Goal: Transaction & Acquisition: Purchase product/service

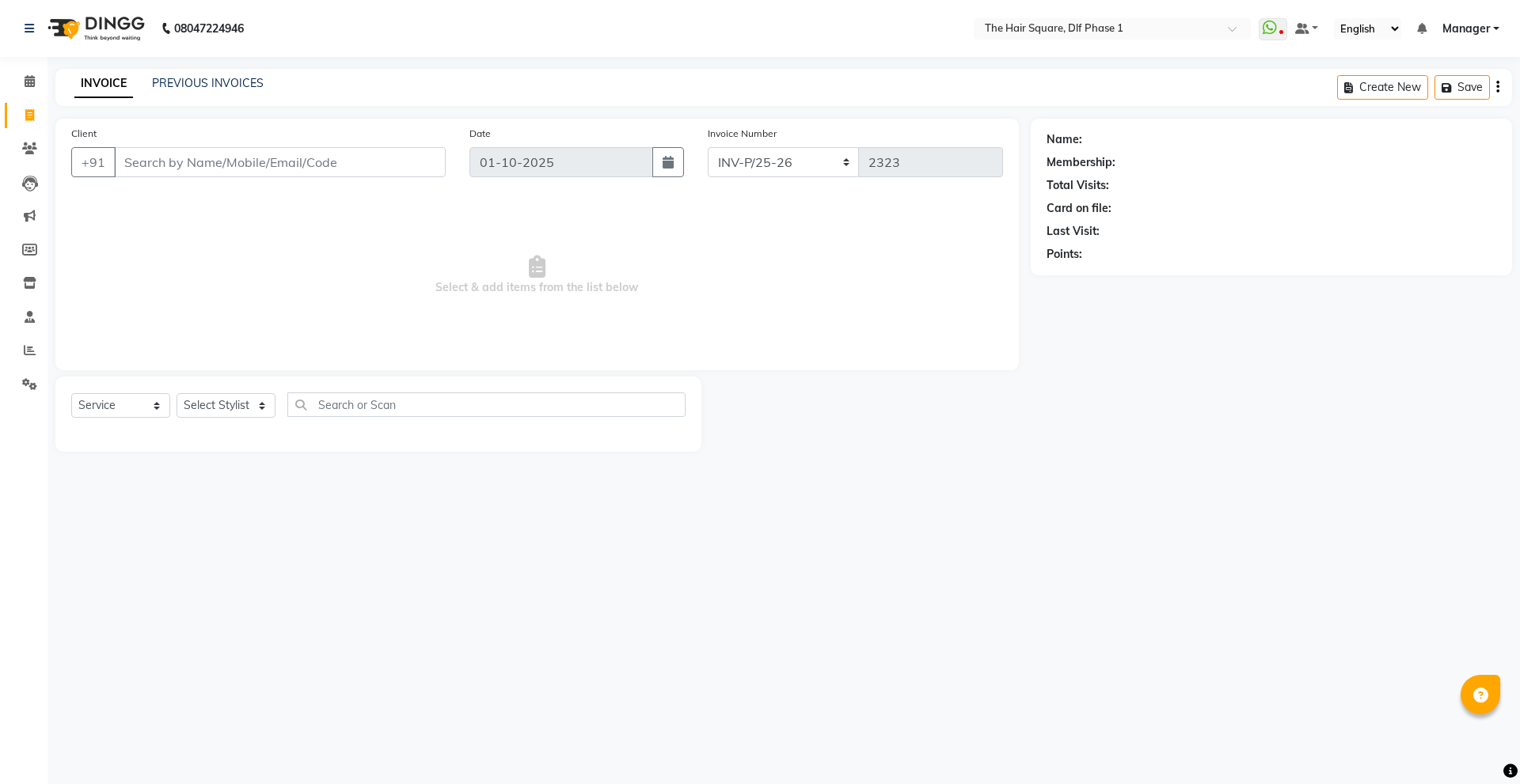
select select "5766"
select select "service"
click at [157, 174] on input "Client" at bounding box center [280, 162] width 332 height 30
click at [182, 159] on input "Client" at bounding box center [280, 162] width 332 height 30
click at [211, 211] on button "Sharad 99******43" at bounding box center [188, 199] width 149 height 25
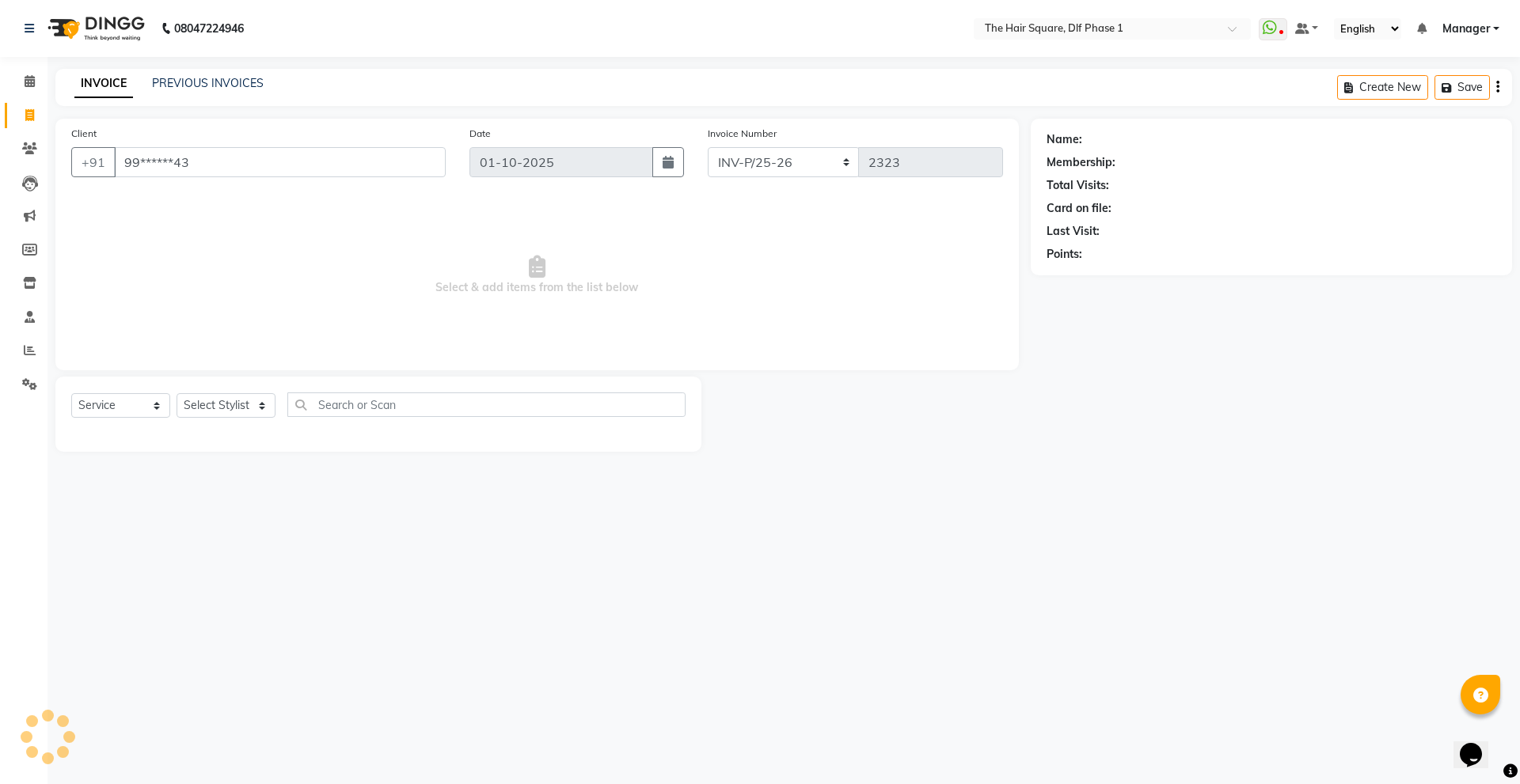
type input "99******43"
click at [1091, 281] on icon "button" at bounding box center [1090, 277] width 11 height 11
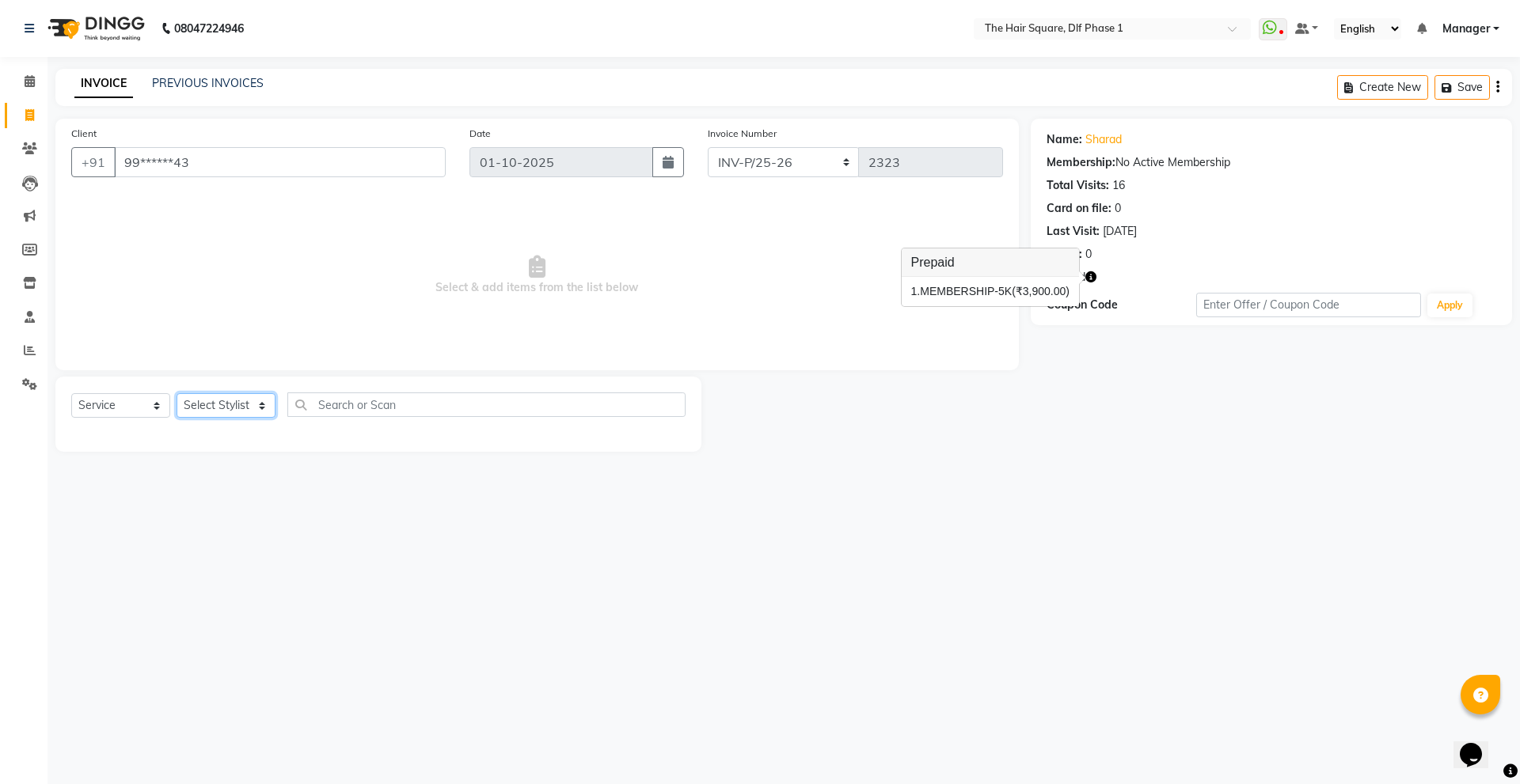
click at [226, 399] on select "Select Stylist [PERSON_NAME] AMIT [PERSON_NAME] [PERSON_NAME] [PERSON_NAME] Man…" at bounding box center [226, 405] width 99 height 24
select select "39560"
click at [177, 393] on select "Select Stylist [PERSON_NAME] AMIT [PERSON_NAME] [PERSON_NAME] [PERSON_NAME] Man…" at bounding box center [226, 405] width 99 height 24
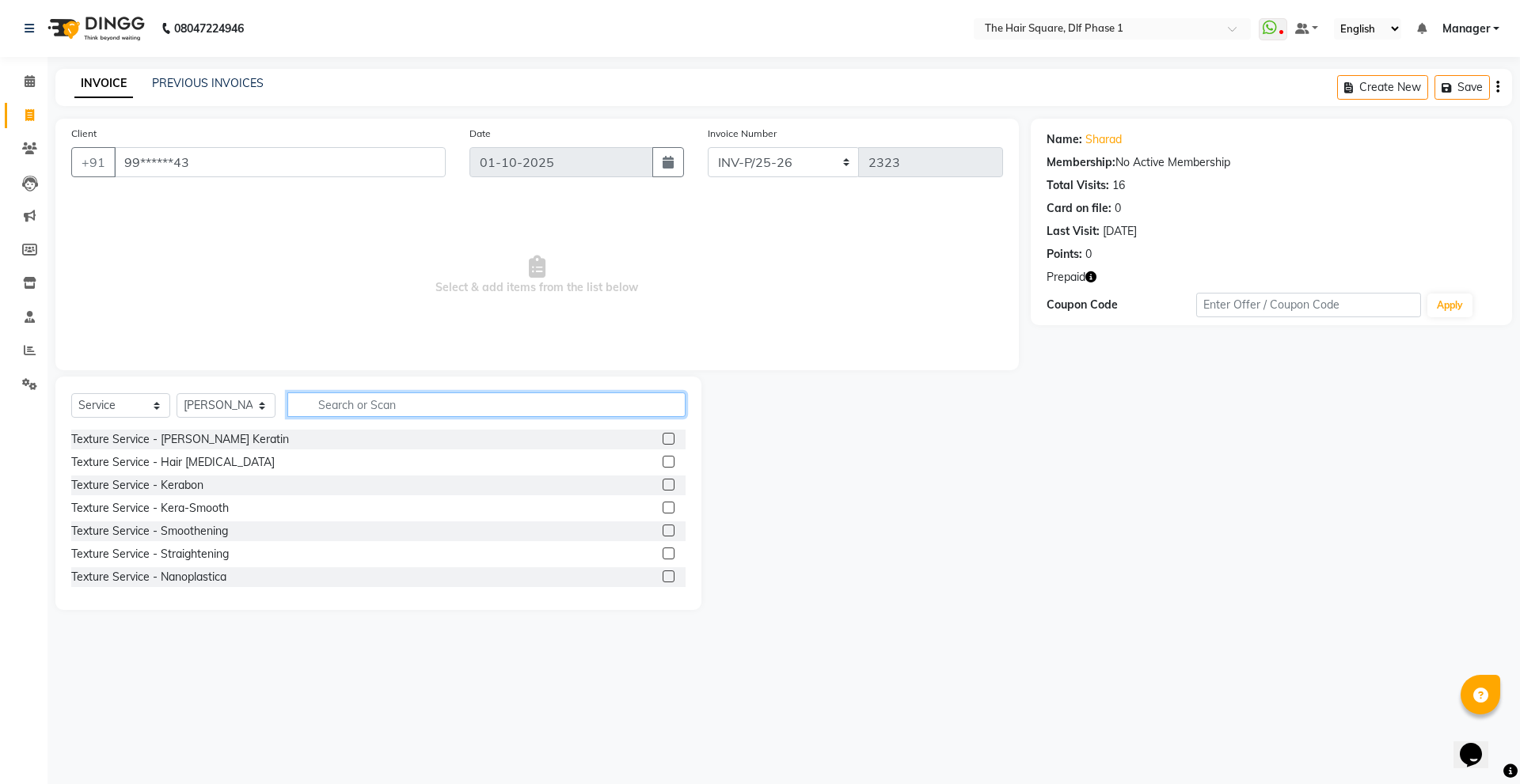
click at [361, 408] on input "text" at bounding box center [486, 405] width 398 height 24
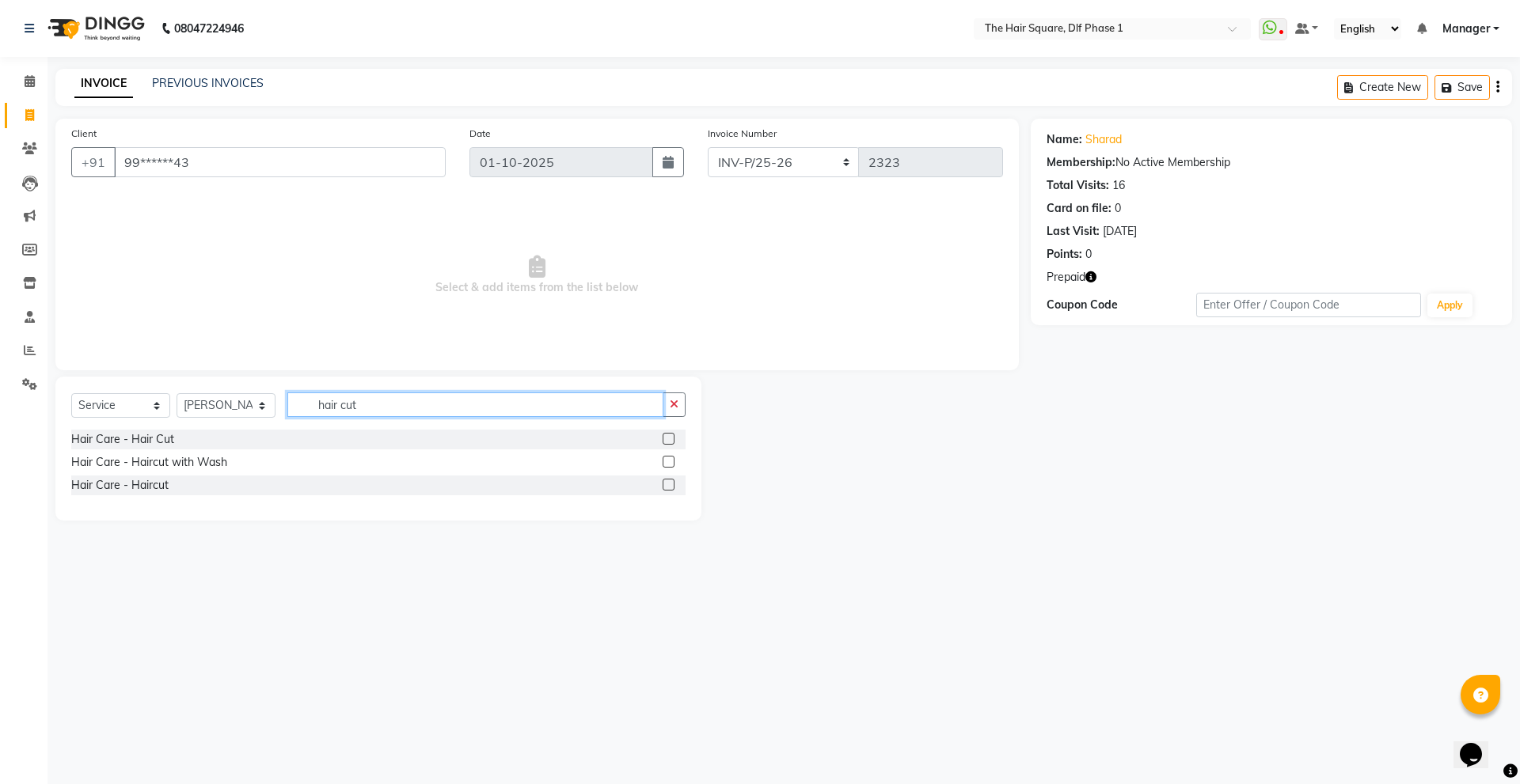
type input "hair cut"
click at [669, 489] on label at bounding box center [669, 485] width 12 height 12
click at [669, 489] on input "checkbox" at bounding box center [668, 485] width 11 height 11
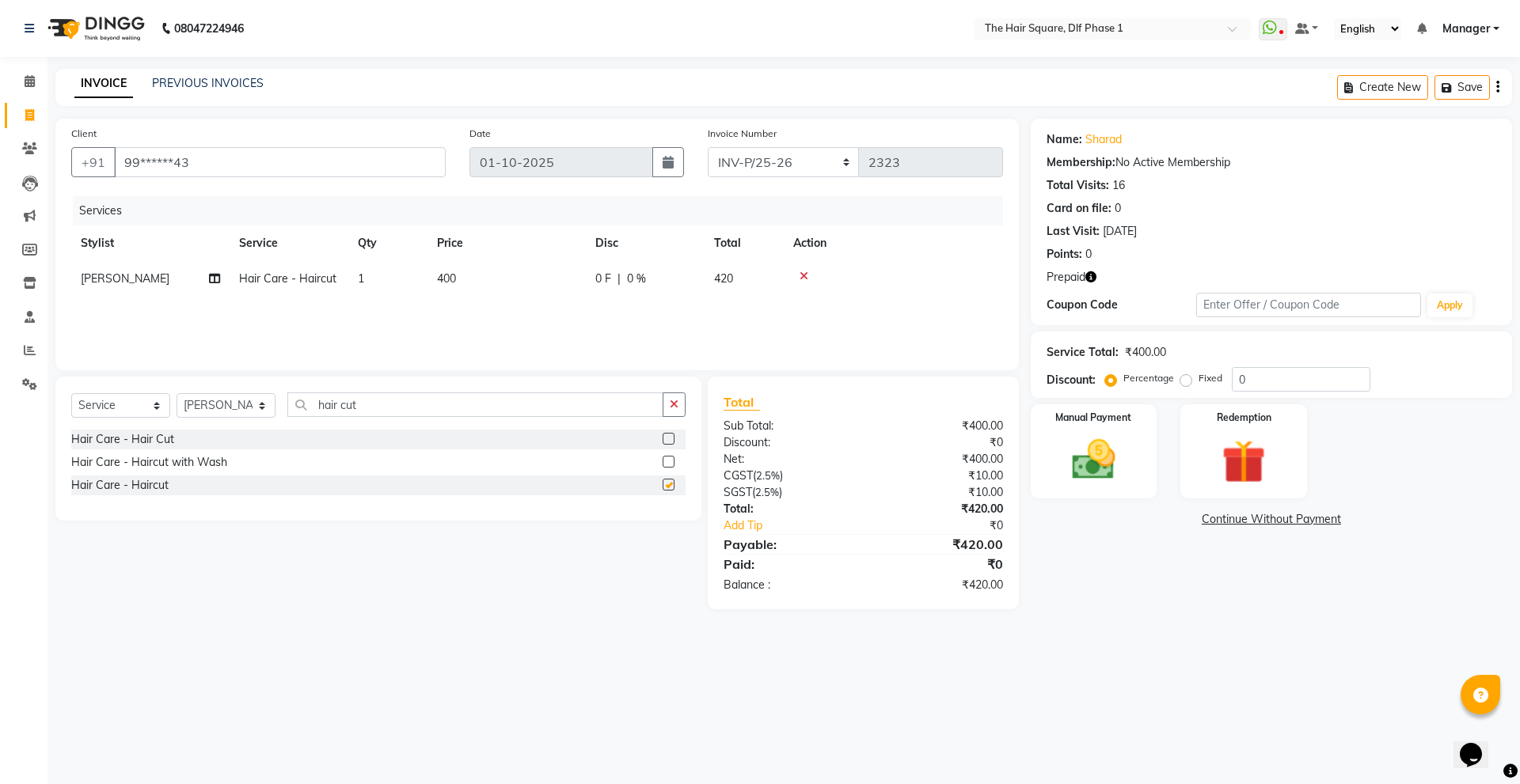
checkbox input "false"
drag, startPoint x: 408, startPoint y: 409, endPoint x: 315, endPoint y: 379, distance: 97.7
click at [315, 379] on div "Select Service Product Membership Package Voucher Prepaid Gift Card Select Styl…" at bounding box center [379, 448] width 646 height 144
drag, startPoint x: 364, startPoint y: 404, endPoint x: 297, endPoint y: 388, distance: 68.9
click at [297, 388] on div "Select Service Product Membership Package Voucher Prepaid Gift Card Select Styl…" at bounding box center [379, 448] width 646 height 144
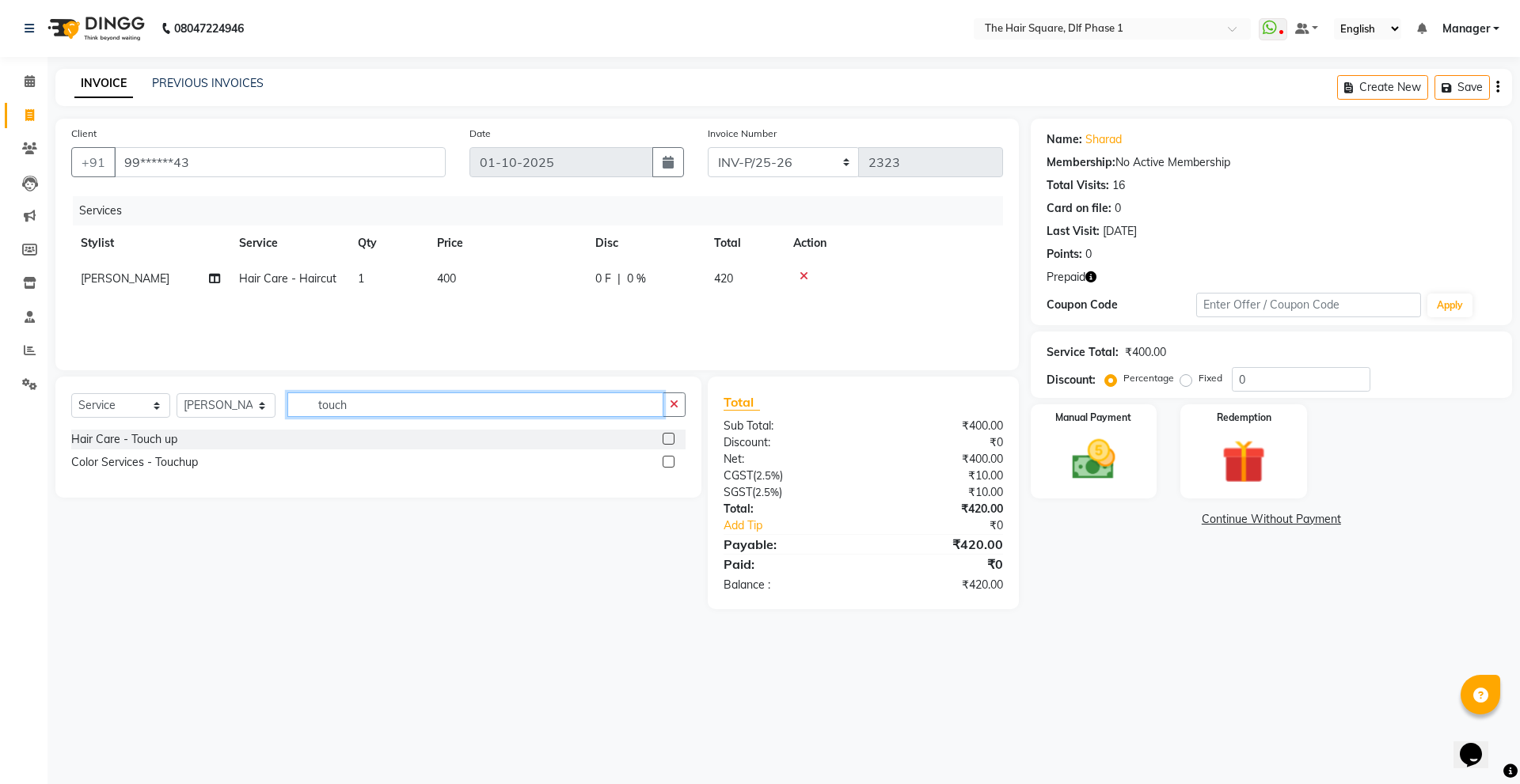
type input "touch"
click at [674, 439] on label at bounding box center [669, 439] width 12 height 12
click at [673, 439] on input "checkbox" at bounding box center [668, 440] width 11 height 11
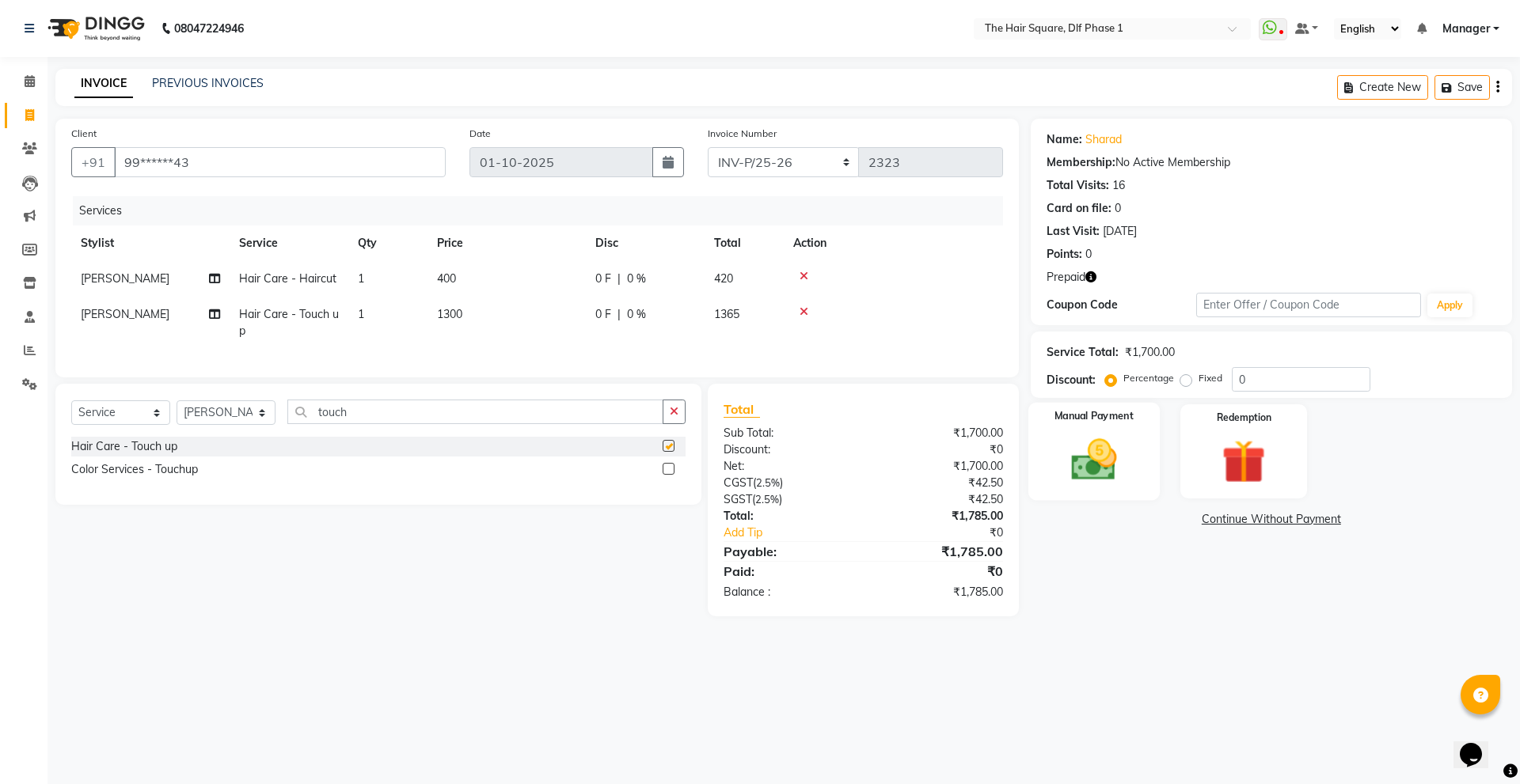
checkbox input "false"
click at [1262, 452] on img at bounding box center [1243, 462] width 74 height 56
click at [1173, 519] on span "Prepaid 1" at bounding box center [1171, 521] width 51 height 18
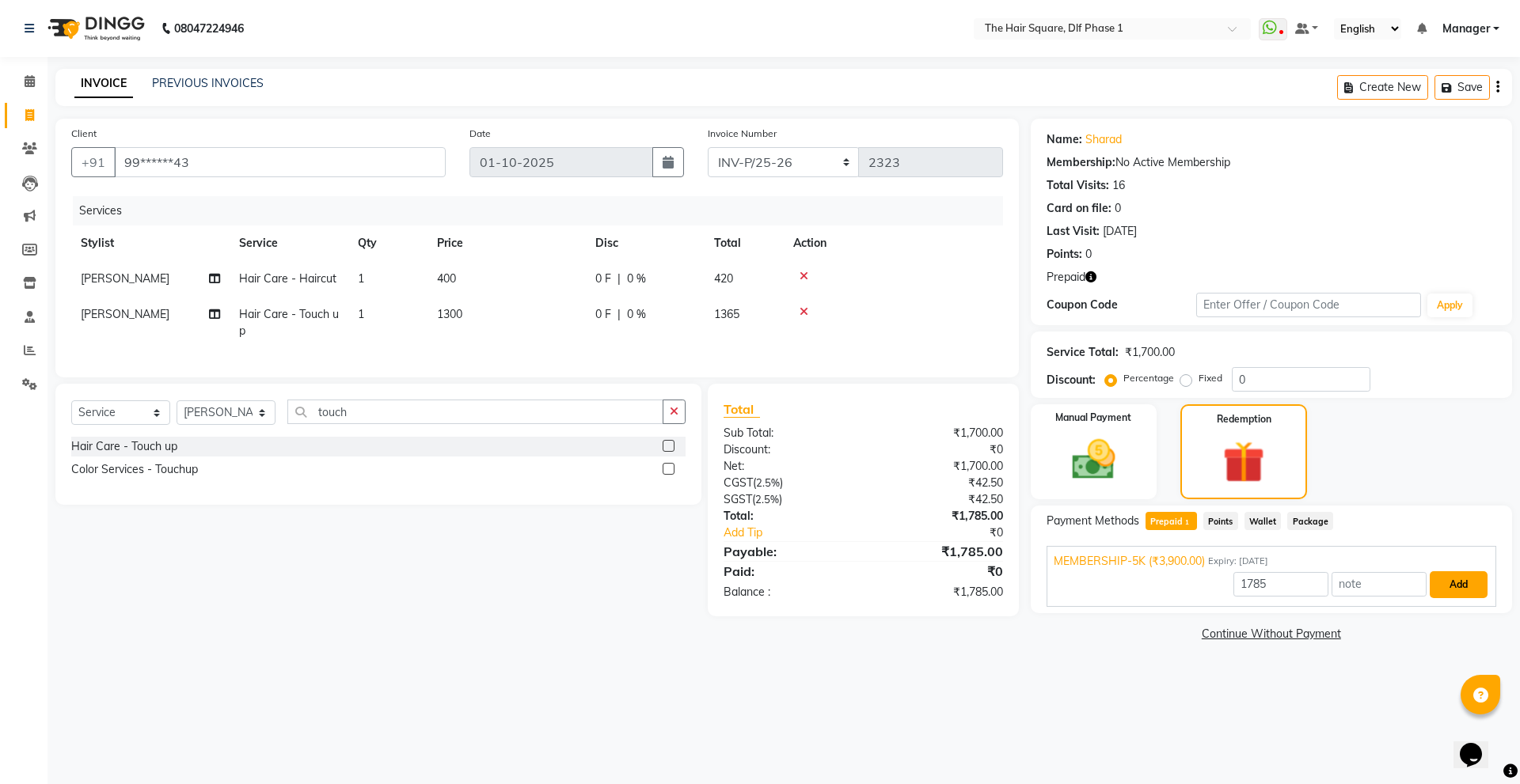
click at [1450, 585] on button "Add" at bounding box center [1459, 585] width 58 height 27
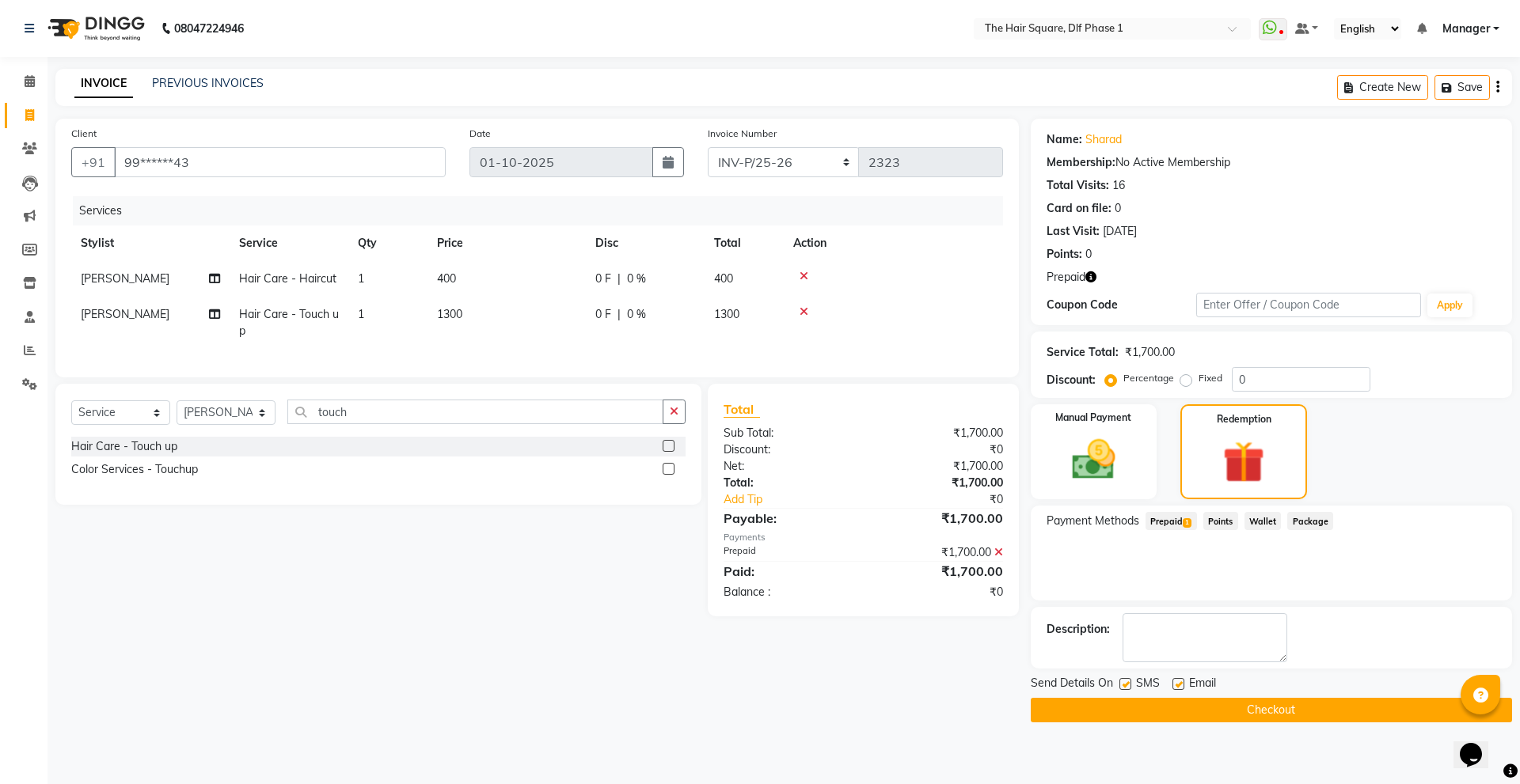
click at [1288, 708] on button "Checkout" at bounding box center [1272, 710] width 481 height 24
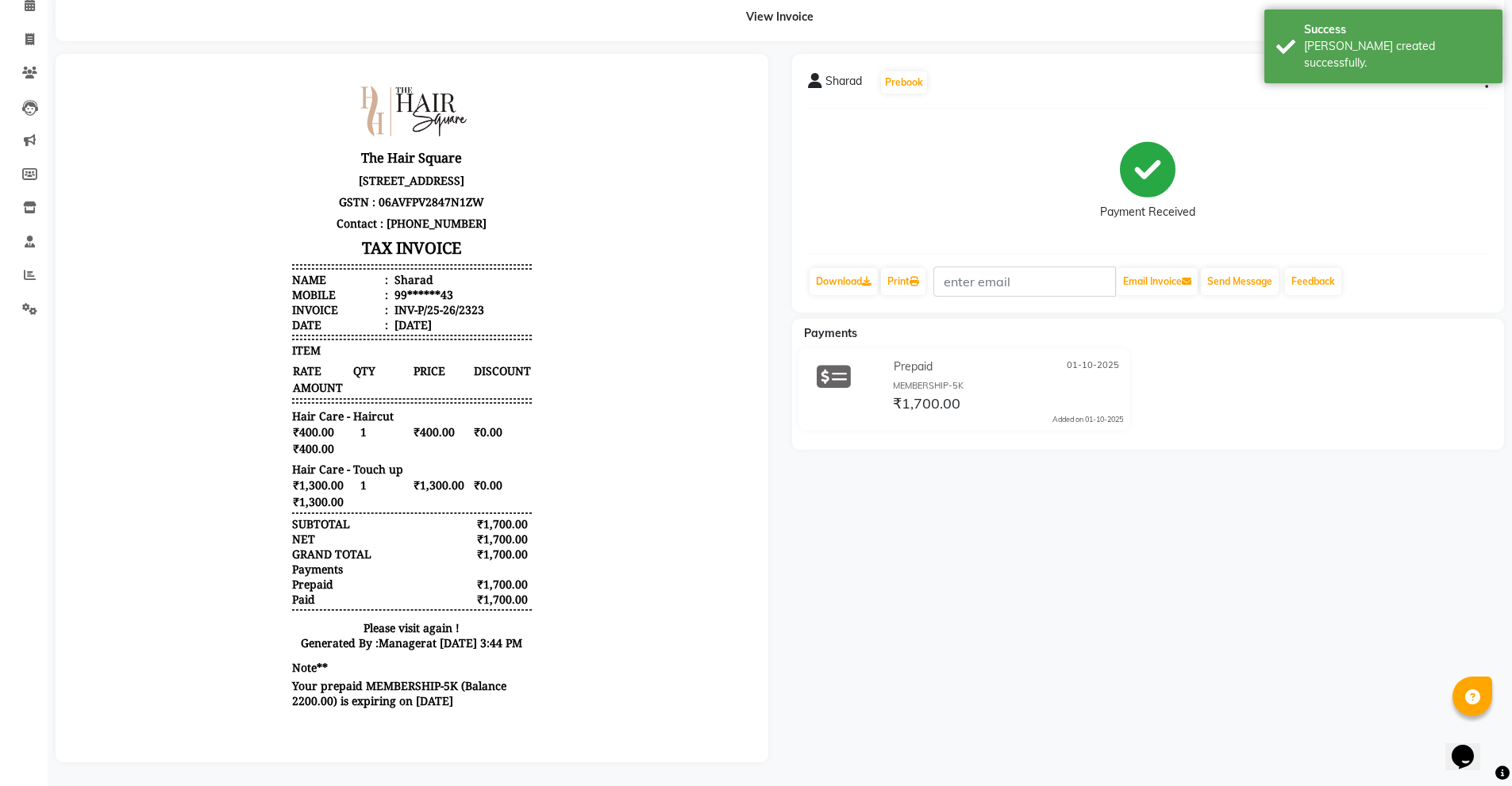
scroll to position [89, 0]
click at [908, 268] on link "Print" at bounding box center [904, 282] width 45 height 27
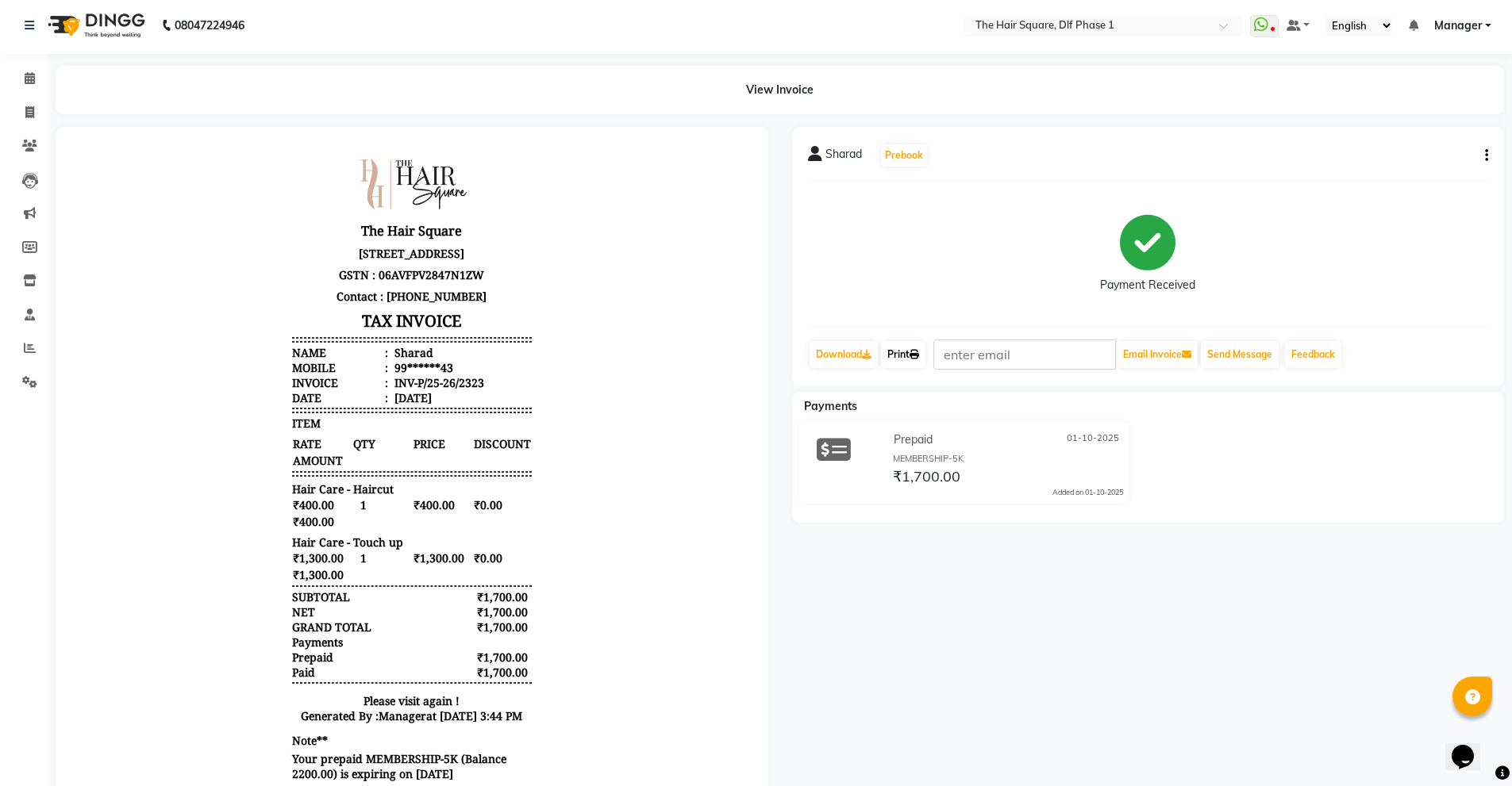
scroll to position [0, 0]
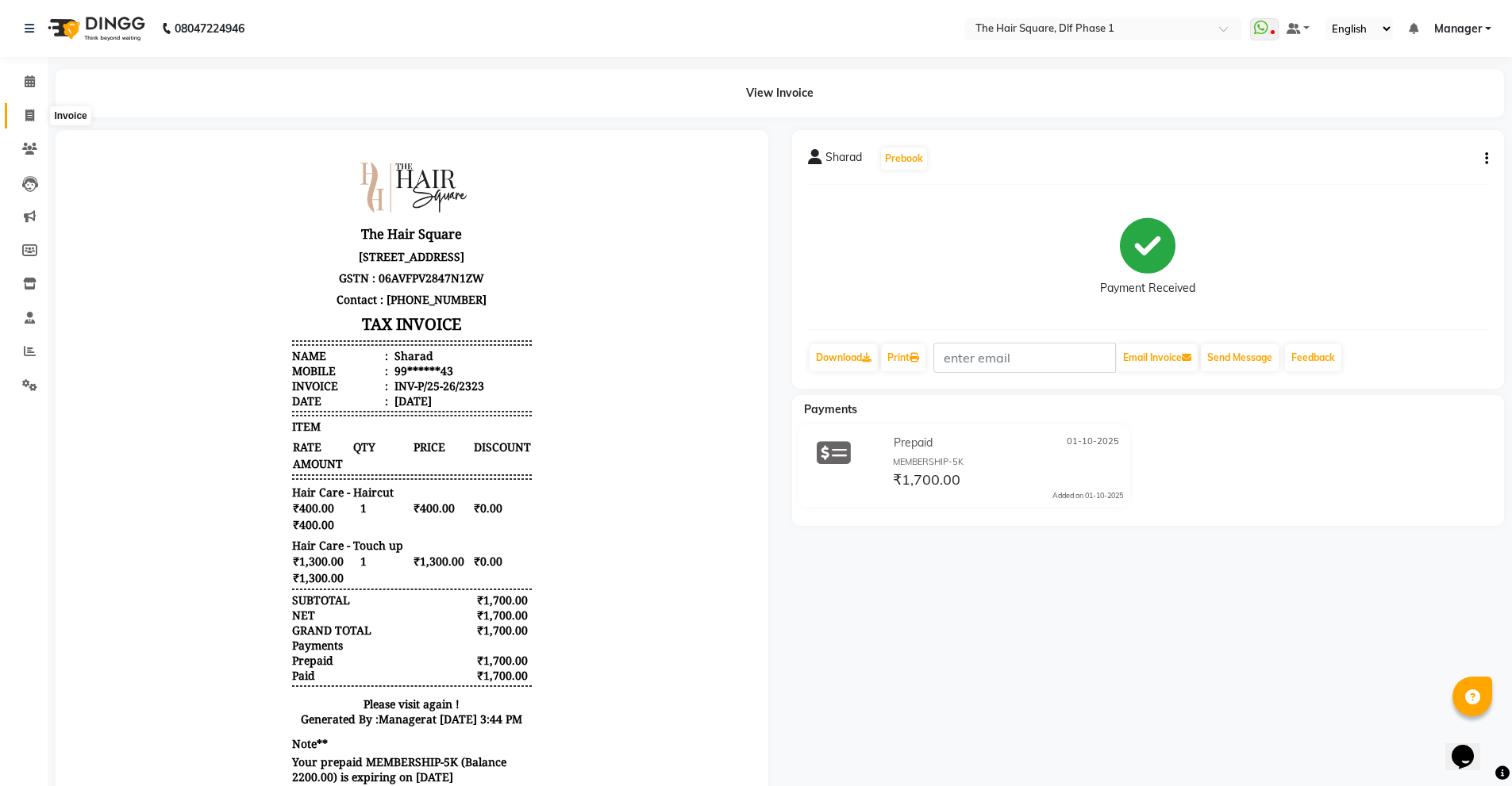
click at [28, 119] on icon at bounding box center [29, 116] width 9 height 12
select select "5766"
select select "service"
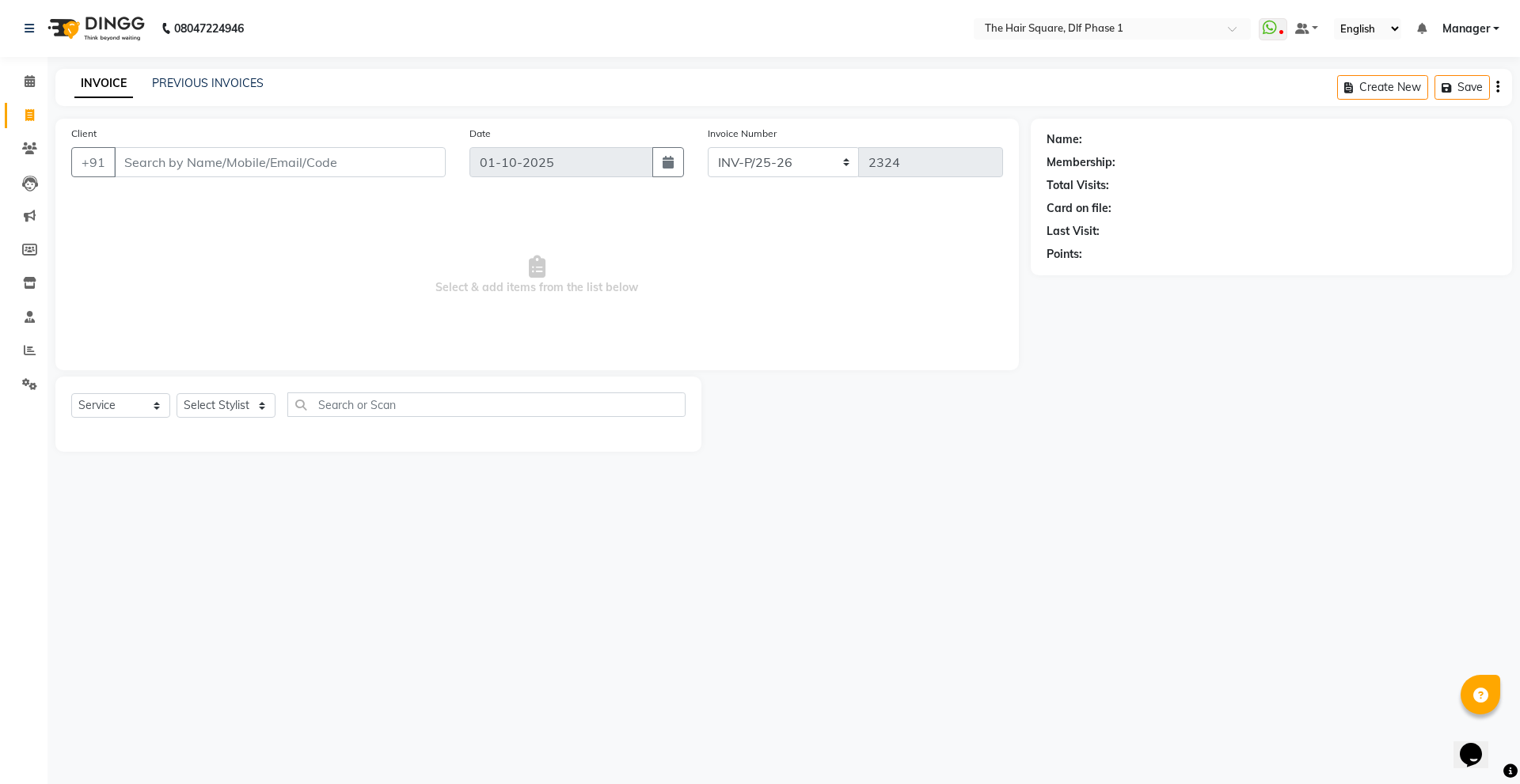
click at [653, 14] on nav "08047224946 Select Location × The Hair Square, Dlf Phase 1 WhatsApp Status ✕ St…" at bounding box center [760, 28] width 1520 height 57
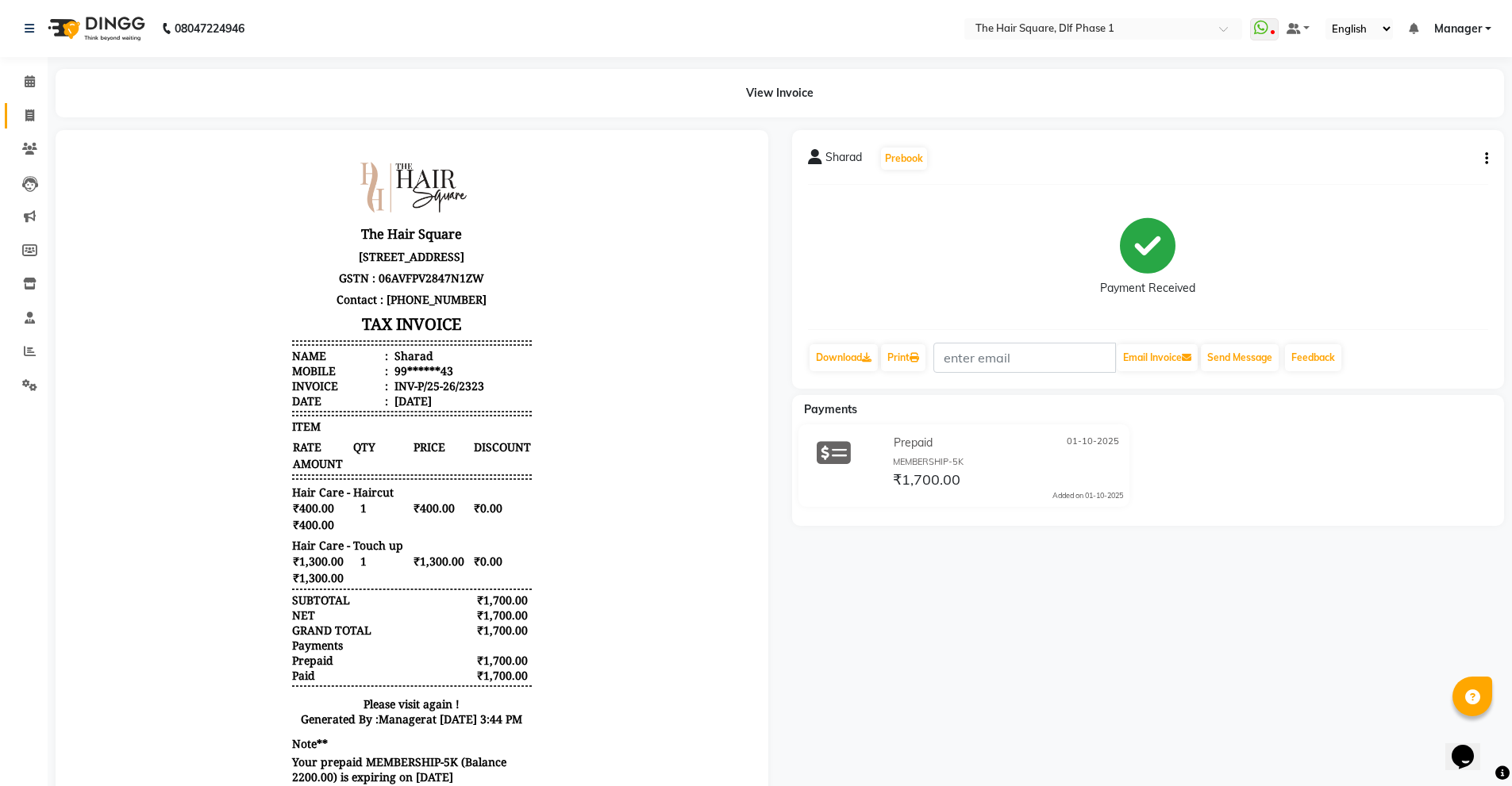
click at [28, 114] on icon at bounding box center [29, 116] width 9 height 12
select select "5766"
select select "service"
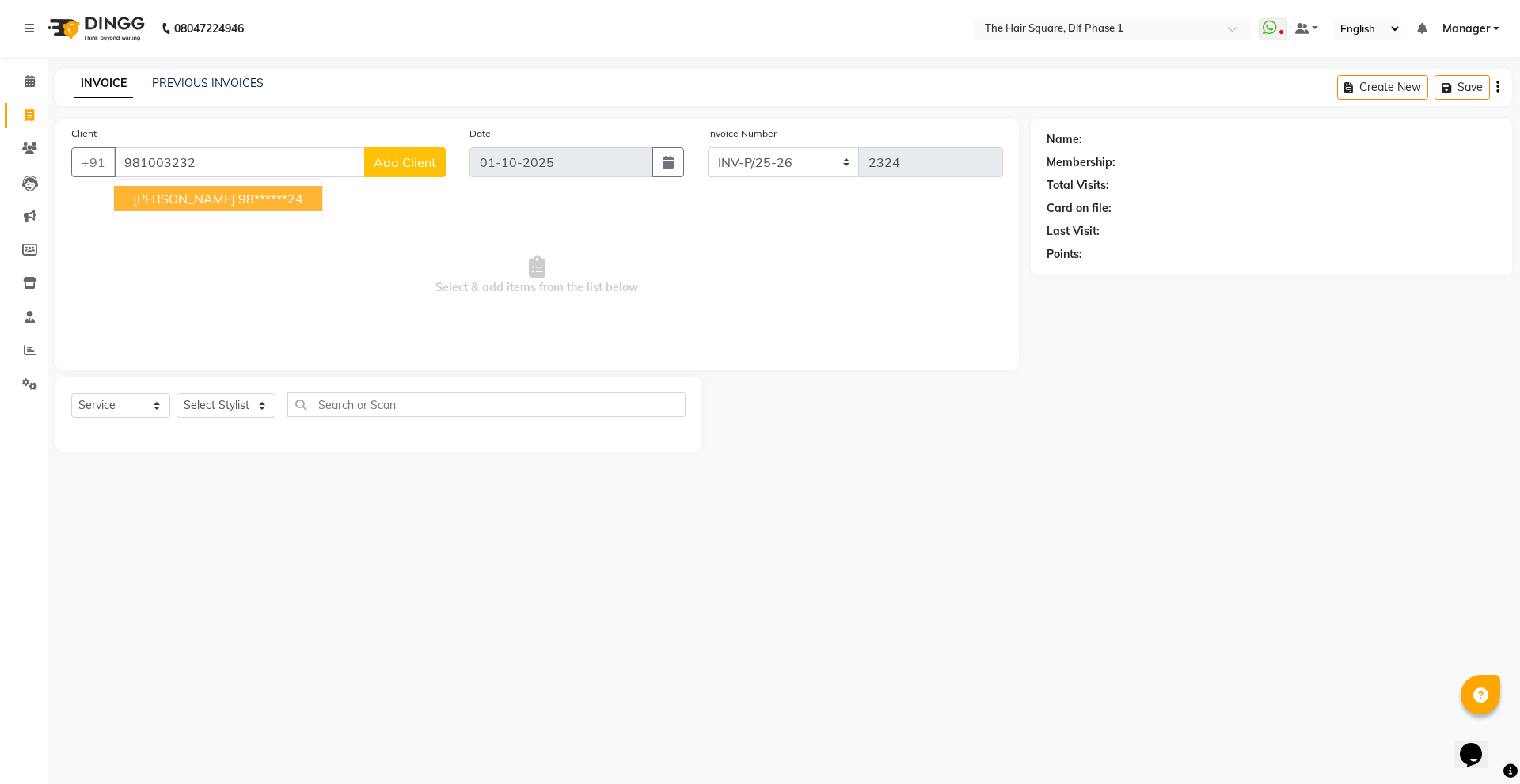
drag, startPoint x: 180, startPoint y: 200, endPoint x: 258, endPoint y: 222, distance: 81.0
click at [239, 200] on ngb-highlight "98******24" at bounding box center [271, 199] width 65 height 16
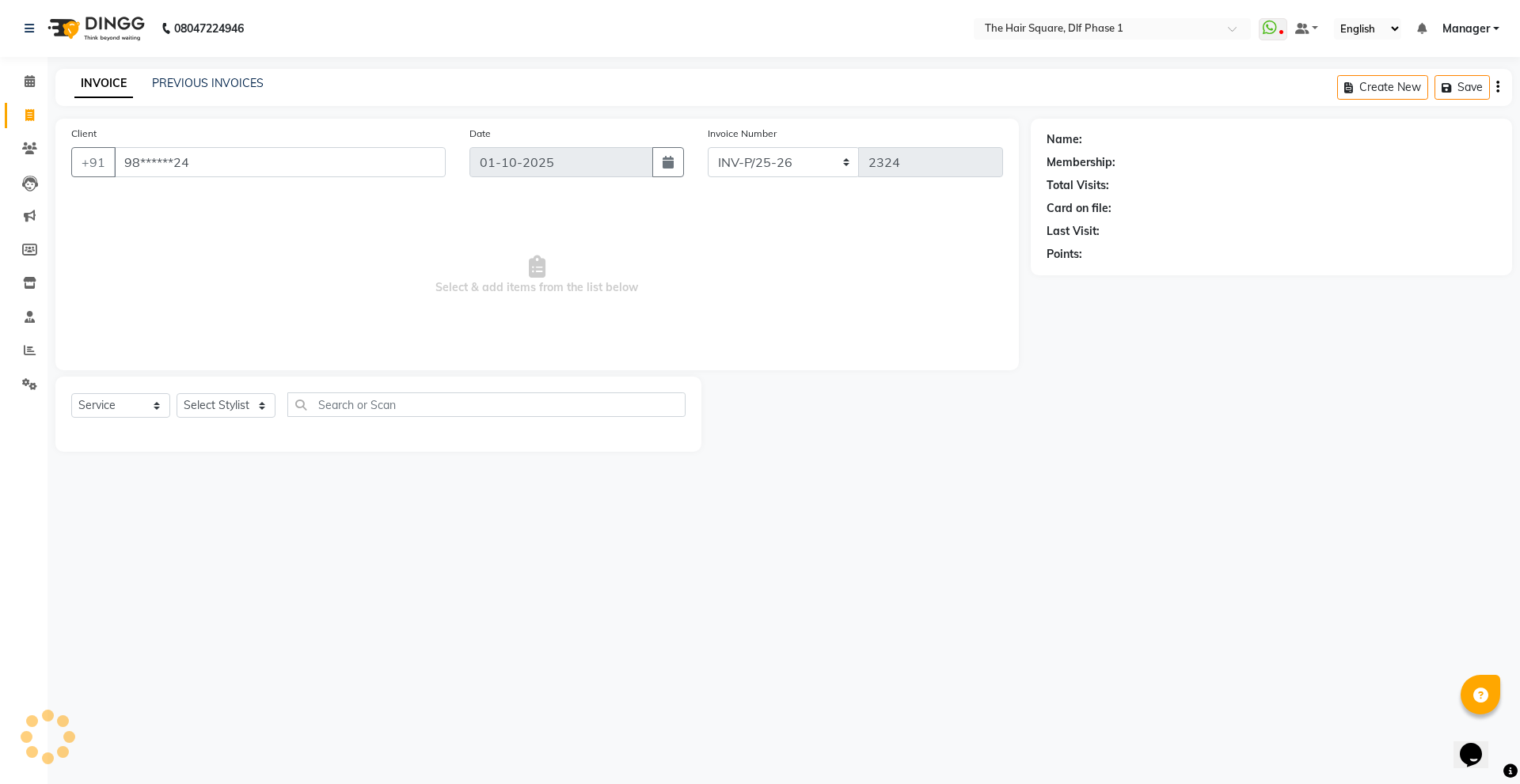
type input "98******24"
click at [1088, 278] on icon "button" at bounding box center [1090, 277] width 11 height 11
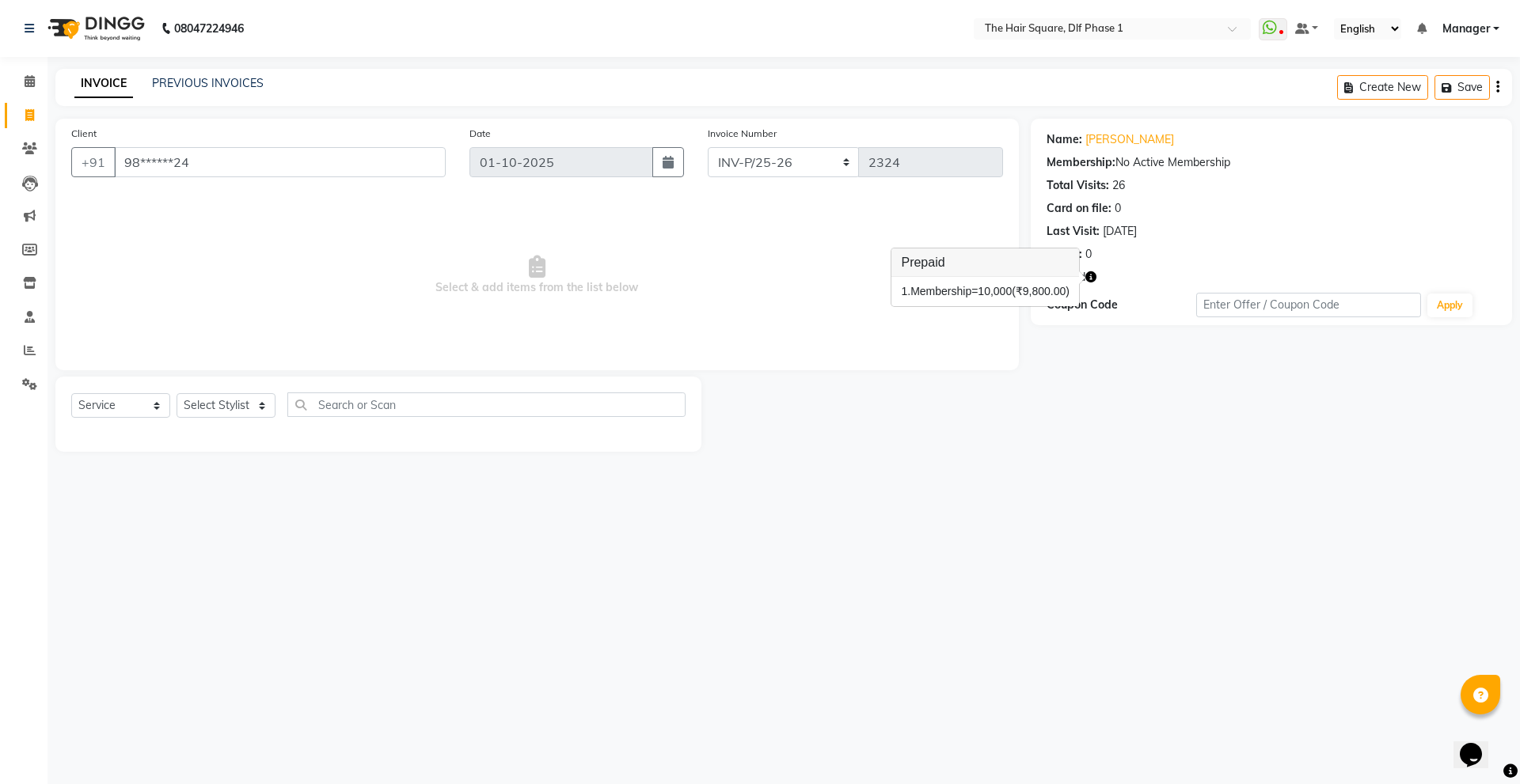
click at [1139, 408] on div "Name: Vinnie Membership: No Active Membership Total Visits: 26 Card on file: 0 …" at bounding box center [1277, 284] width 493 height 333
click at [222, 410] on select "Select Stylist [PERSON_NAME] AMIT [PERSON_NAME] [PERSON_NAME] [PERSON_NAME] Man…" at bounding box center [226, 405] width 99 height 24
select select "52021"
click at [177, 393] on select "Select Stylist [PERSON_NAME] AMIT [PERSON_NAME] [PERSON_NAME] [PERSON_NAME] Man…" at bounding box center [226, 405] width 99 height 24
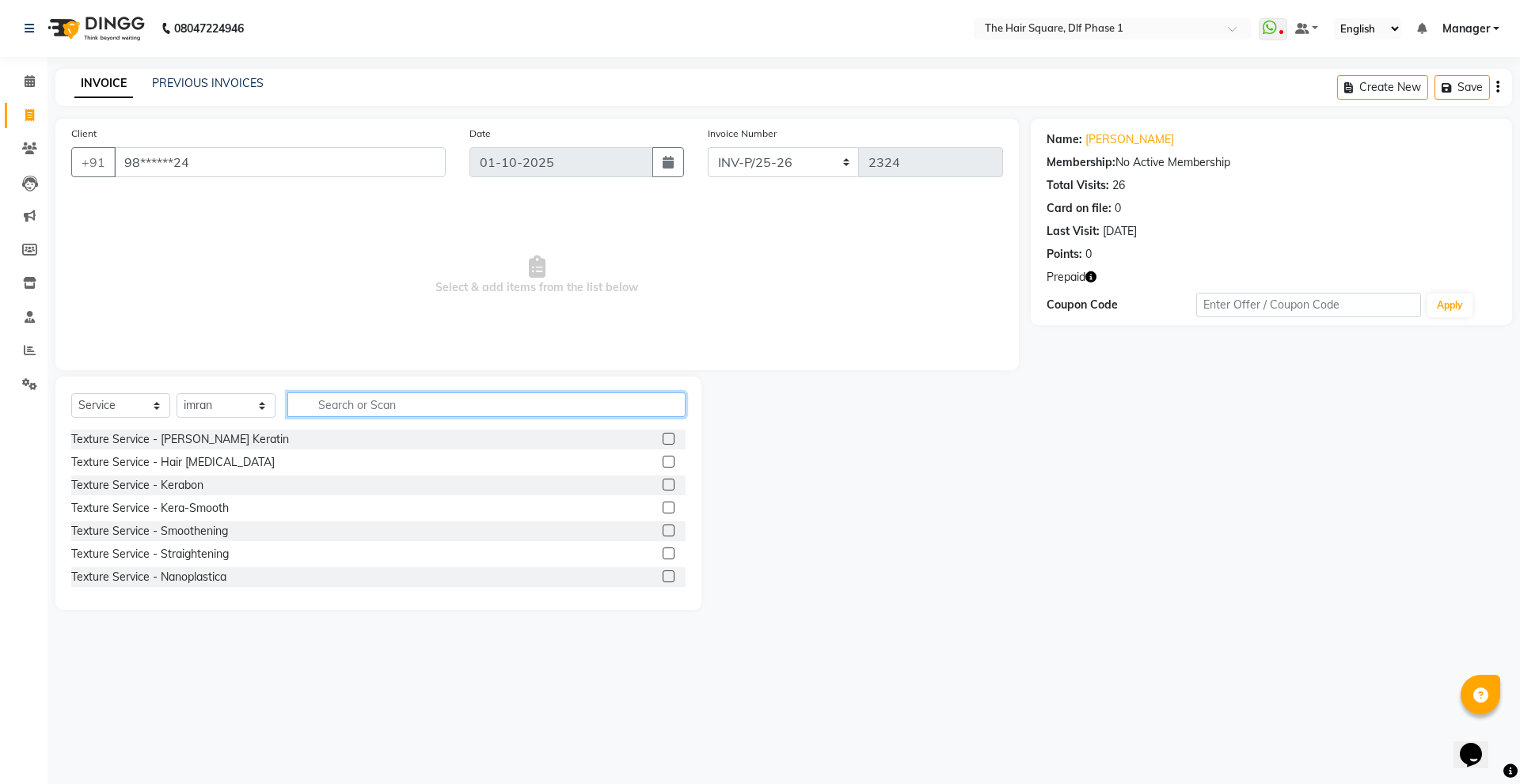
click at [379, 407] on input "text" at bounding box center [486, 405] width 398 height 24
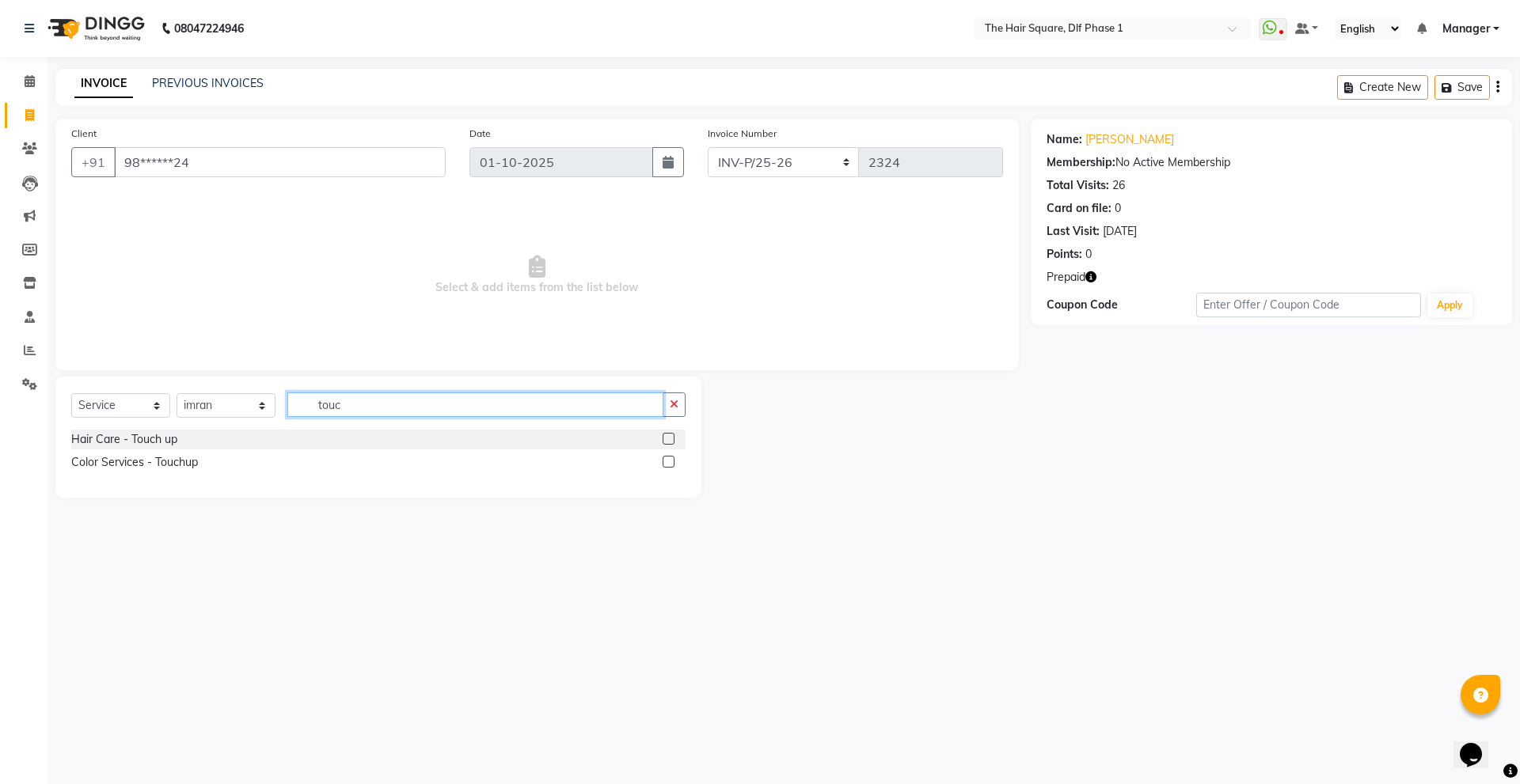
type input "touc"
click at [669, 435] on label at bounding box center [669, 439] width 12 height 12
click at [669, 435] on input "checkbox" at bounding box center [668, 440] width 11 height 11
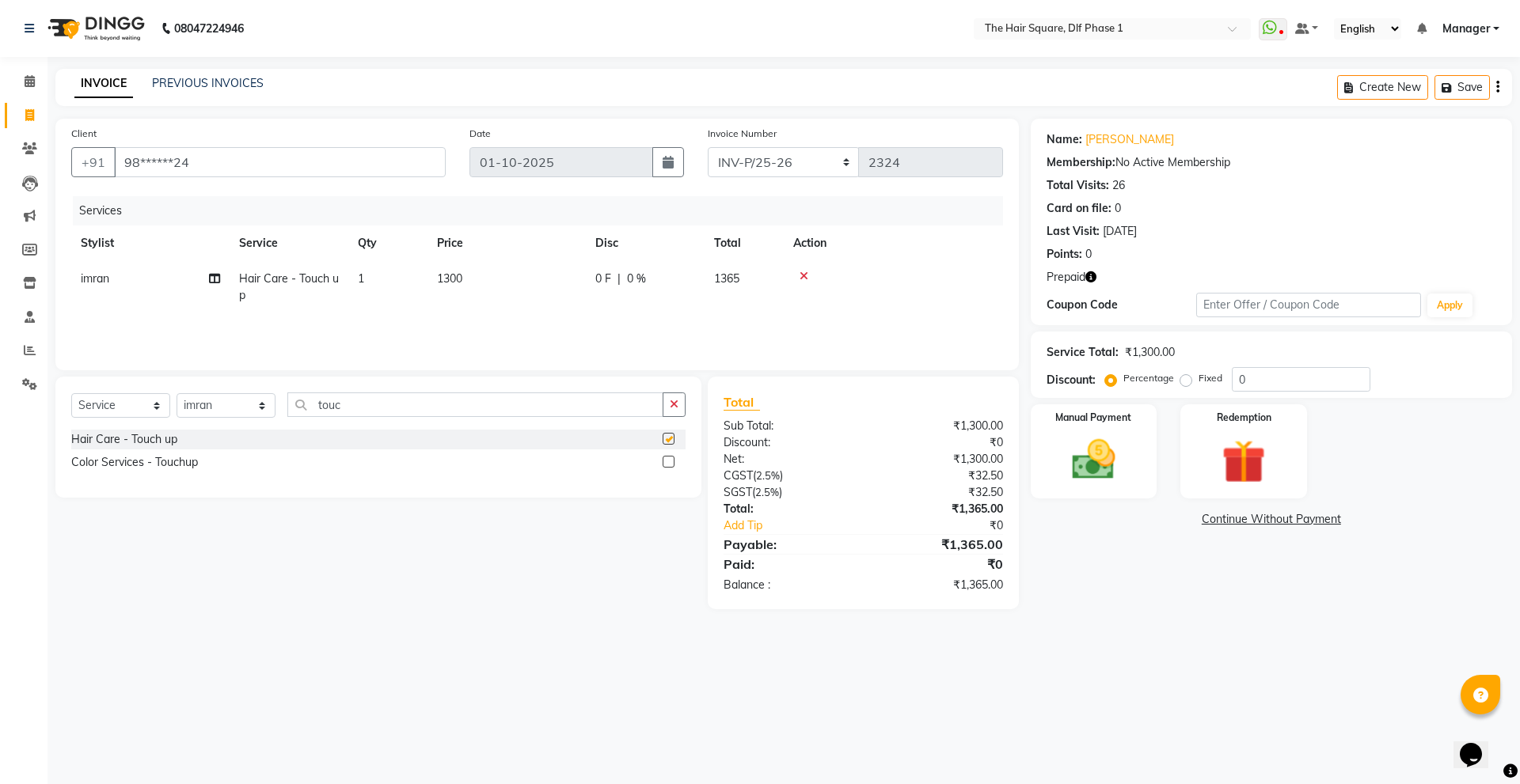
checkbox input "false"
drag, startPoint x: 251, startPoint y: 404, endPoint x: 243, endPoint y: 408, distance: 8.9
click at [251, 404] on select "Select Stylist [PERSON_NAME] AMIT [PERSON_NAME] [PERSON_NAME] [PERSON_NAME] Man…" at bounding box center [226, 405] width 99 height 24
select select "39747"
click at [177, 393] on select "Select Stylist [PERSON_NAME] AMIT [PERSON_NAME] [PERSON_NAME] [PERSON_NAME] Man…" at bounding box center [226, 405] width 99 height 24
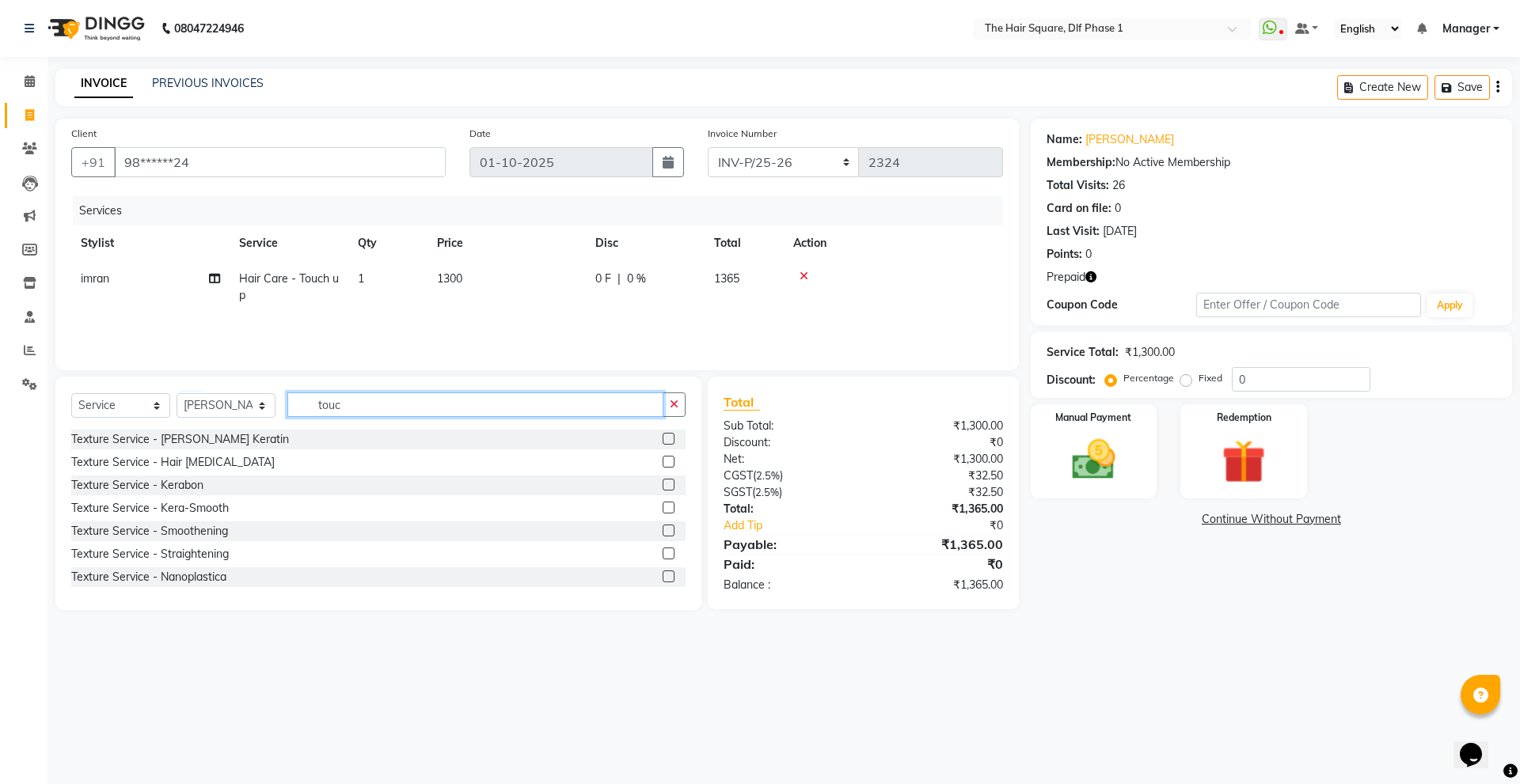
drag, startPoint x: 423, startPoint y: 408, endPoint x: 0, endPoint y: 375, distance: 424.3
click at [12, 385] on app-home "08047224946 Select Location × The Hair Square, Dlf Phase 1 WhatsApp Status ✕ St…" at bounding box center [760, 316] width 1520 height 634
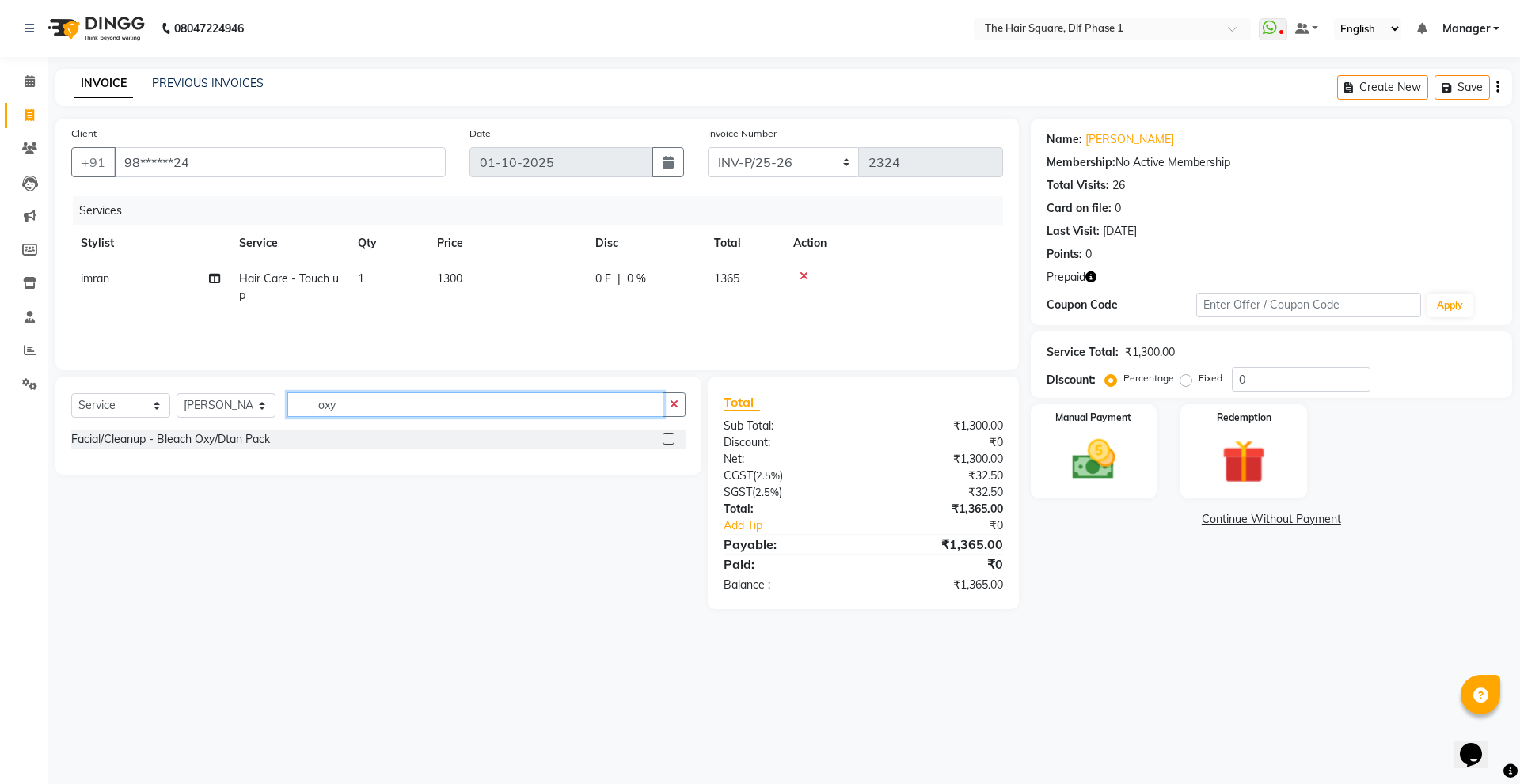
type input "oxy"
click at [669, 441] on label at bounding box center [669, 439] width 12 height 12
click at [669, 441] on input "checkbox" at bounding box center [668, 440] width 11 height 11
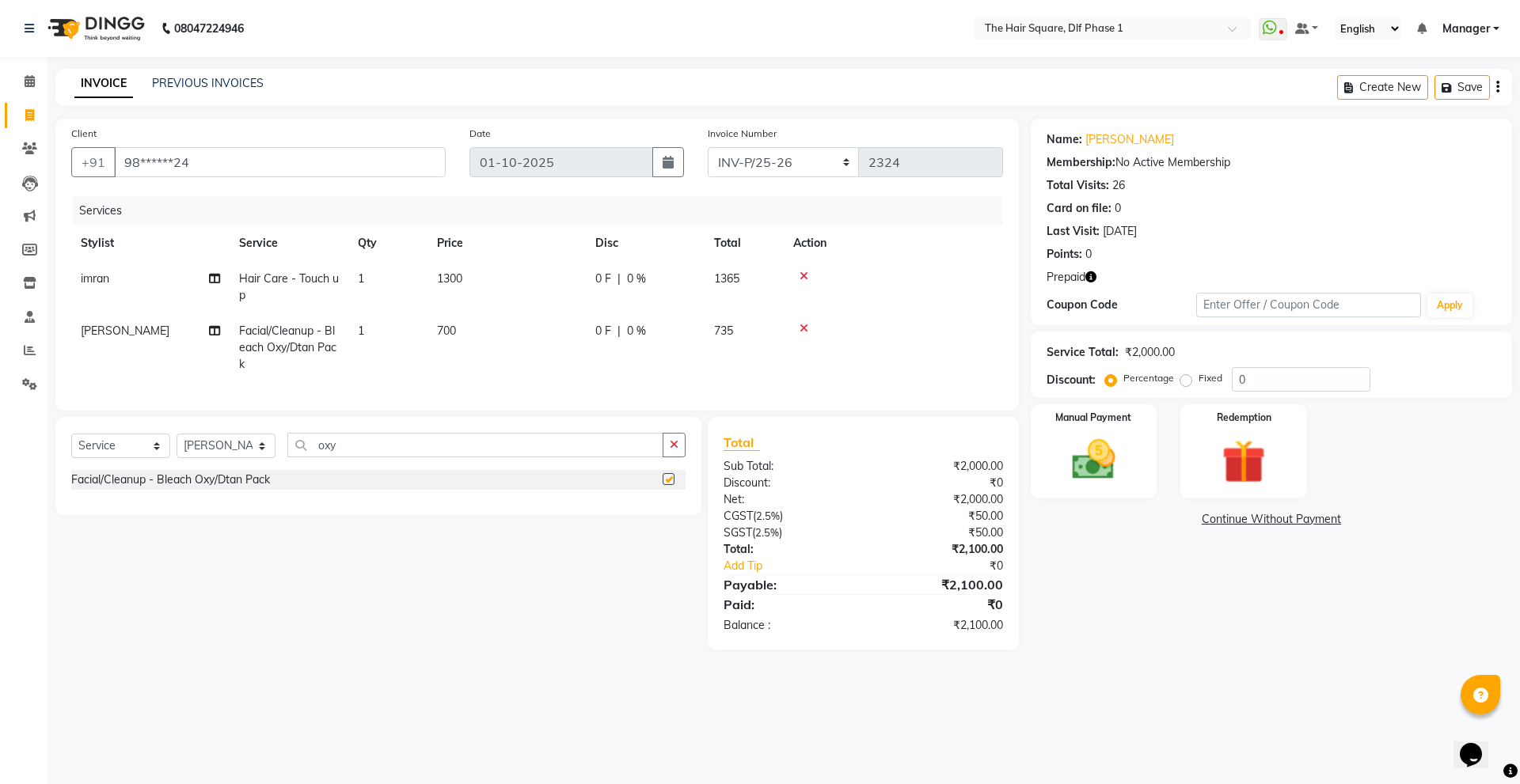
checkbox input "false"
drag, startPoint x: 381, startPoint y: 466, endPoint x: 165, endPoint y: 458, distance: 216.1
click at [200, 462] on div "Select Service Product Membership Package Voucher Prepaid Gift Card Select Styl…" at bounding box center [378, 451] width 614 height 37
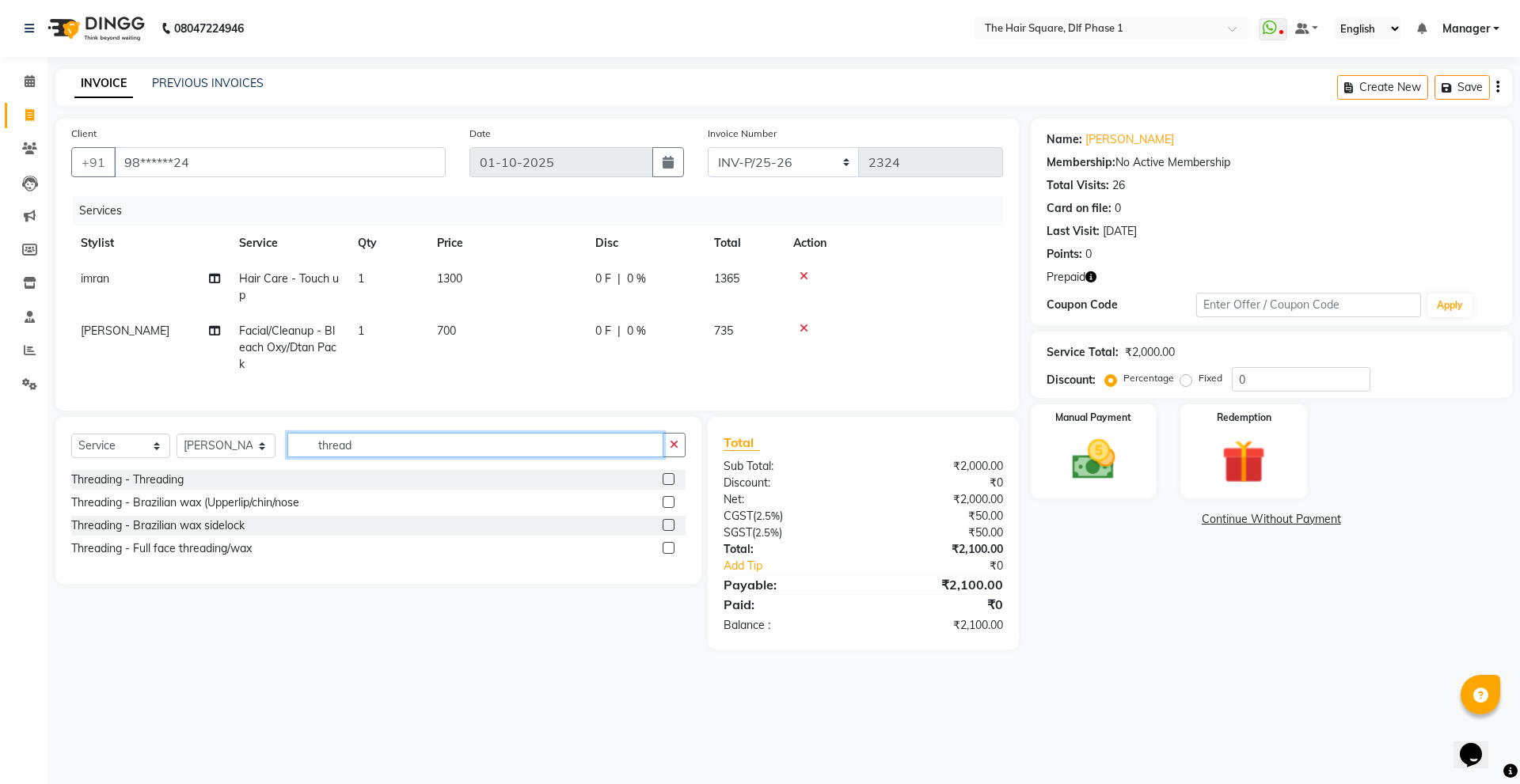
type input "thread"
click at [673, 485] on label at bounding box center [669, 479] width 12 height 12
click at [673, 485] on input "checkbox" at bounding box center [668, 479] width 11 height 11
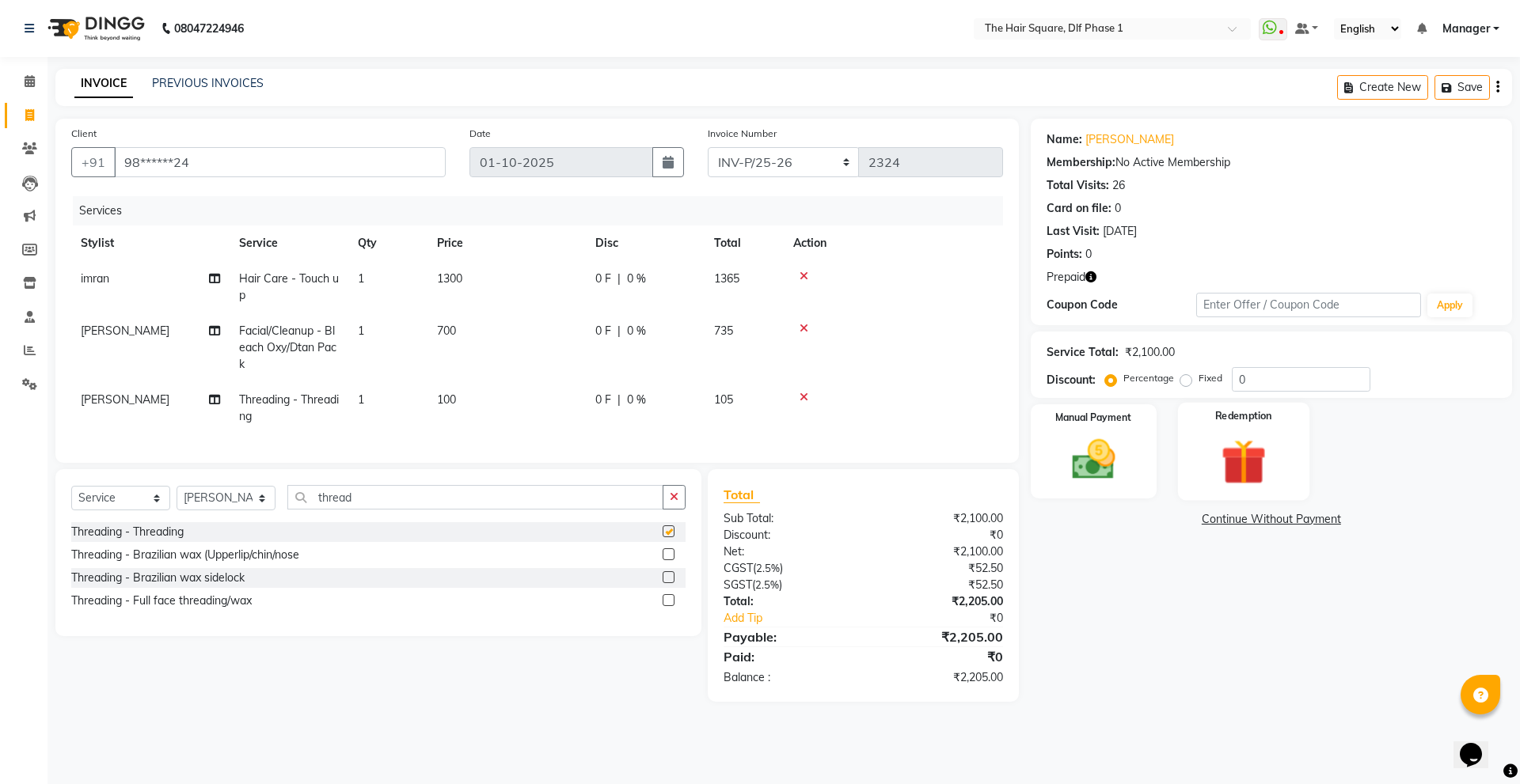
checkbox input "false"
click at [1229, 445] on img at bounding box center [1243, 462] width 74 height 56
drag, startPoint x: 1178, startPoint y: 525, endPoint x: 1194, endPoint y: 527, distance: 16.1
click at [1179, 524] on span "Prepaid 1" at bounding box center [1171, 521] width 51 height 18
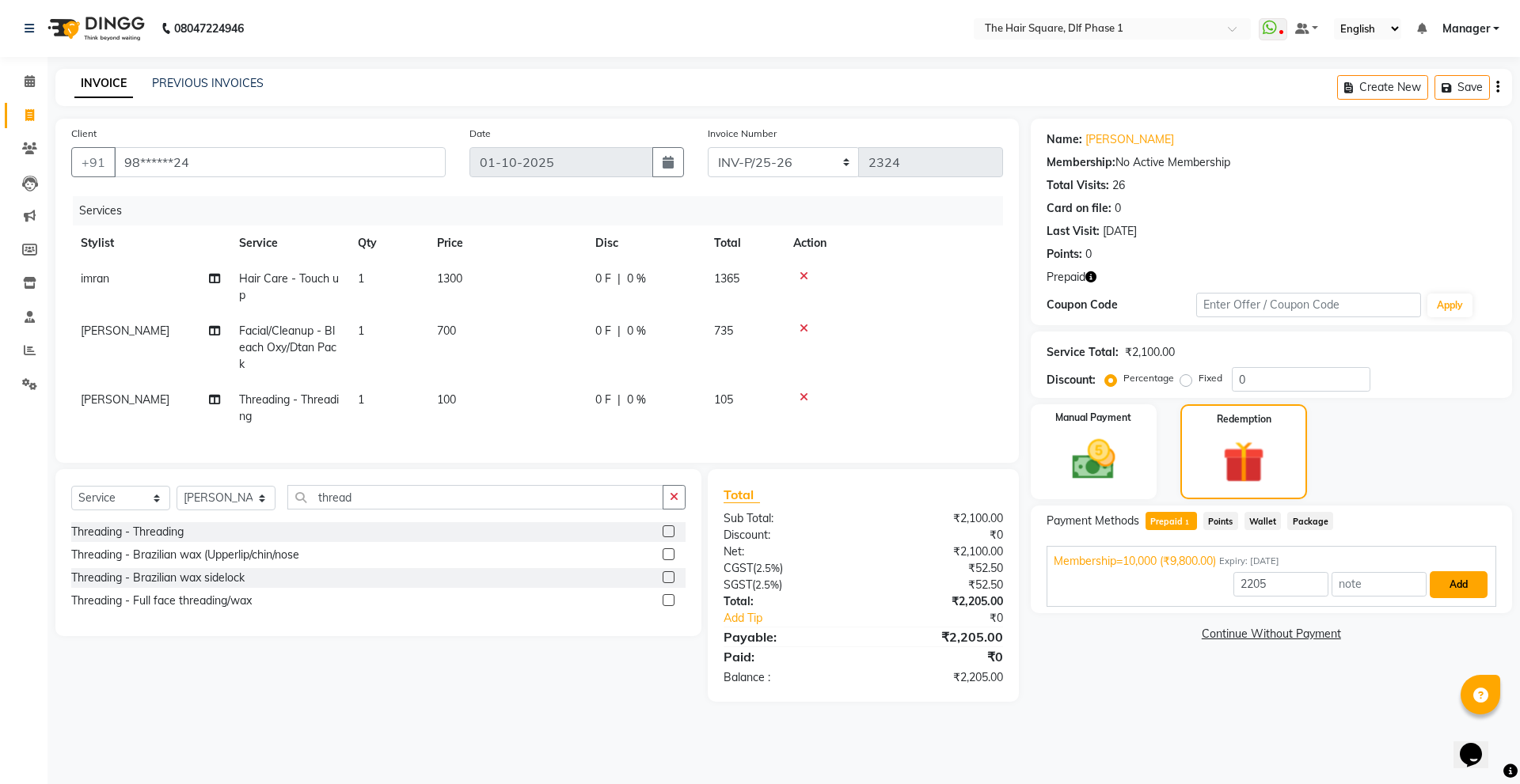
click at [1430, 583] on button "Add" at bounding box center [1459, 585] width 58 height 27
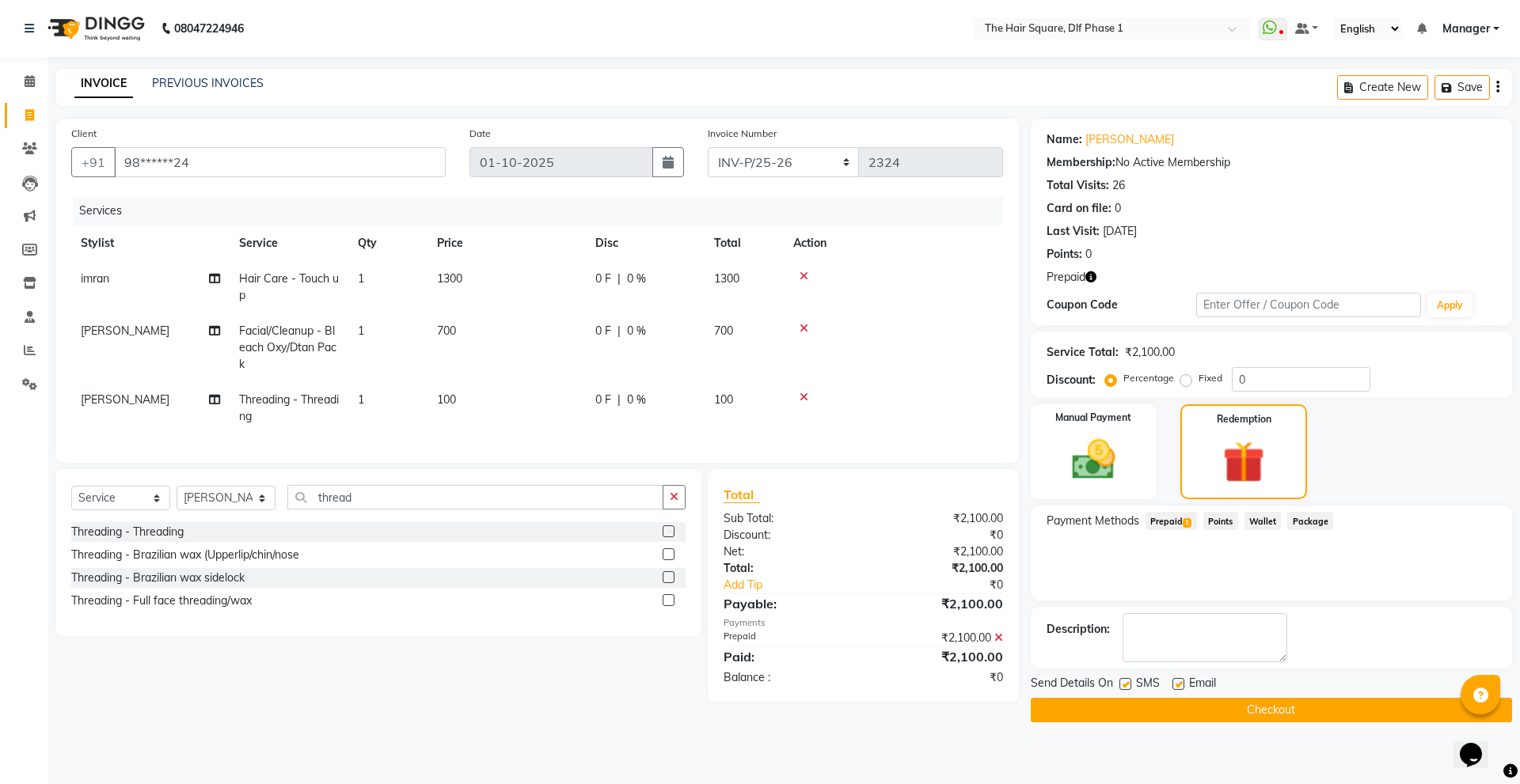
click at [1352, 699] on button "Checkout" at bounding box center [1272, 710] width 481 height 24
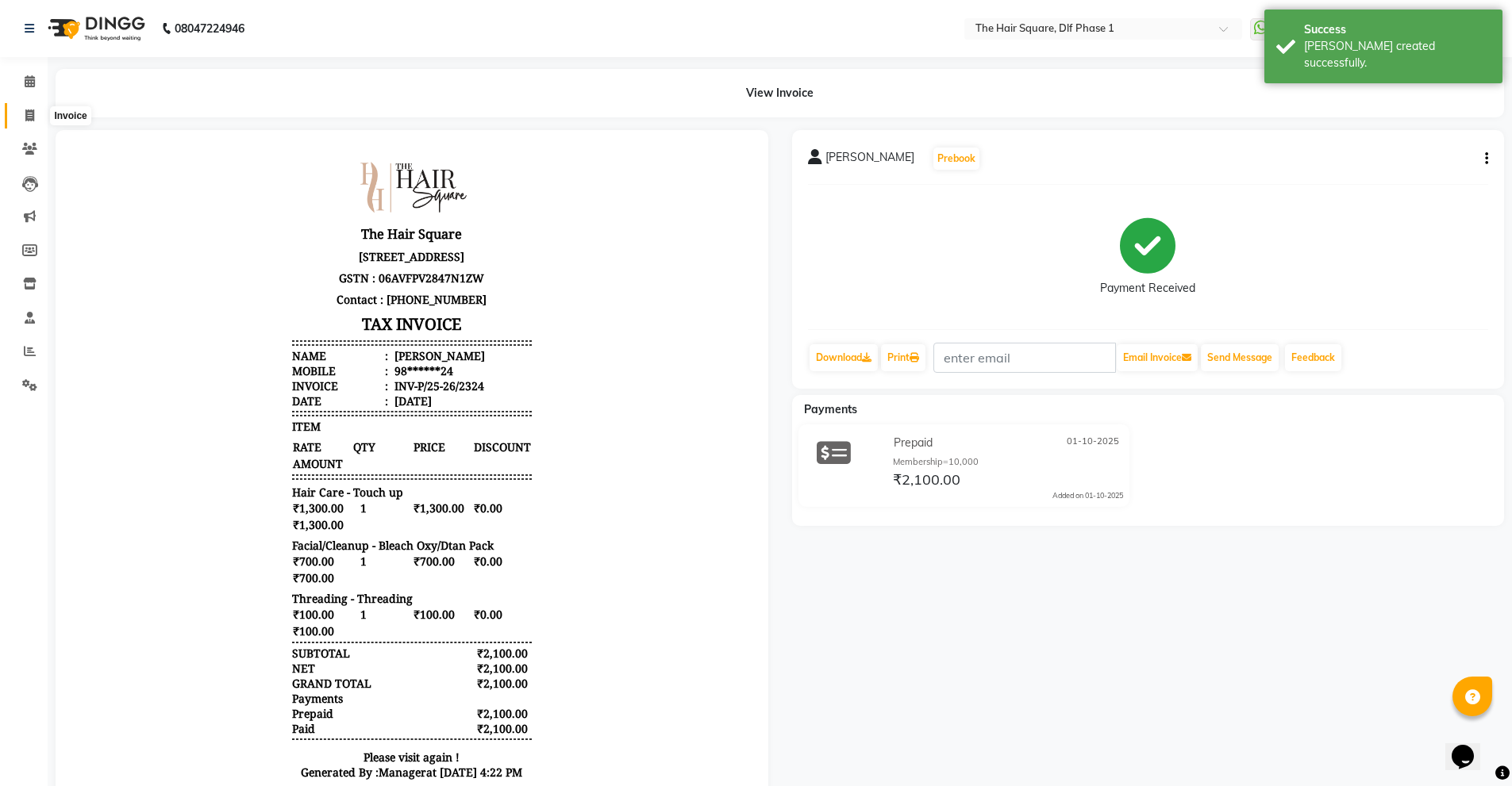
click at [20, 119] on span at bounding box center [29, 116] width 28 height 18
select select "5766"
select select "service"
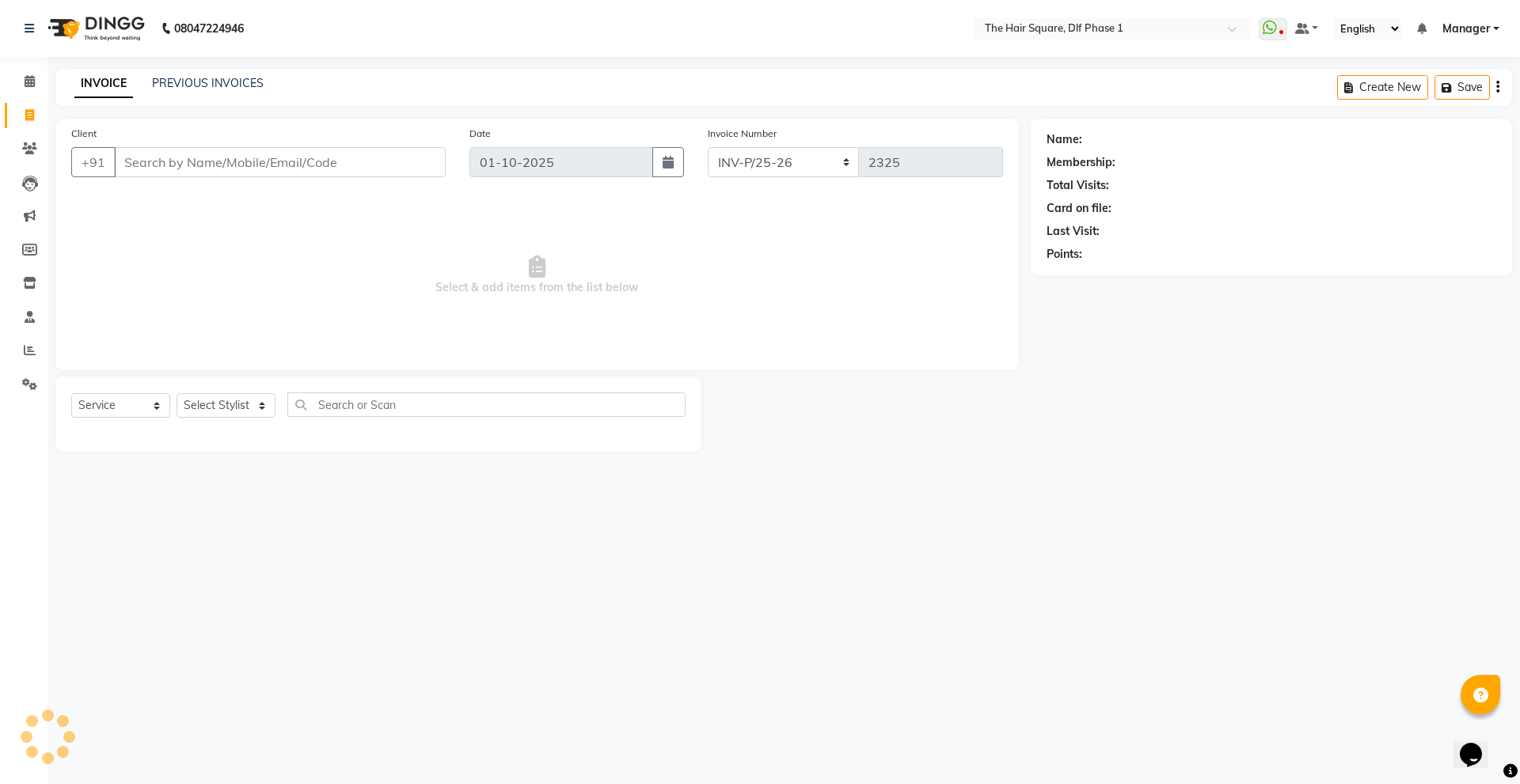
click at [898, 561] on div "08047224946 Select Location × The Hair Square, Dlf Phase 1 WhatsApp Status ✕ St…" at bounding box center [760, 392] width 1520 height 784
click at [1191, 294] on div "Name: Membership: Total Visits: Card on file: Last Visit: Points:" at bounding box center [1277, 284] width 493 height 333
click at [324, 169] on input "Client" at bounding box center [280, 162] width 332 height 30
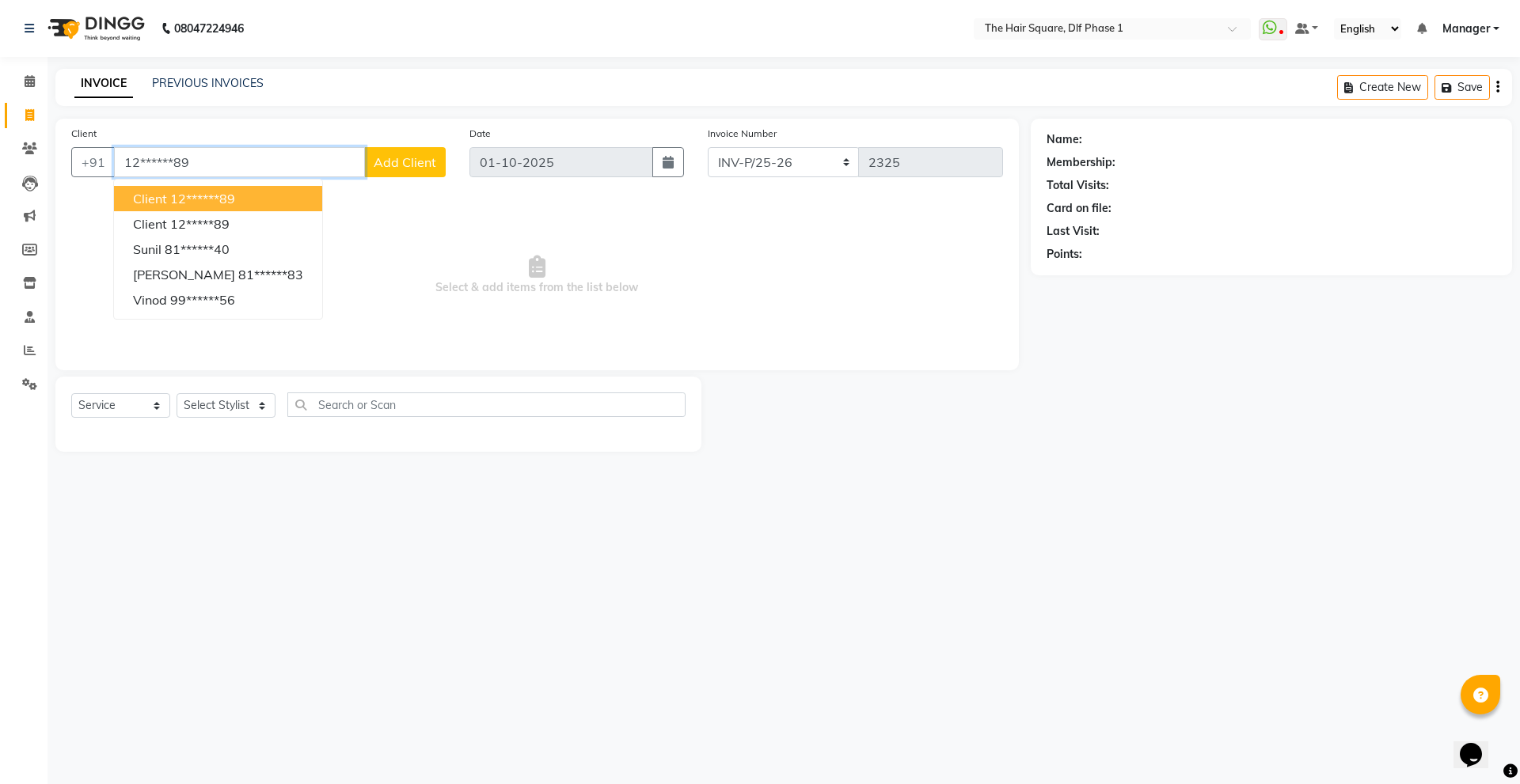
type input "12******89"
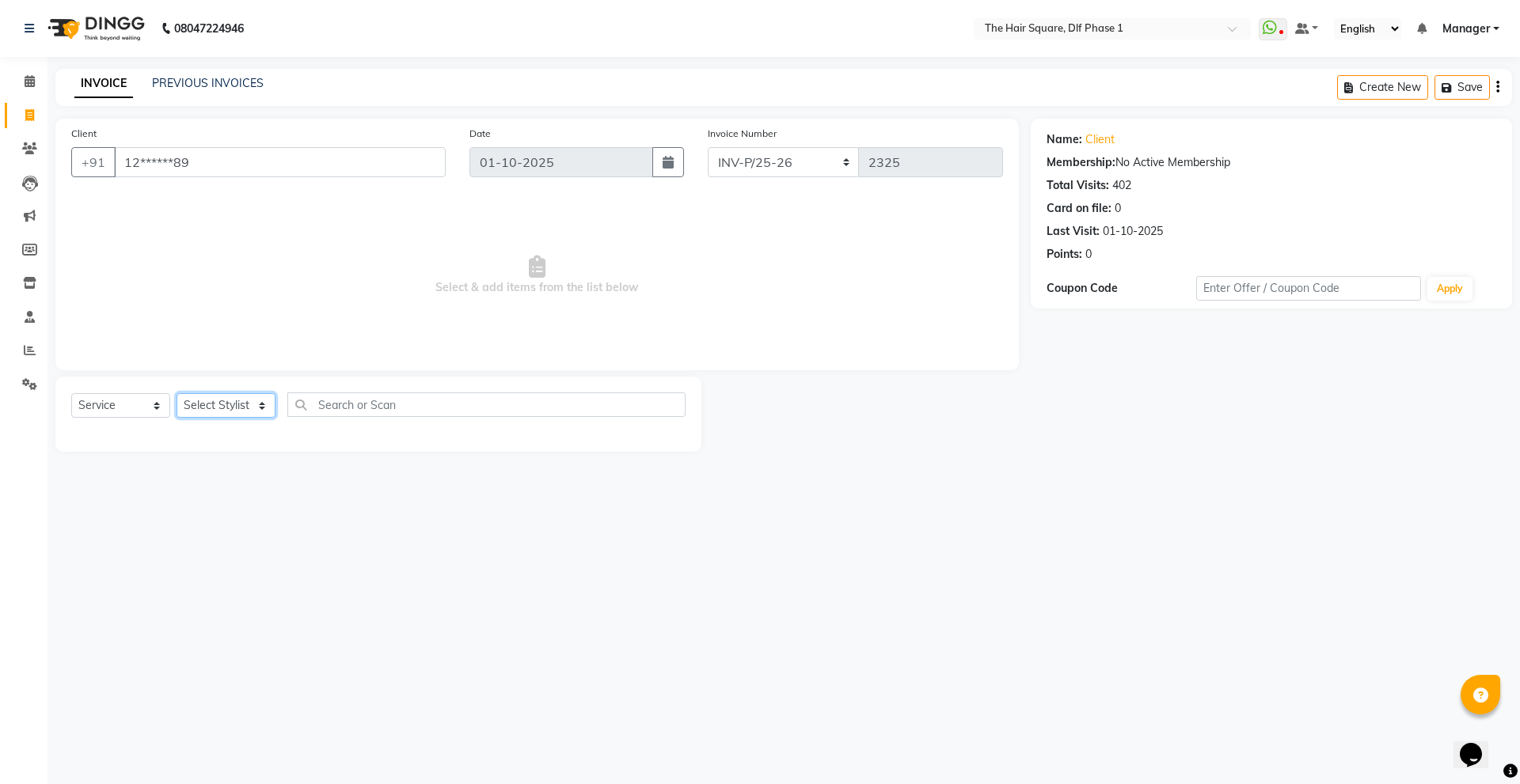
click at [252, 408] on select "Select Stylist [PERSON_NAME] AMIT [PERSON_NAME] [PERSON_NAME] [PERSON_NAME] Man…" at bounding box center [226, 405] width 99 height 24
select select "39747"
click at [177, 393] on select "Select Stylist [PERSON_NAME] AMIT [PERSON_NAME] [PERSON_NAME] [PERSON_NAME] Man…" at bounding box center [226, 405] width 99 height 24
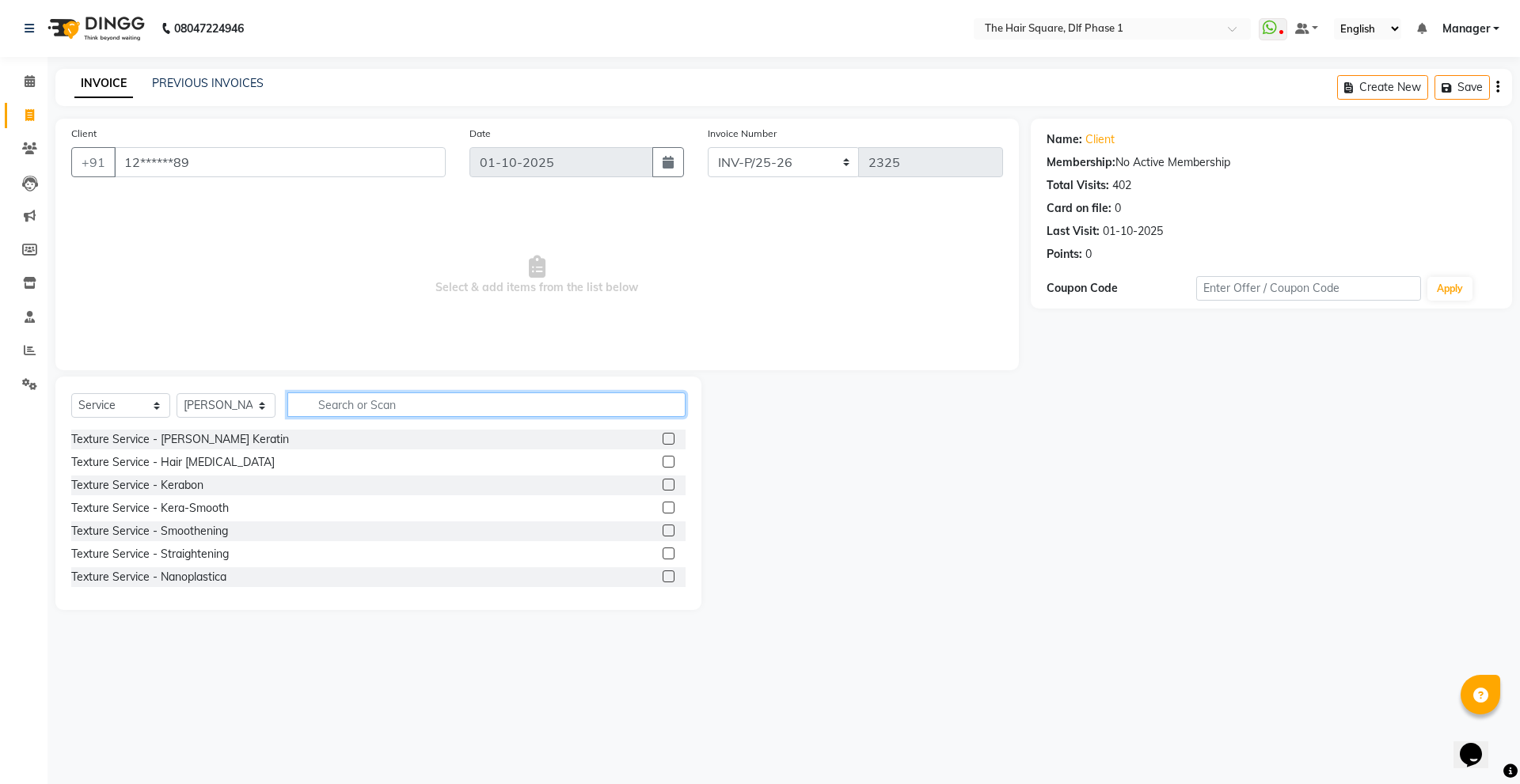
click at [359, 410] on input "text" at bounding box center [486, 405] width 398 height 24
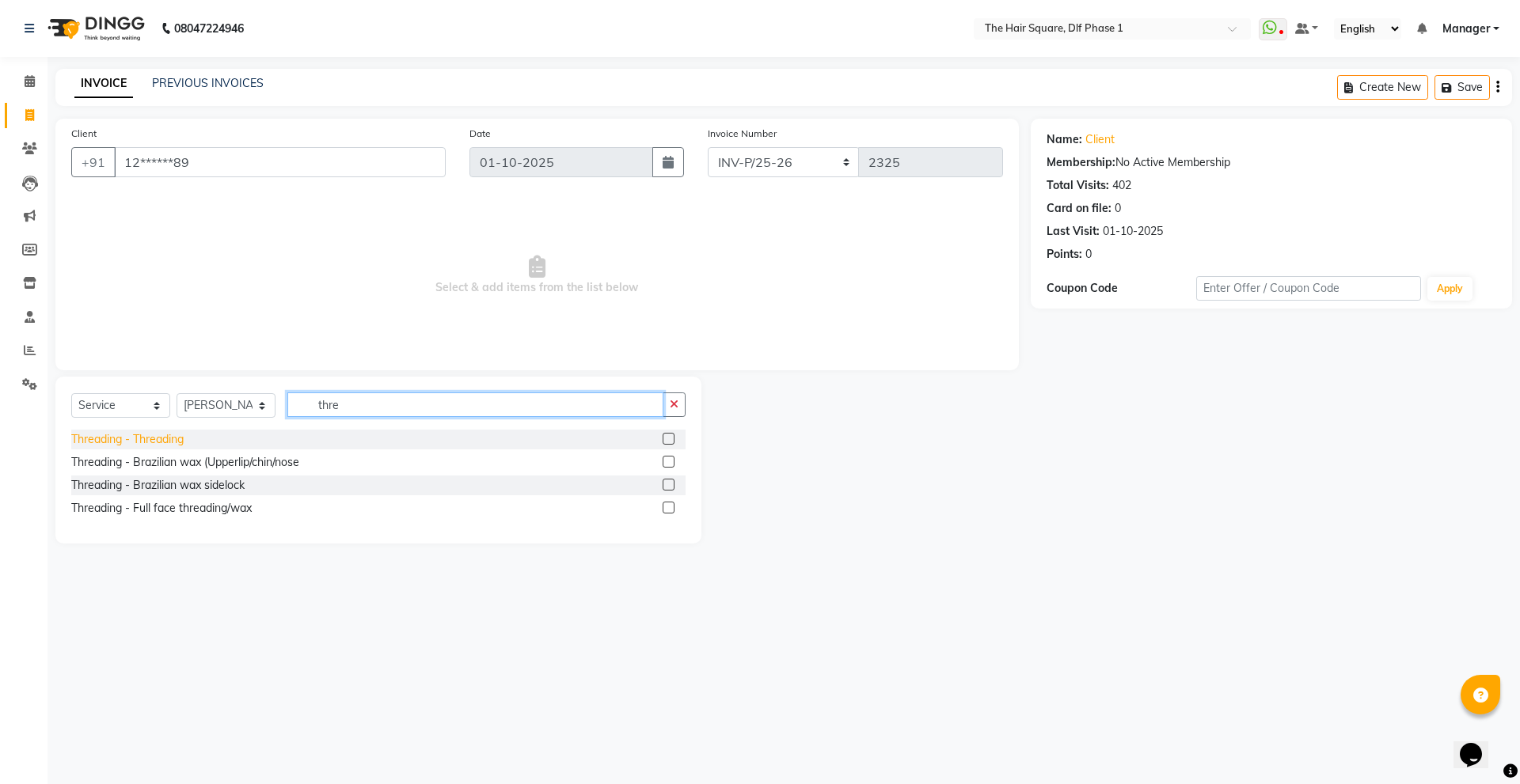
type input "thre"
click at [141, 442] on div "Threading - Threading" at bounding box center [127, 440] width 113 height 16
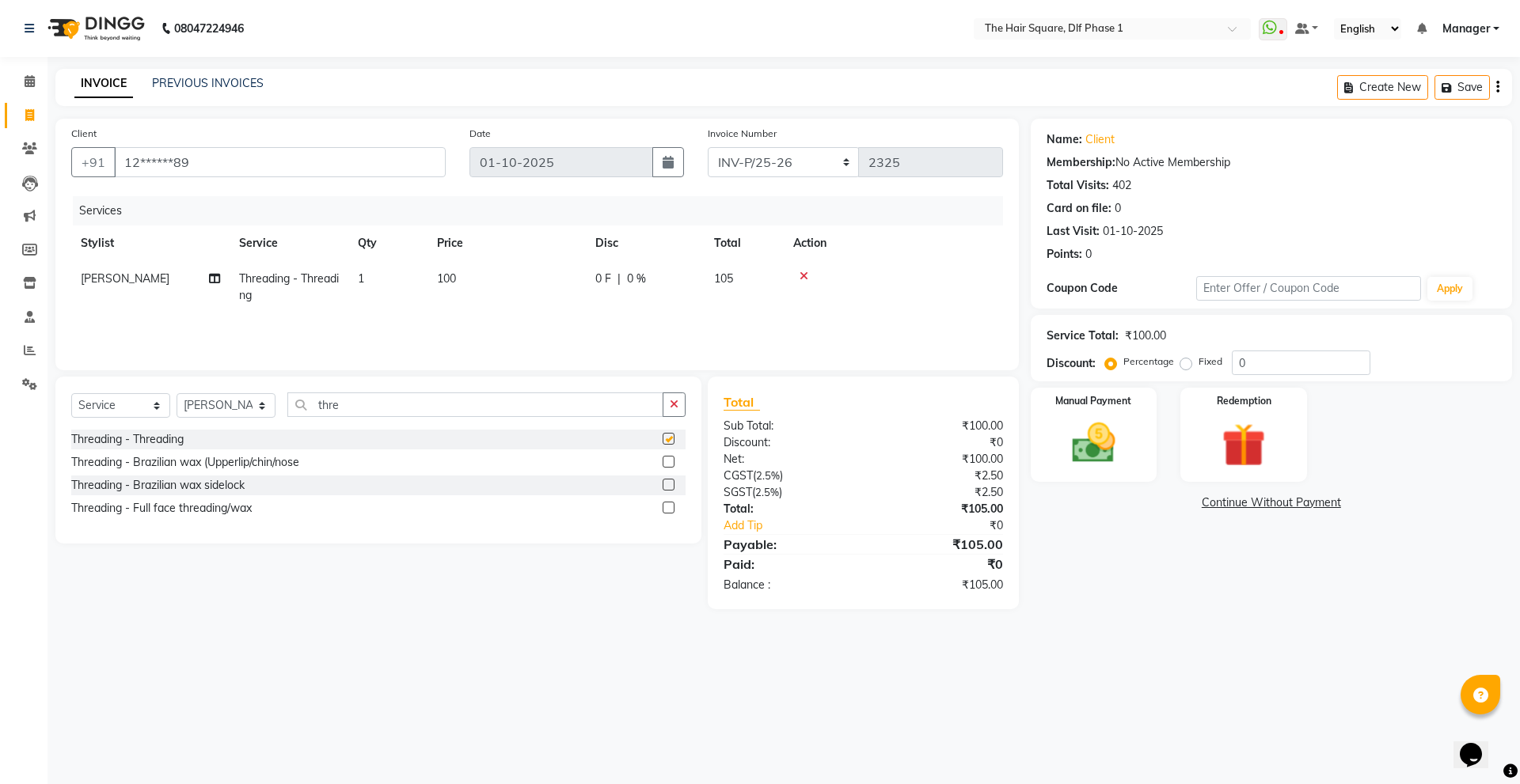
checkbox input "false"
click at [1184, 356] on div "Fixed" at bounding box center [1204, 362] width 39 height 19
click at [1199, 363] on label "Fixed" at bounding box center [1210, 361] width 23 height 15
click at [1184, 363] on input "Fixed" at bounding box center [1189, 361] width 11 height 11
radio input "true"
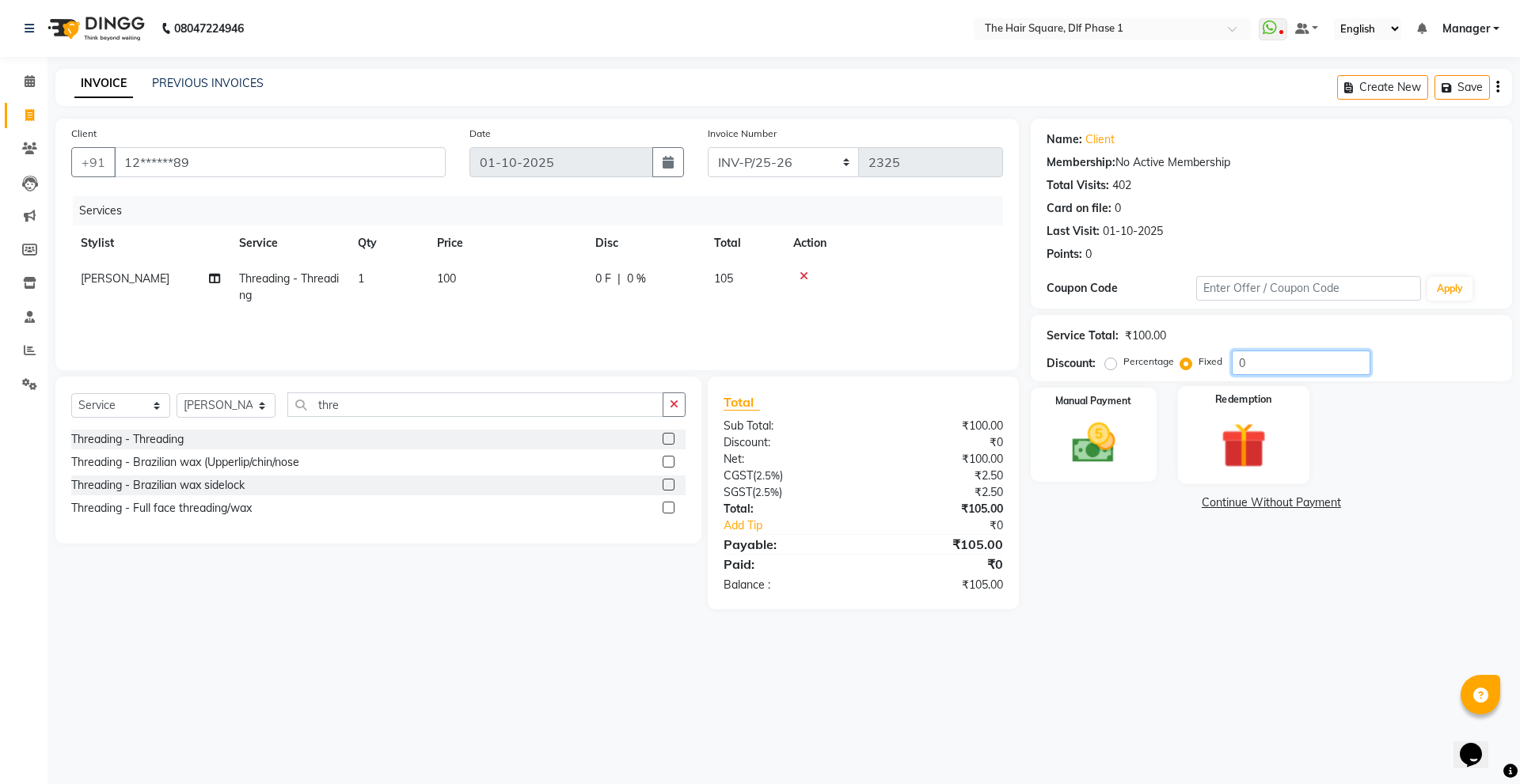
drag, startPoint x: 1266, startPoint y: 357, endPoint x: 1185, endPoint y: 393, distance: 88.6
click at [1185, 393] on div "Name: Client Membership: No Active Membership Total Visits: 402 Card on file: 0…" at bounding box center [1277, 364] width 493 height 491
type input "10"
click at [1047, 775] on div "08047224946 Select Location × The Hair Square, Dlf Phase 1 WhatsApp Status ✕ St…" at bounding box center [760, 392] width 1520 height 784
click at [1061, 629] on main "INVOICE PREVIOUS INVOICES Create New Save Client +91 12******89 Date [DATE] Inv…" at bounding box center [783, 351] width 1472 height 565
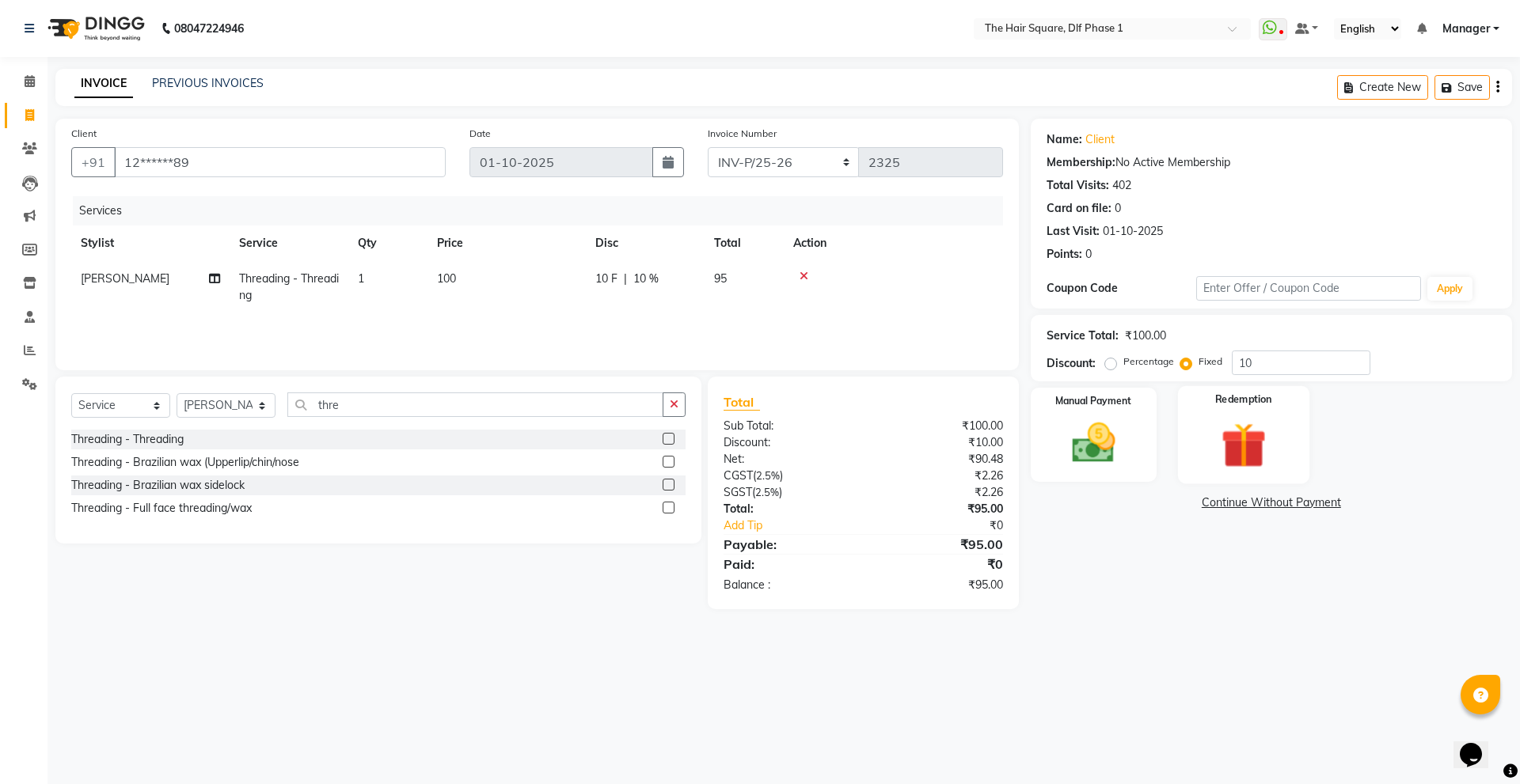
click at [1214, 462] on img at bounding box center [1243, 445] width 74 height 56
click at [1099, 428] on img at bounding box center [1094, 443] width 74 height 52
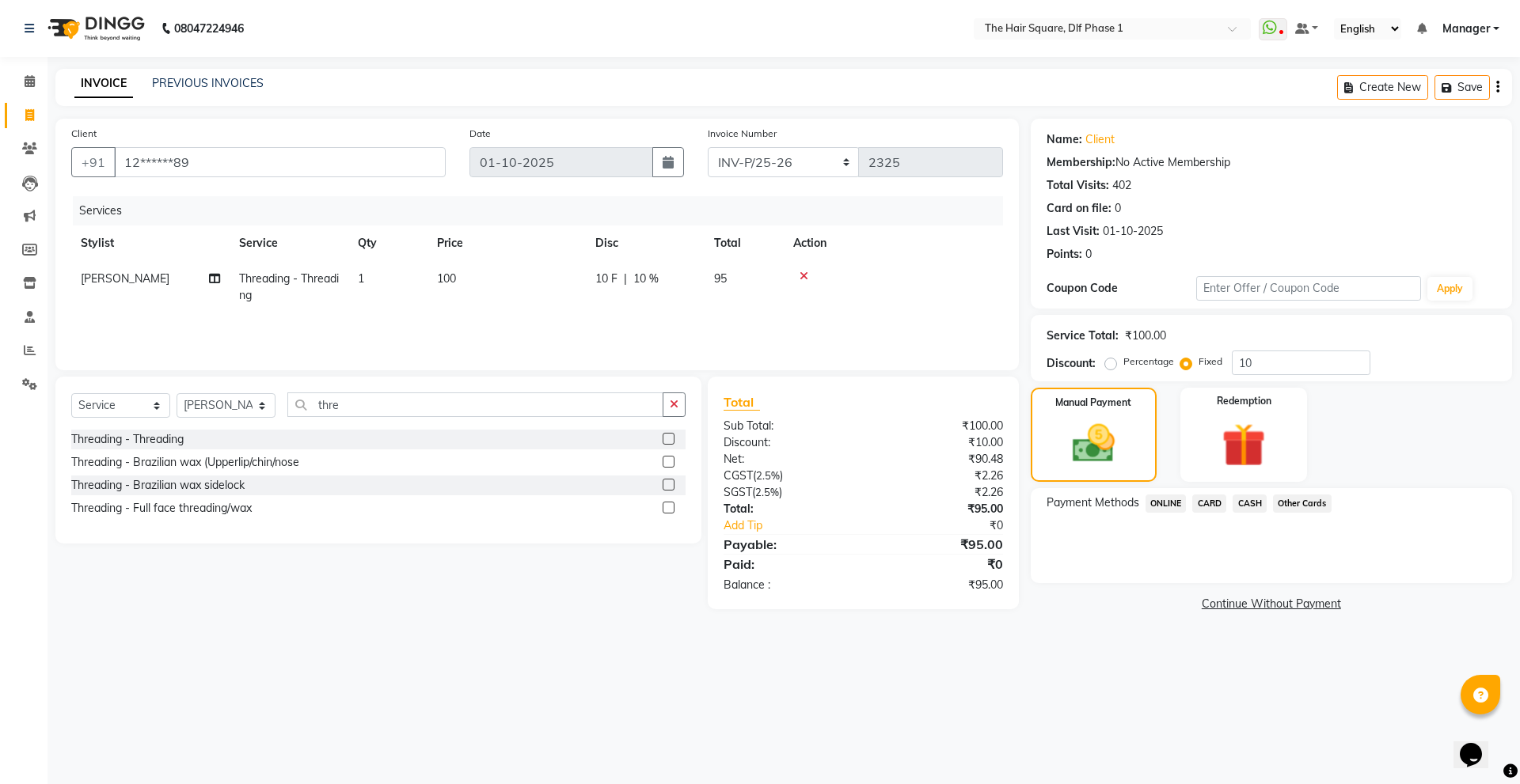
click at [1248, 501] on span "CASH" at bounding box center [1249, 504] width 34 height 18
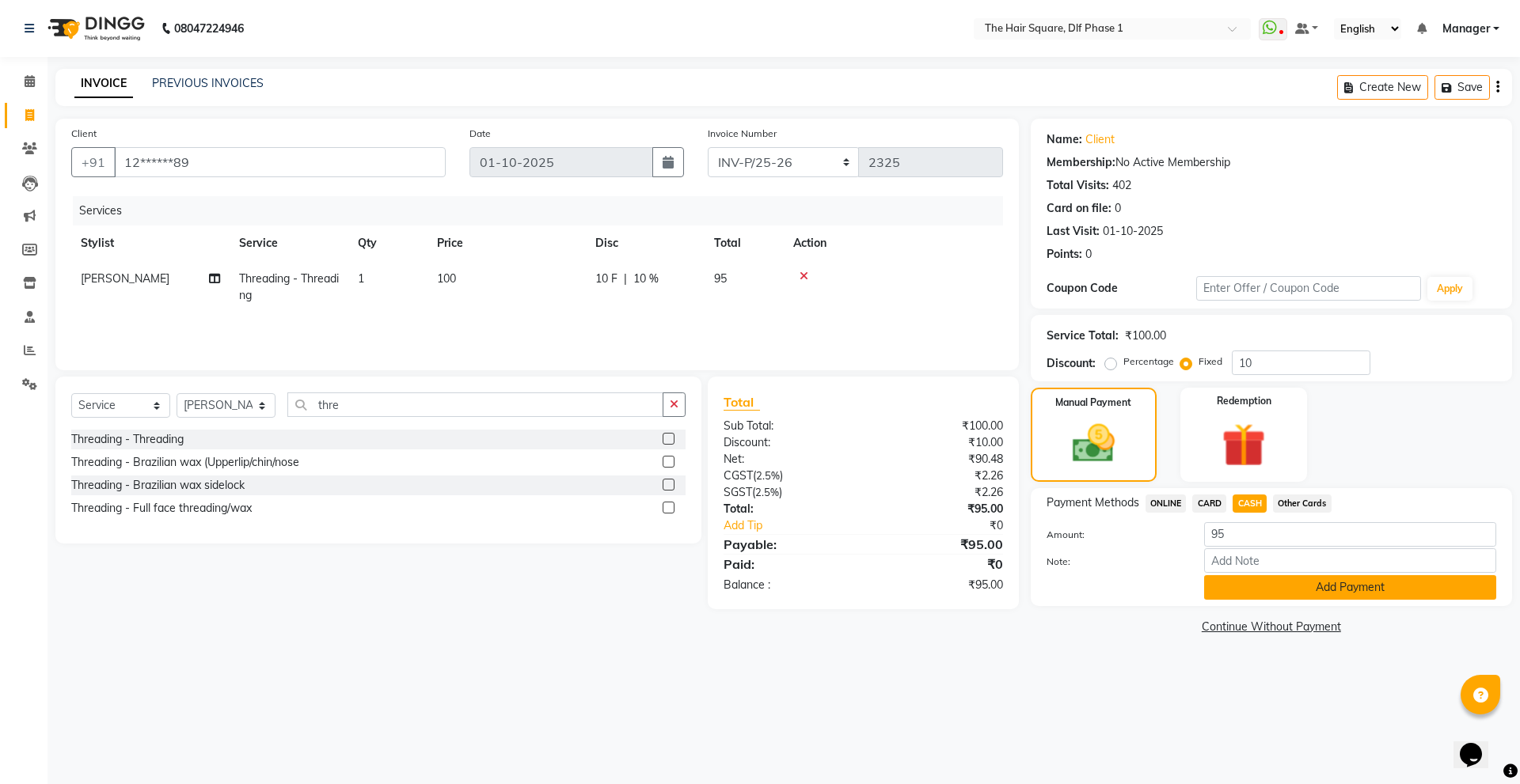
click at [1227, 581] on button "Add Payment" at bounding box center [1350, 587] width 292 height 24
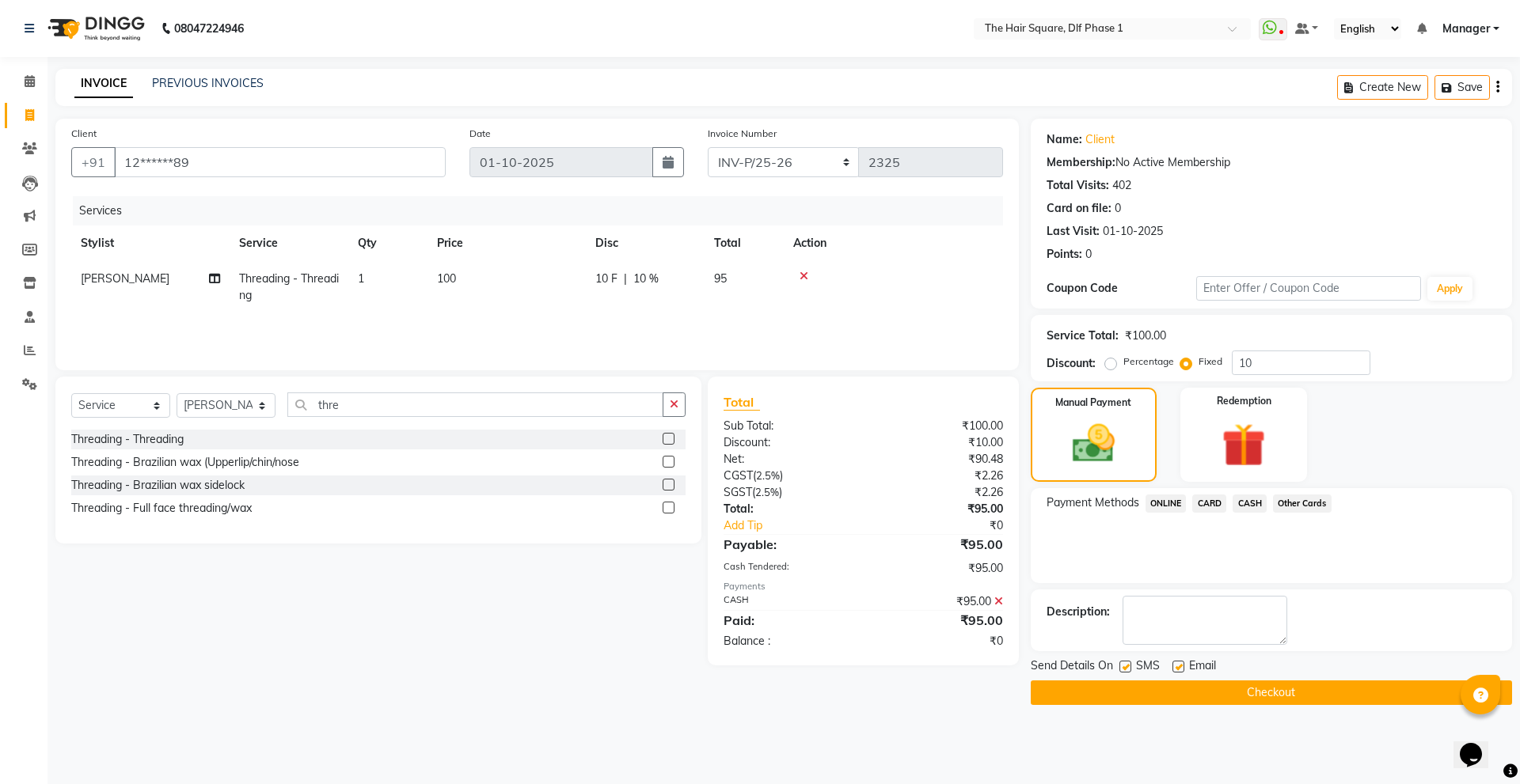
click at [380, 282] on td "1" at bounding box center [388, 287] width 80 height 52
select select "39747"
drag, startPoint x: 452, startPoint y: 270, endPoint x: 419, endPoint y: 280, distance: 34.5
click at [419, 280] on tr "[PERSON_NAME] [PERSON_NAME] [PERSON_NAME] [PERSON_NAME] Manager [PERSON_NAME] […" at bounding box center [537, 291] width 932 height 60
type input "2"
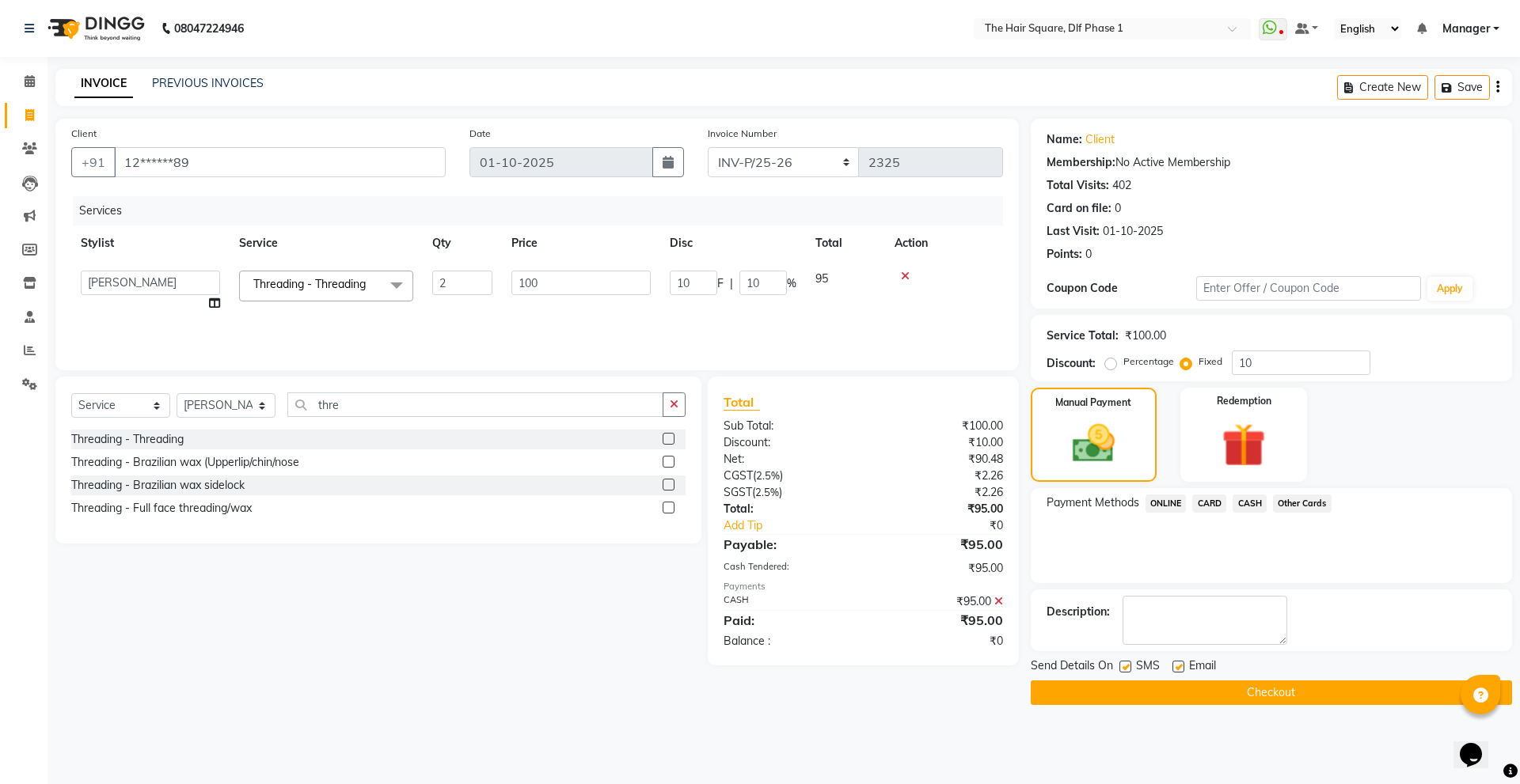
click at [483, 216] on div "Services" at bounding box center [544, 211] width 942 height 29
click at [1245, 502] on span "CASH" at bounding box center [1249, 504] width 34 height 18
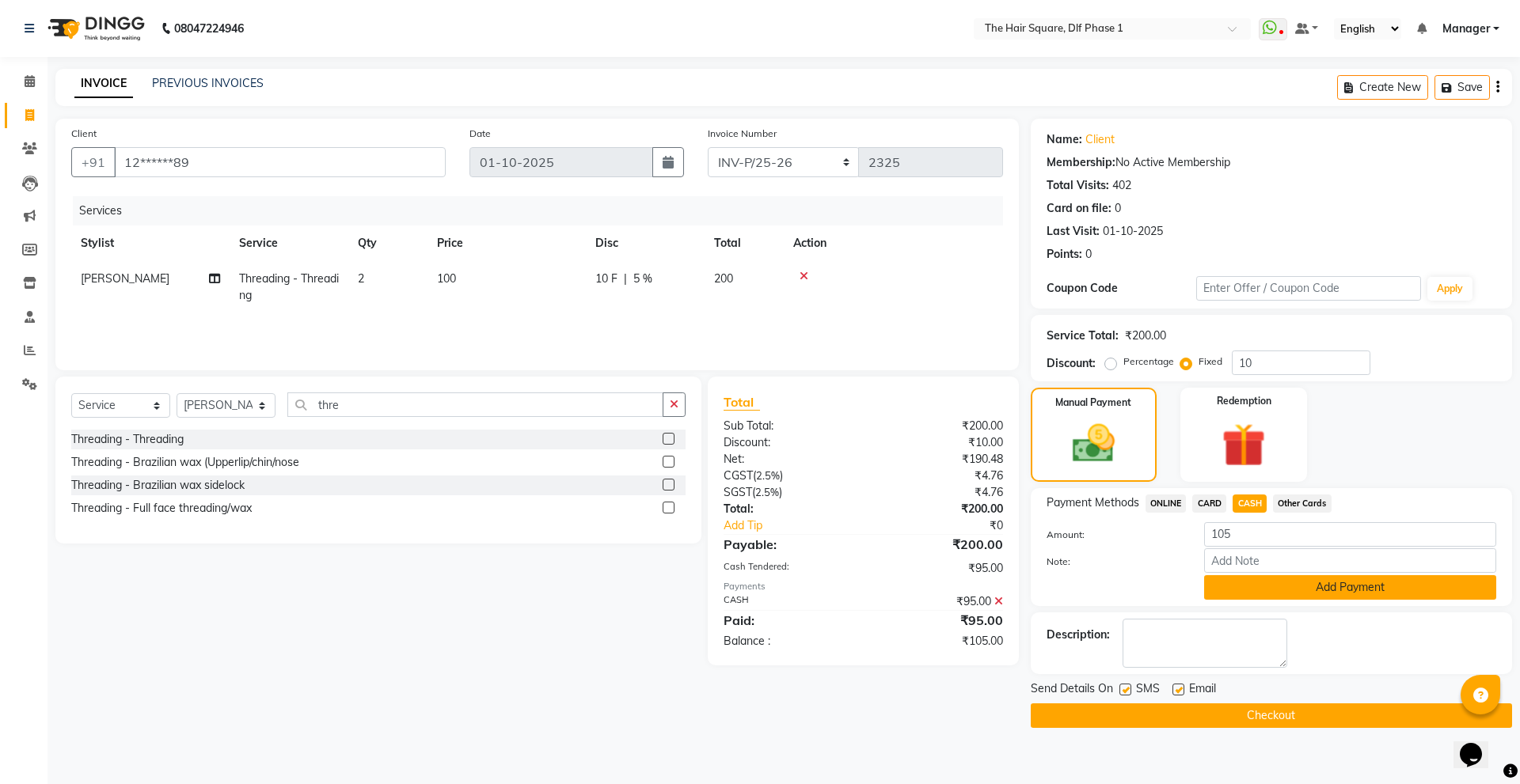
click at [1241, 578] on button "Add Payment" at bounding box center [1350, 587] width 292 height 24
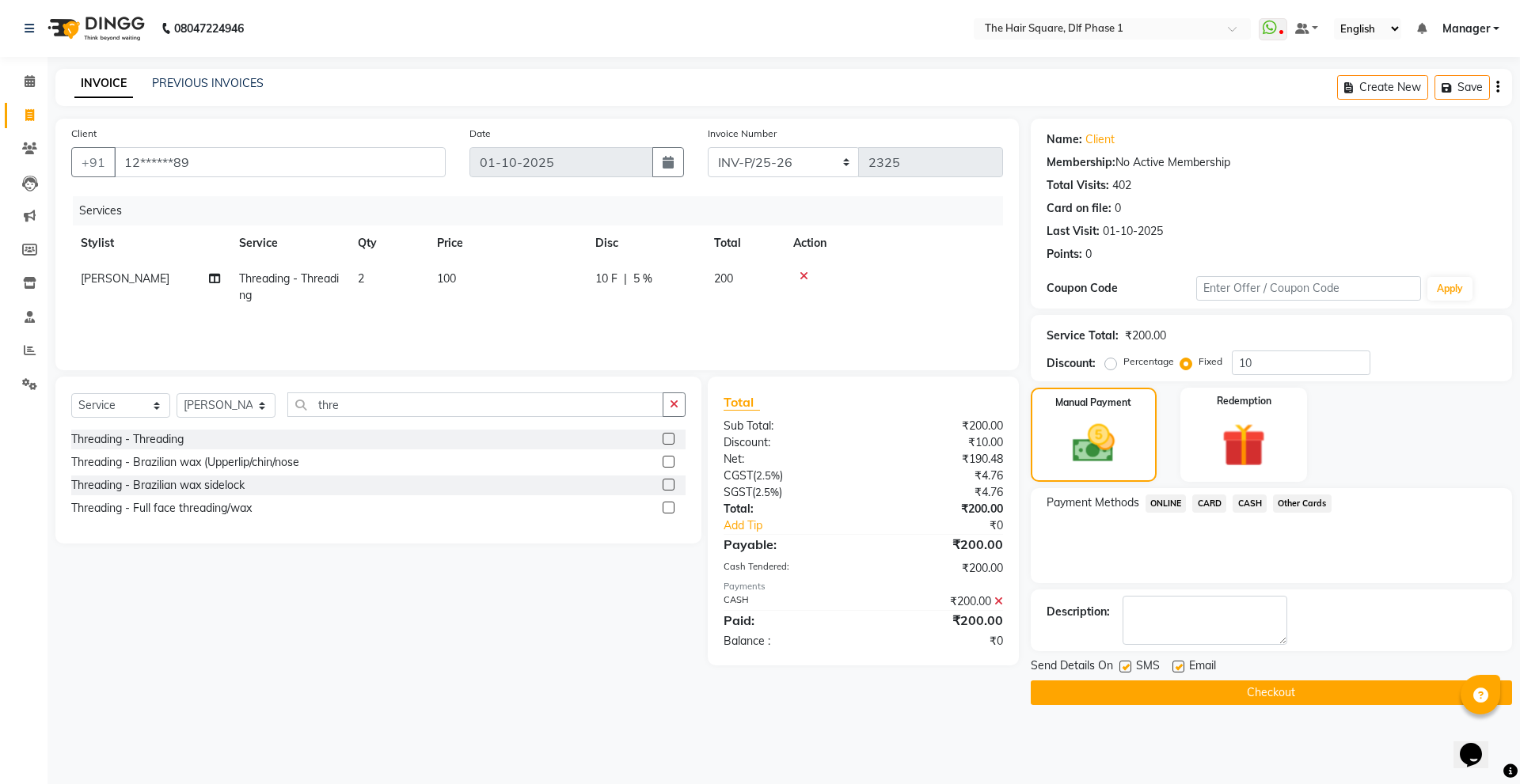
click at [1145, 692] on button "Checkout" at bounding box center [1272, 693] width 481 height 24
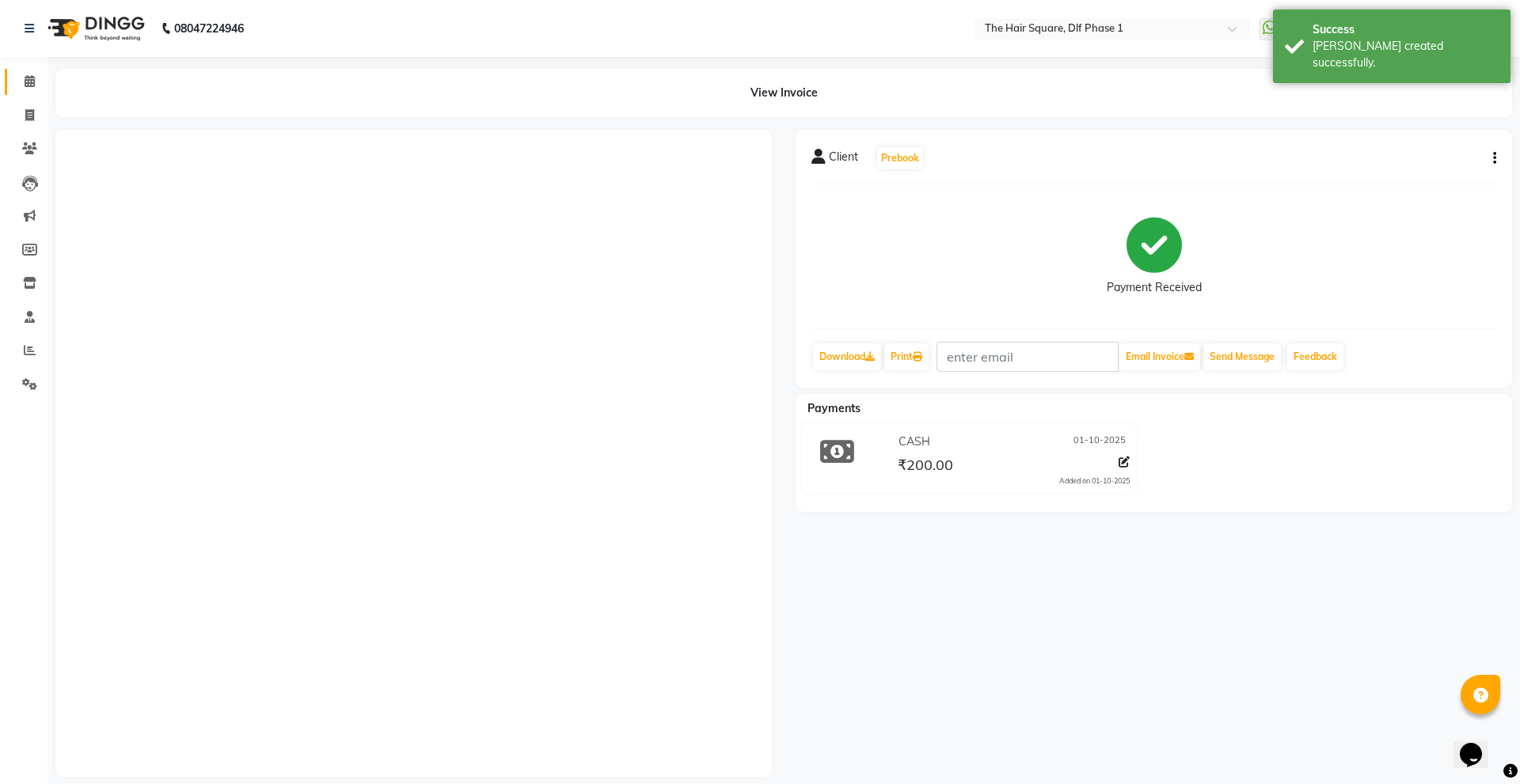
click at [32, 83] on icon at bounding box center [29, 81] width 11 height 12
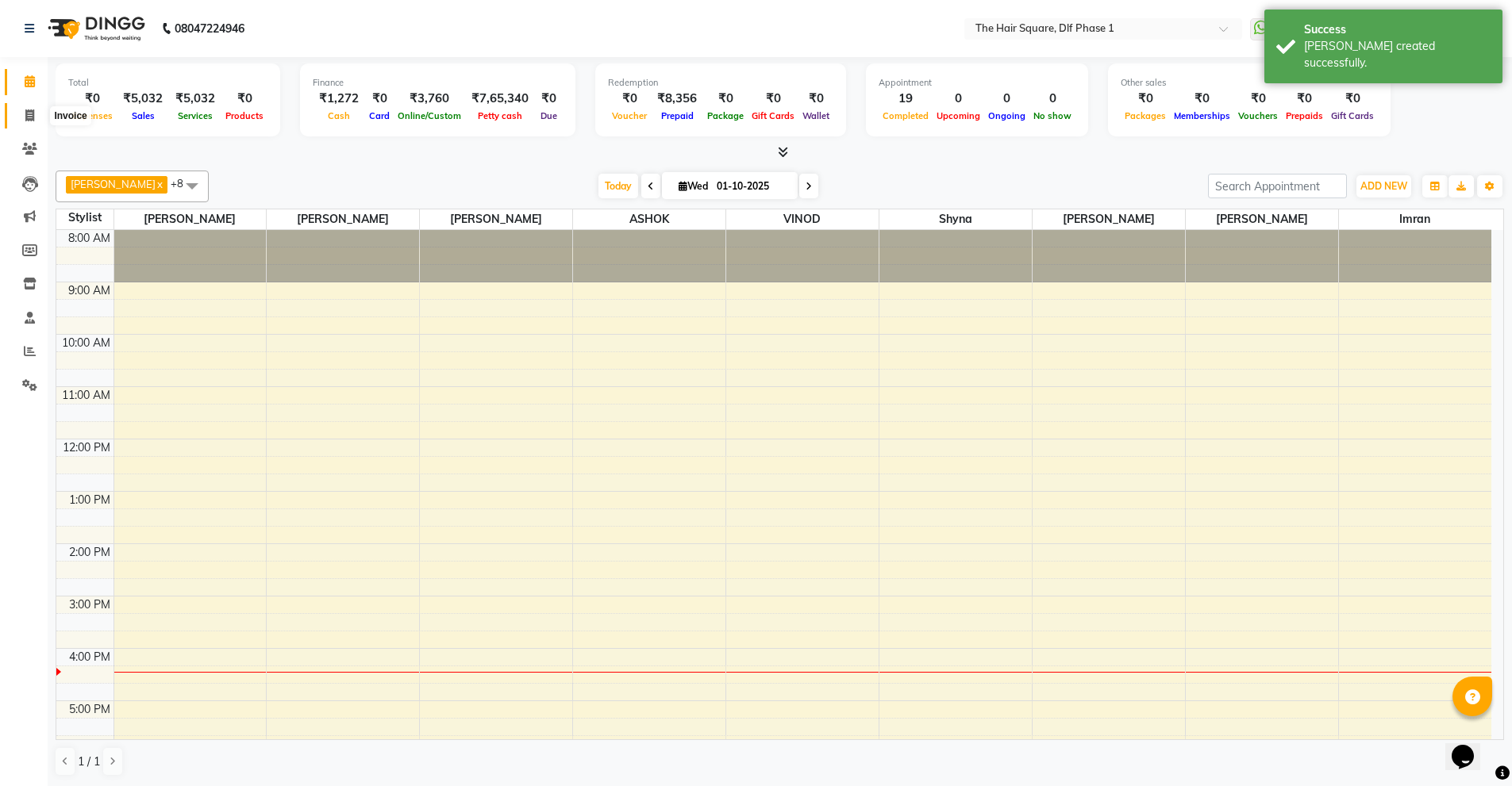
click at [20, 117] on span at bounding box center [29, 116] width 28 height 18
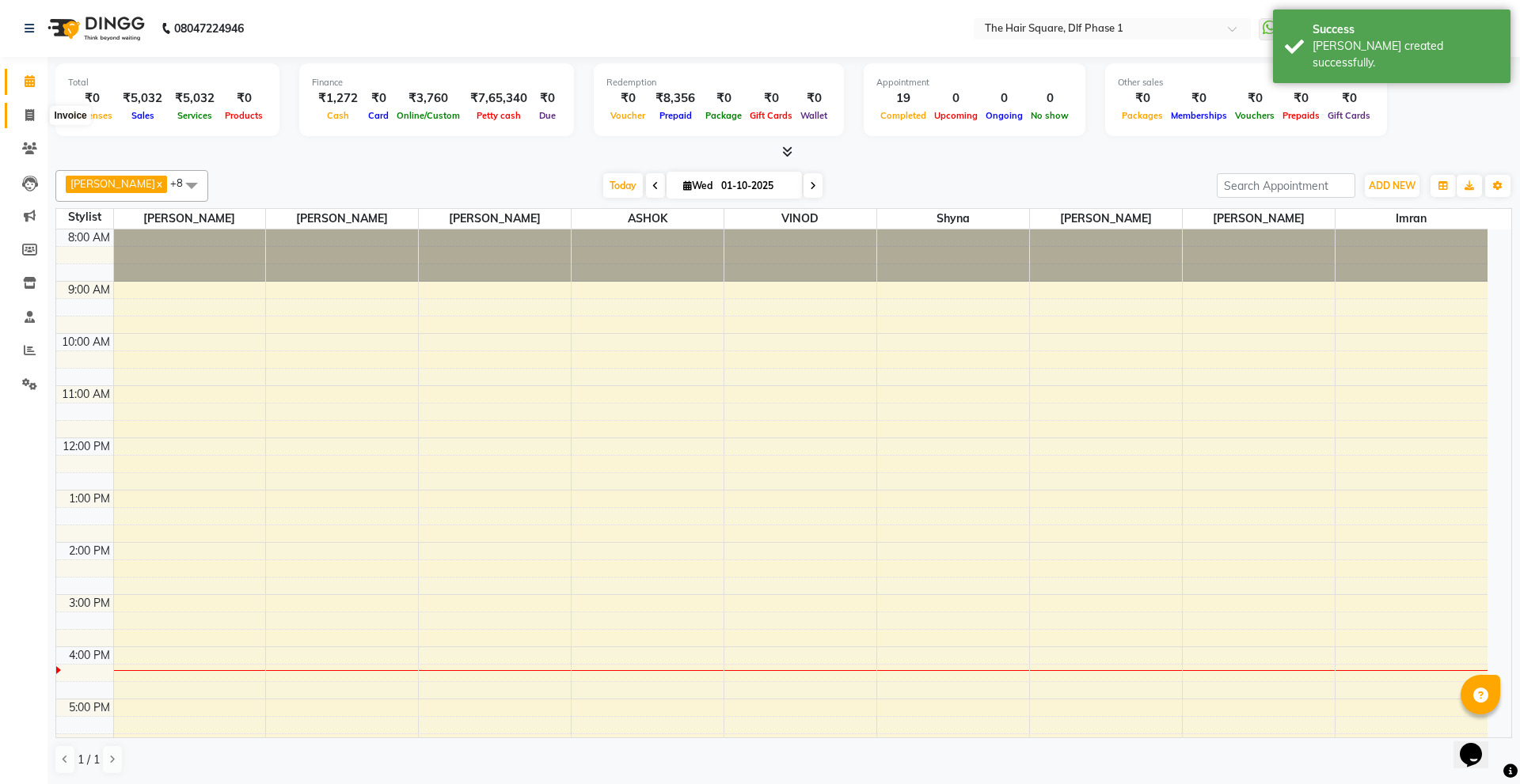
select select "5766"
select select "service"
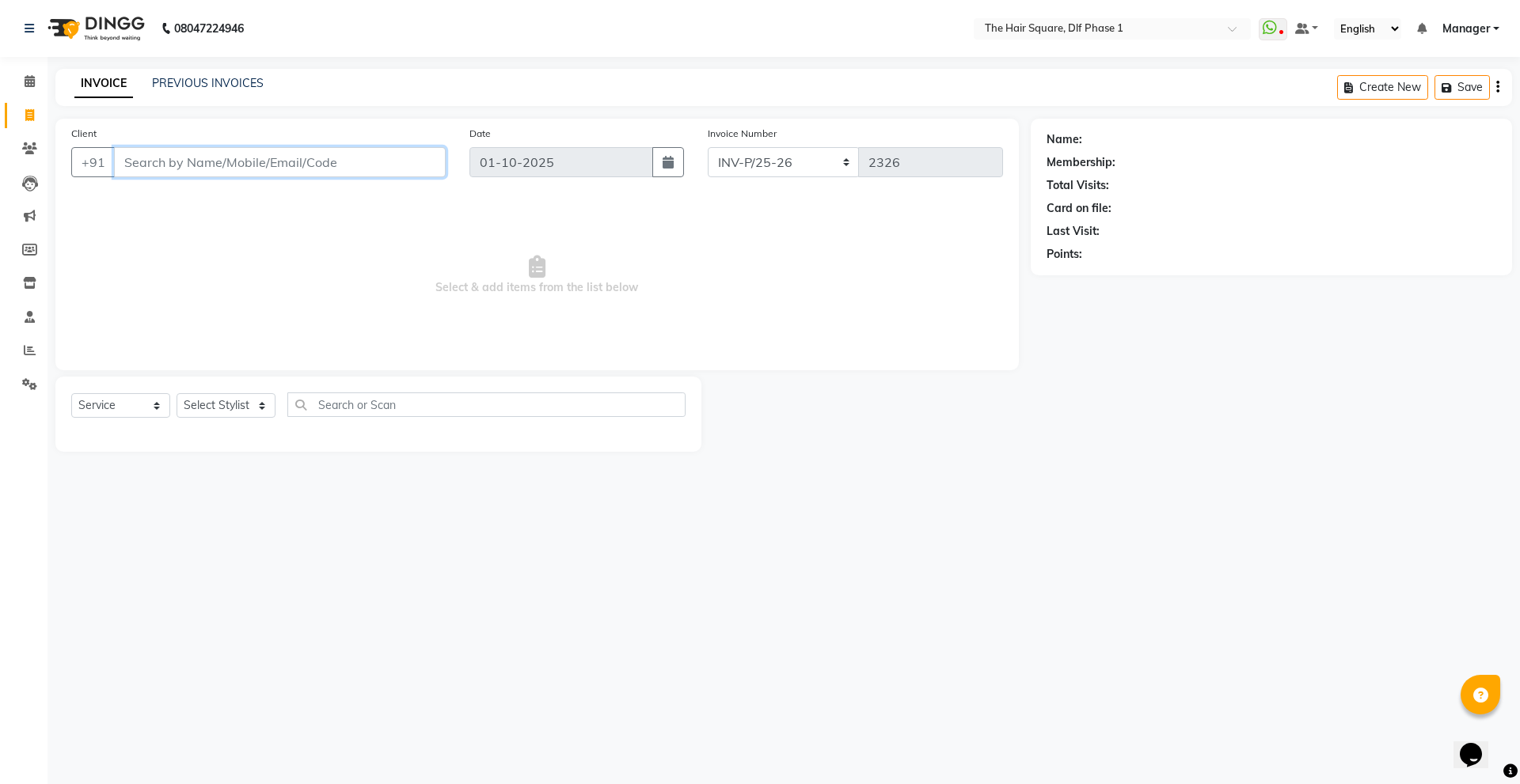
click at [269, 165] on input "Client" at bounding box center [280, 162] width 332 height 30
click at [240, 193] on ngb-highlight "98******93" at bounding box center [215, 199] width 65 height 16
type input "98******93"
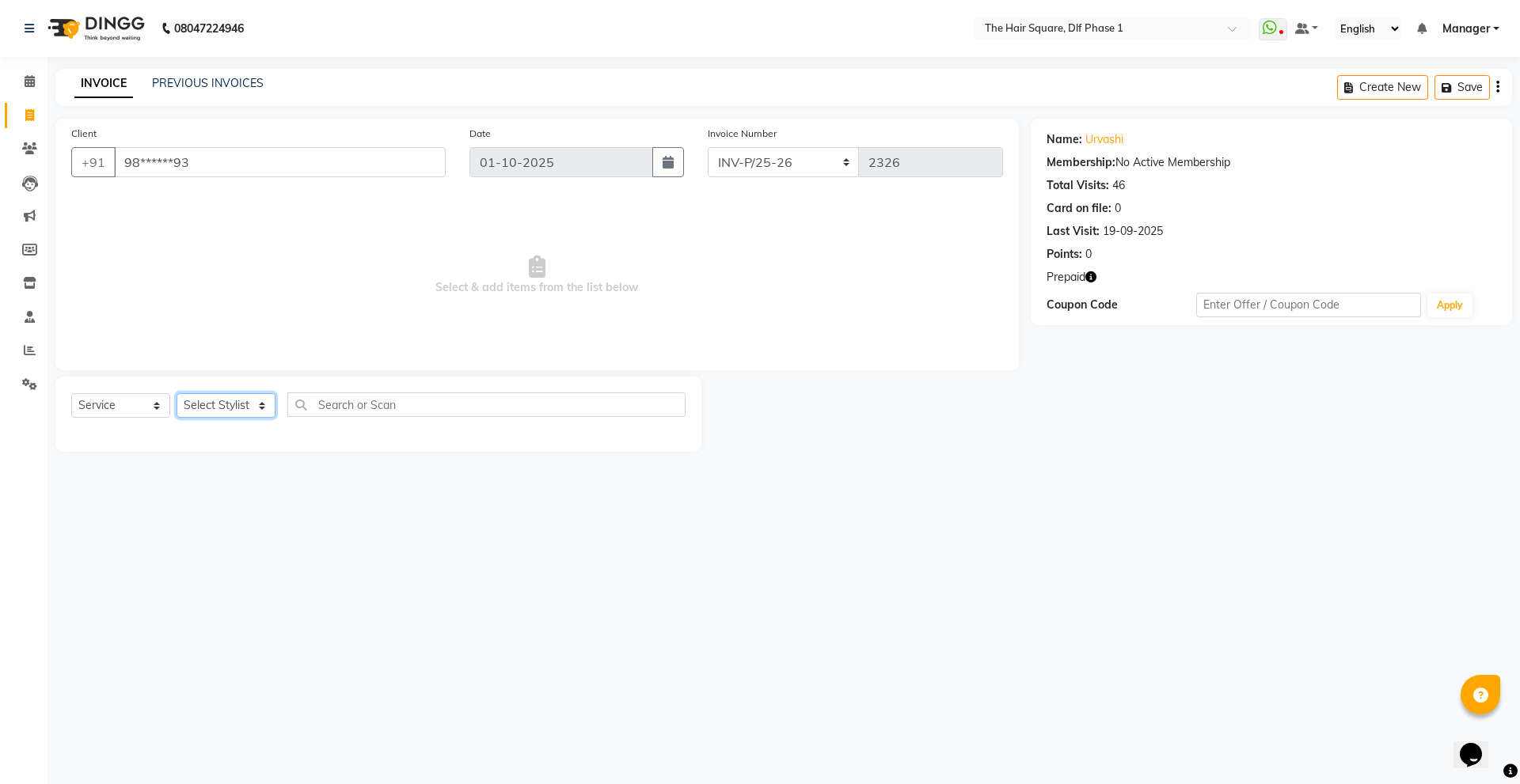
click at [224, 402] on select "Select Stylist [PERSON_NAME] AMIT [PERSON_NAME] [PERSON_NAME] [PERSON_NAME] Man…" at bounding box center [226, 405] width 99 height 24
select select "39747"
click at [177, 393] on select "Select Stylist [PERSON_NAME] AMIT [PERSON_NAME] [PERSON_NAME] [PERSON_NAME] Man…" at bounding box center [226, 405] width 99 height 24
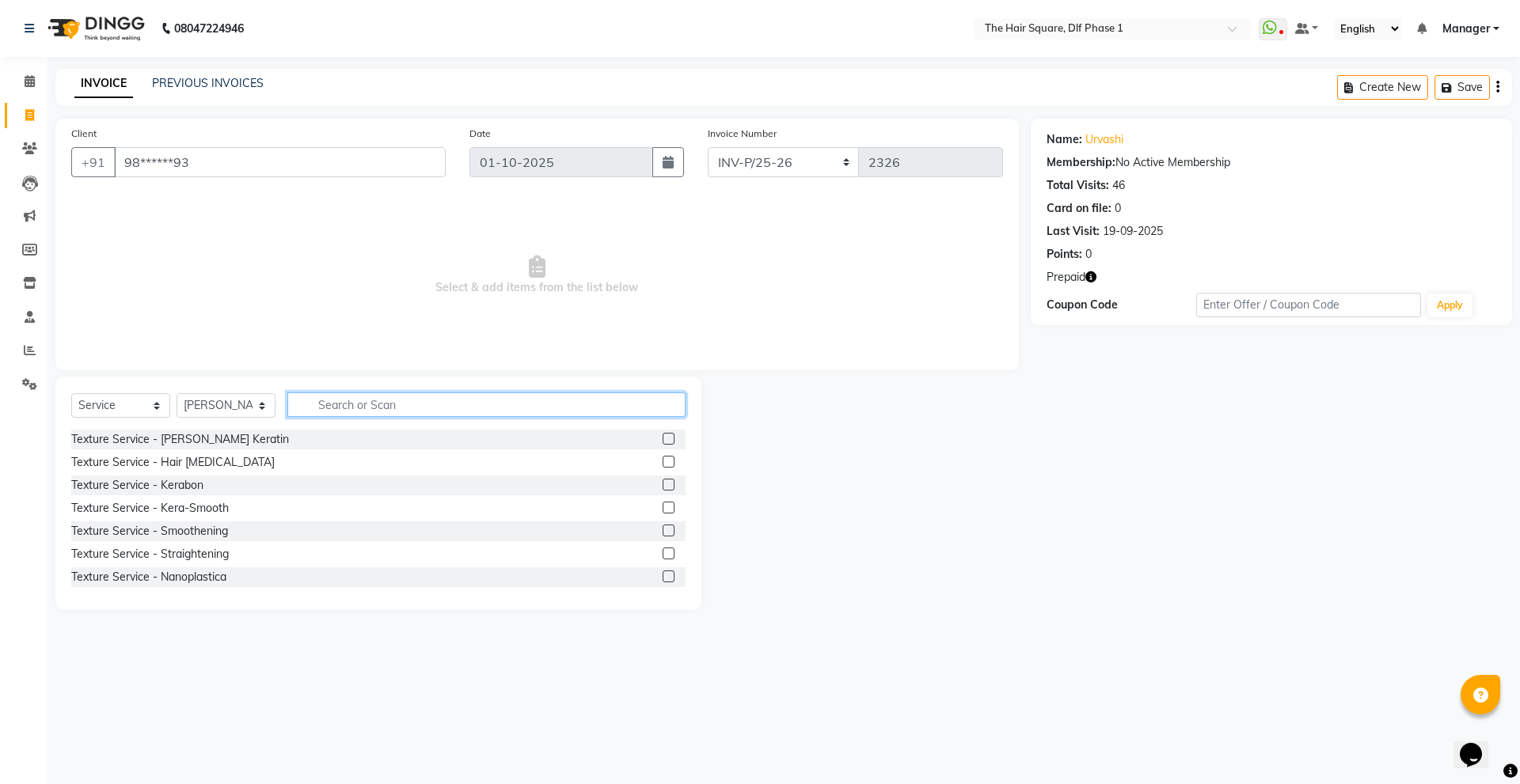
click at [341, 410] on input "text" at bounding box center [486, 405] width 398 height 24
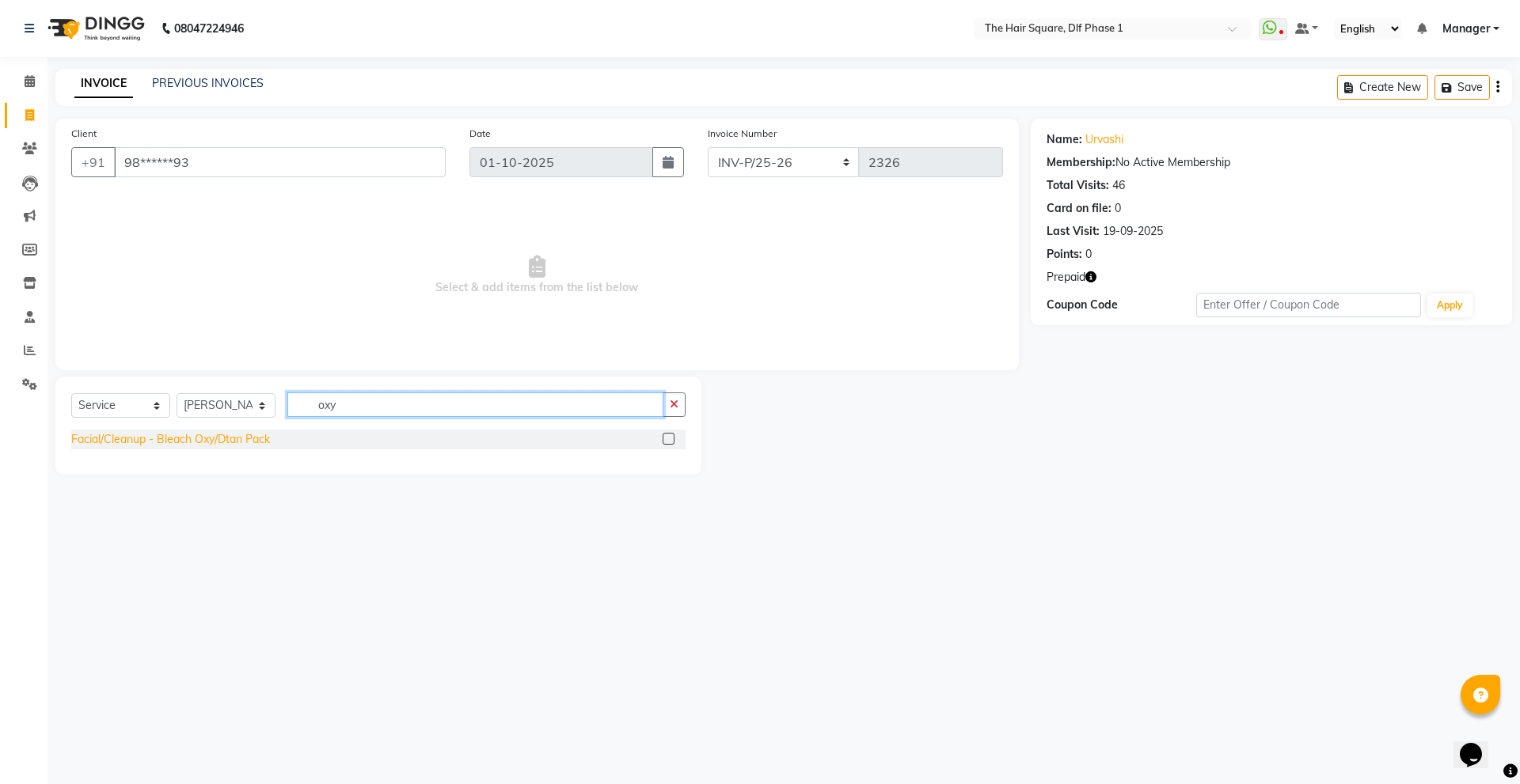
type input "oxy"
click at [253, 440] on div "Facial/Cleanup - Bleach Oxy/Dtan Pack" at bounding box center [170, 440] width 199 height 16
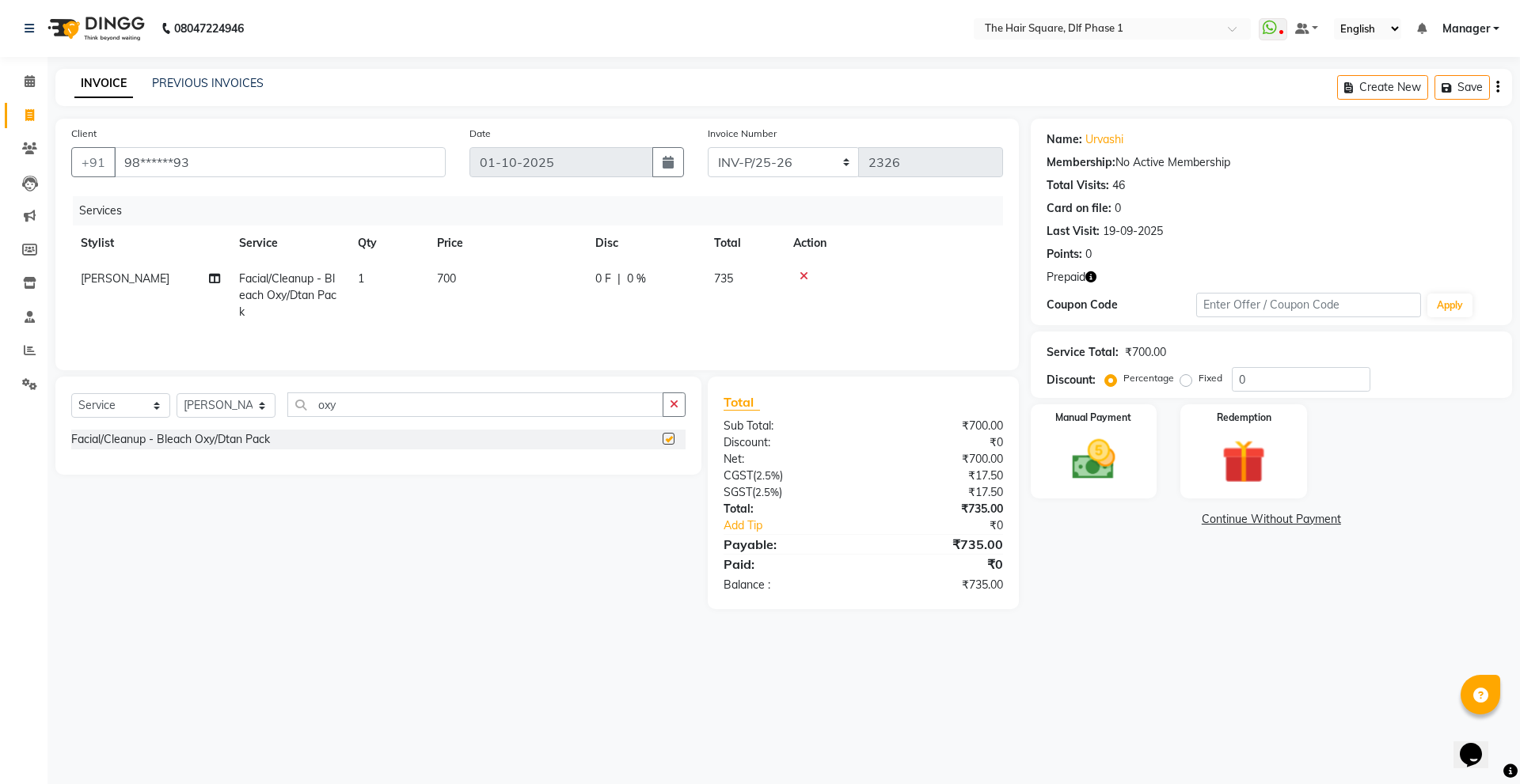
checkbox input "false"
click at [236, 414] on select "Select Stylist [PERSON_NAME] AMIT [PERSON_NAME] [PERSON_NAME] [PERSON_NAME] Man…" at bounding box center [226, 405] width 99 height 24
select select "39749"
click at [177, 393] on select "Select Stylist [PERSON_NAME] AMIT [PERSON_NAME] [PERSON_NAME] [PERSON_NAME] Man…" at bounding box center [226, 405] width 99 height 24
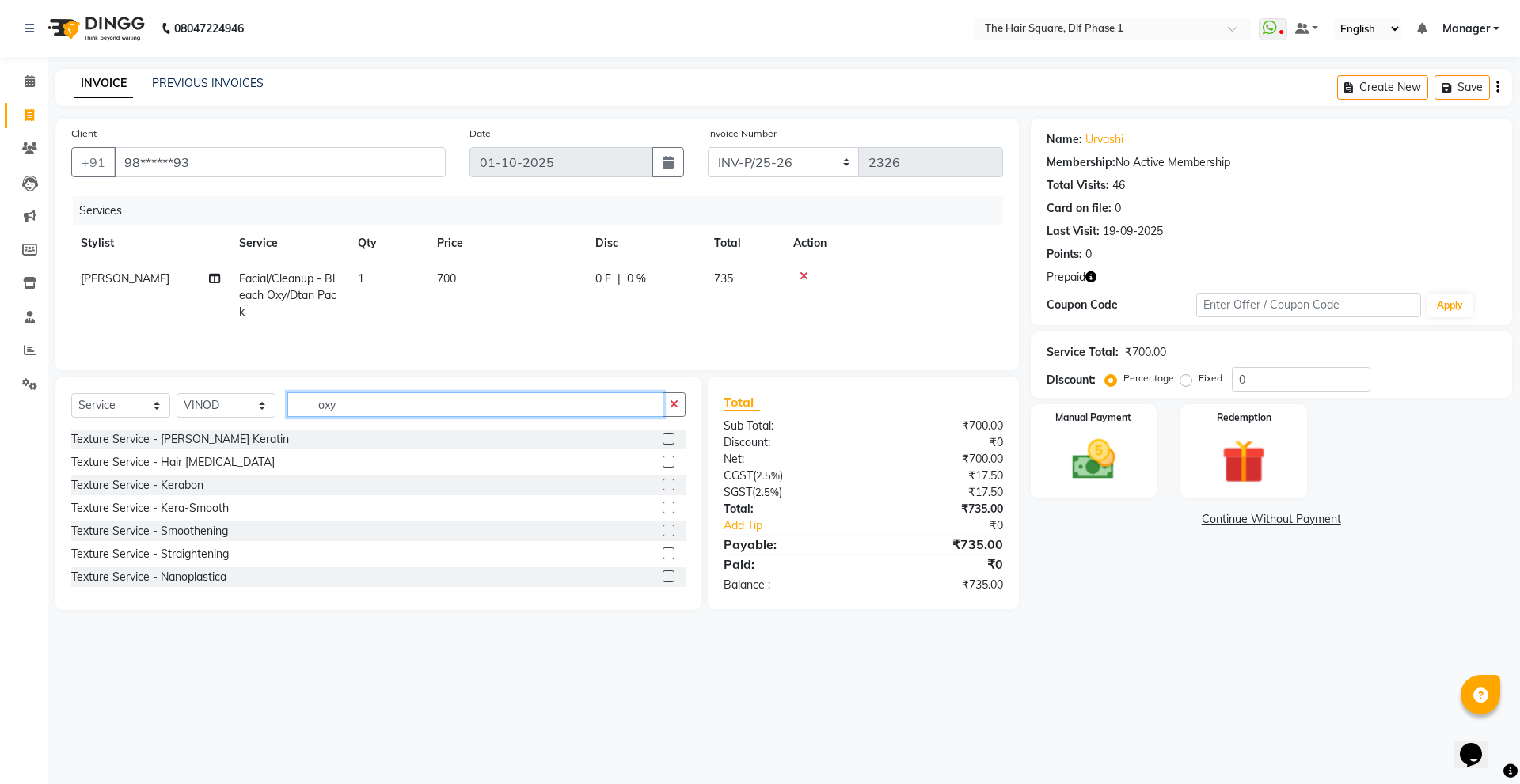
drag, startPoint x: 391, startPoint y: 408, endPoint x: 267, endPoint y: 439, distance: 127.8
click at [267, 439] on div "Select Service Product Membership Package Voucher Prepaid Gift Card Select Styl…" at bounding box center [379, 493] width 646 height 234
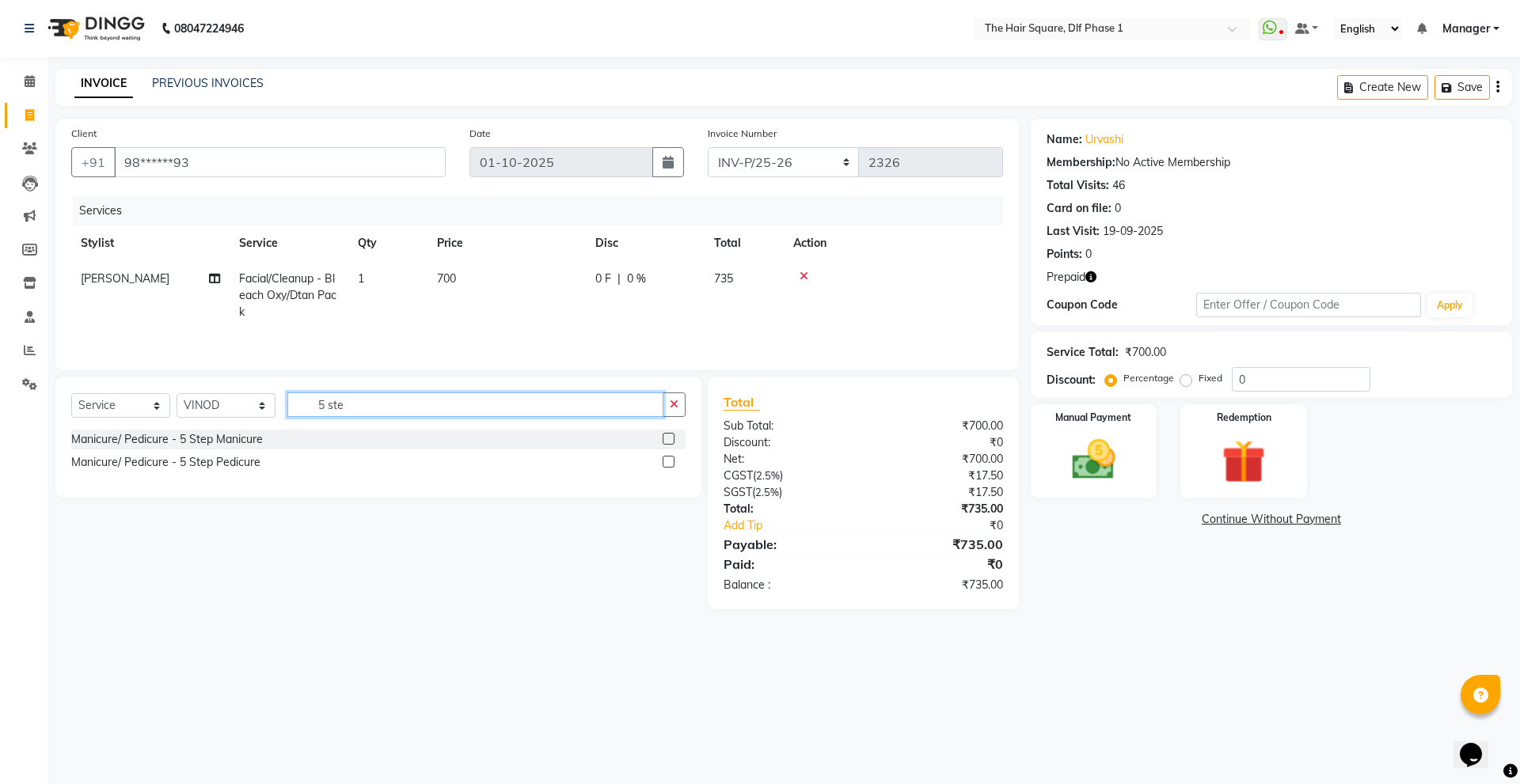
type input "5 ste"
click at [266, 439] on div "Manicure/ Pedicure - 5 Step Manicure" at bounding box center [378, 440] width 614 height 19
click at [253, 437] on div "Manicure/ Pedicure - 5 Step Manicure" at bounding box center [166, 440] width 191 height 16
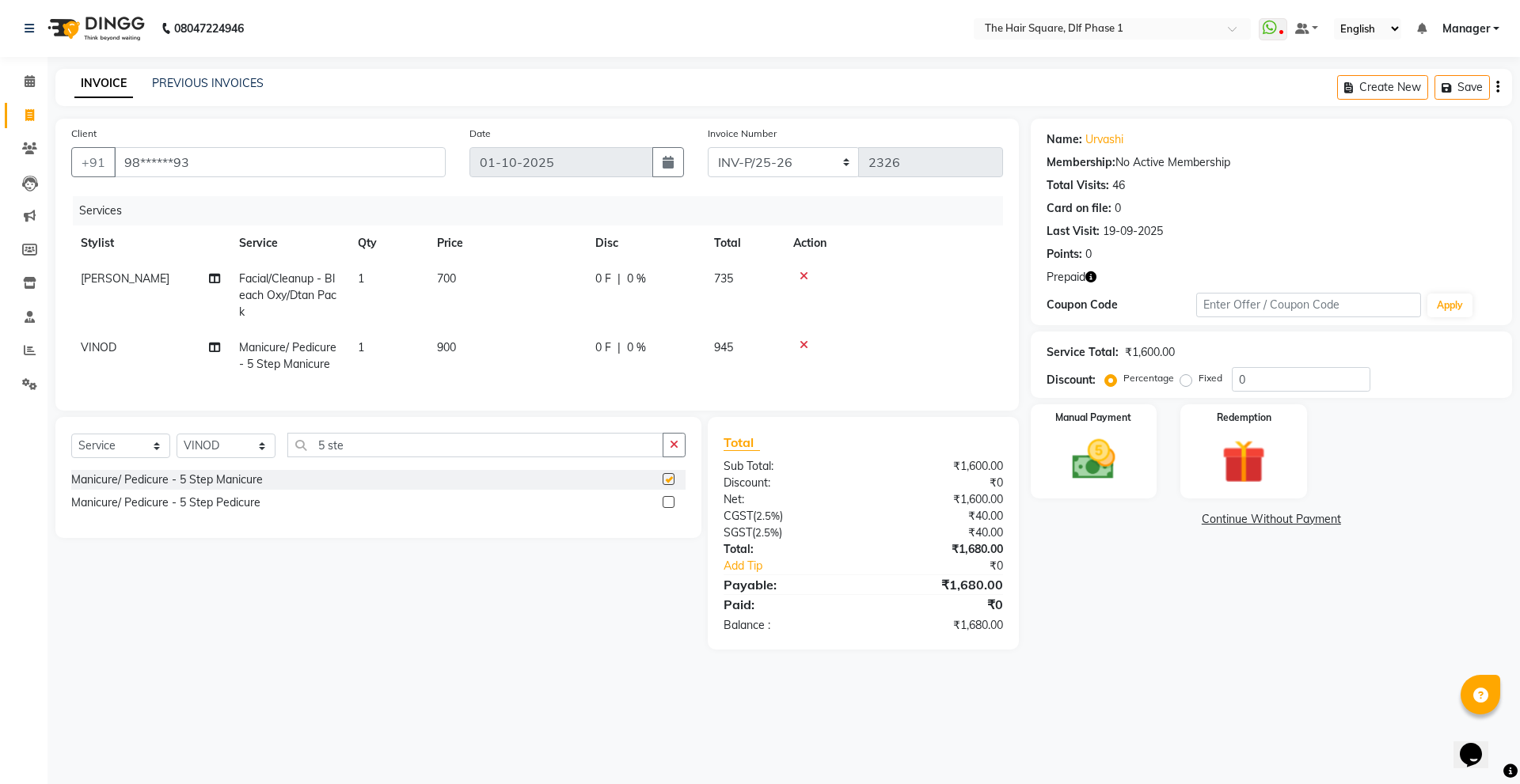
checkbox input "false"
click at [224, 454] on select "Select Stylist [PERSON_NAME] AMIT [PERSON_NAME] [PERSON_NAME] [PERSON_NAME] Man…" at bounding box center [226, 445] width 99 height 24
select select "52021"
click at [177, 445] on select "Select Stylist [PERSON_NAME] AMIT [PERSON_NAME] [PERSON_NAME] [PERSON_NAME] Man…" at bounding box center [226, 445] width 99 height 24
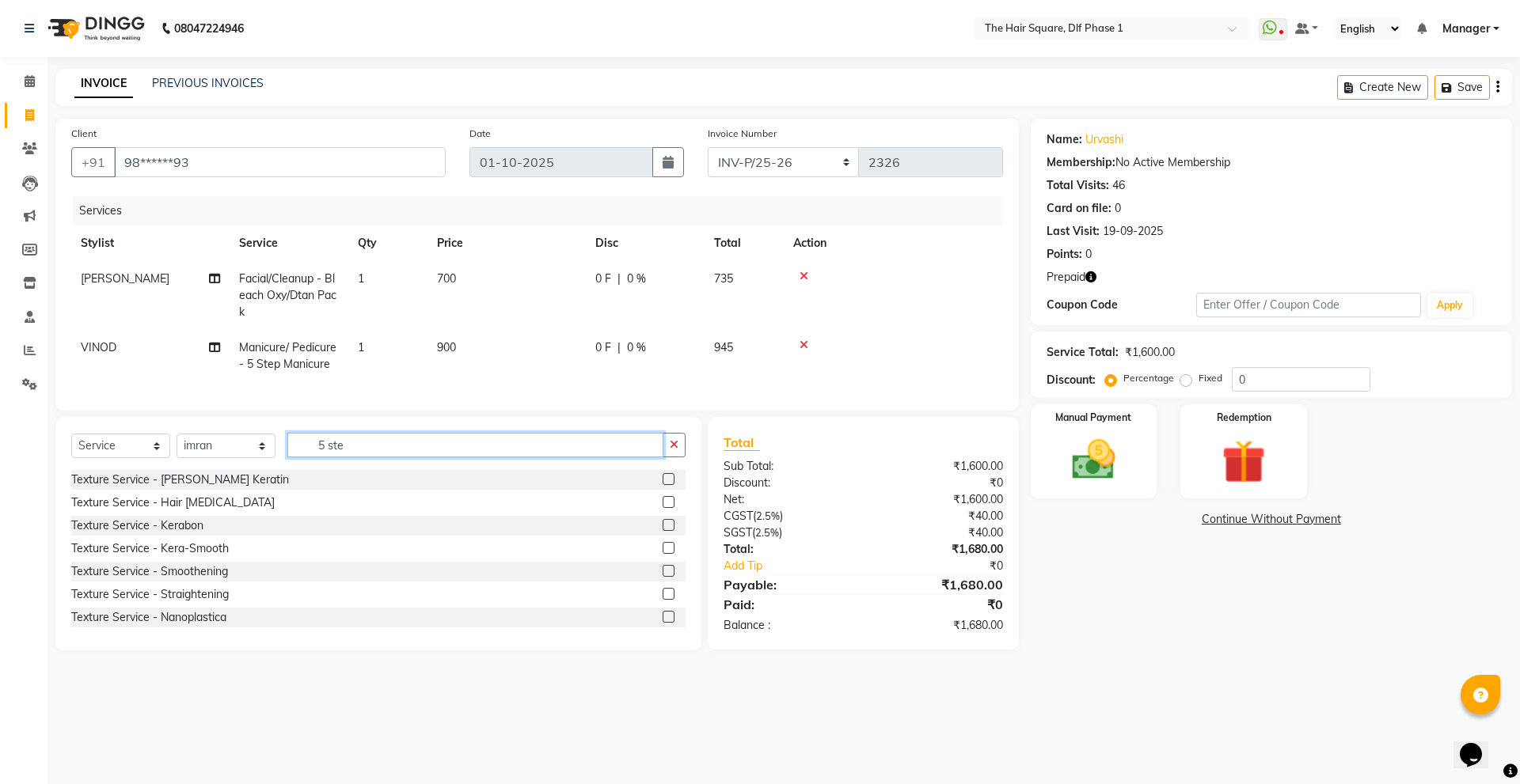
drag, startPoint x: 352, startPoint y: 458, endPoint x: 245, endPoint y: 479, distance: 109.0
click at [245, 471] on div "Select Service Product Membership Package Voucher Prepaid Gift Card Select Styl…" at bounding box center [378, 451] width 614 height 37
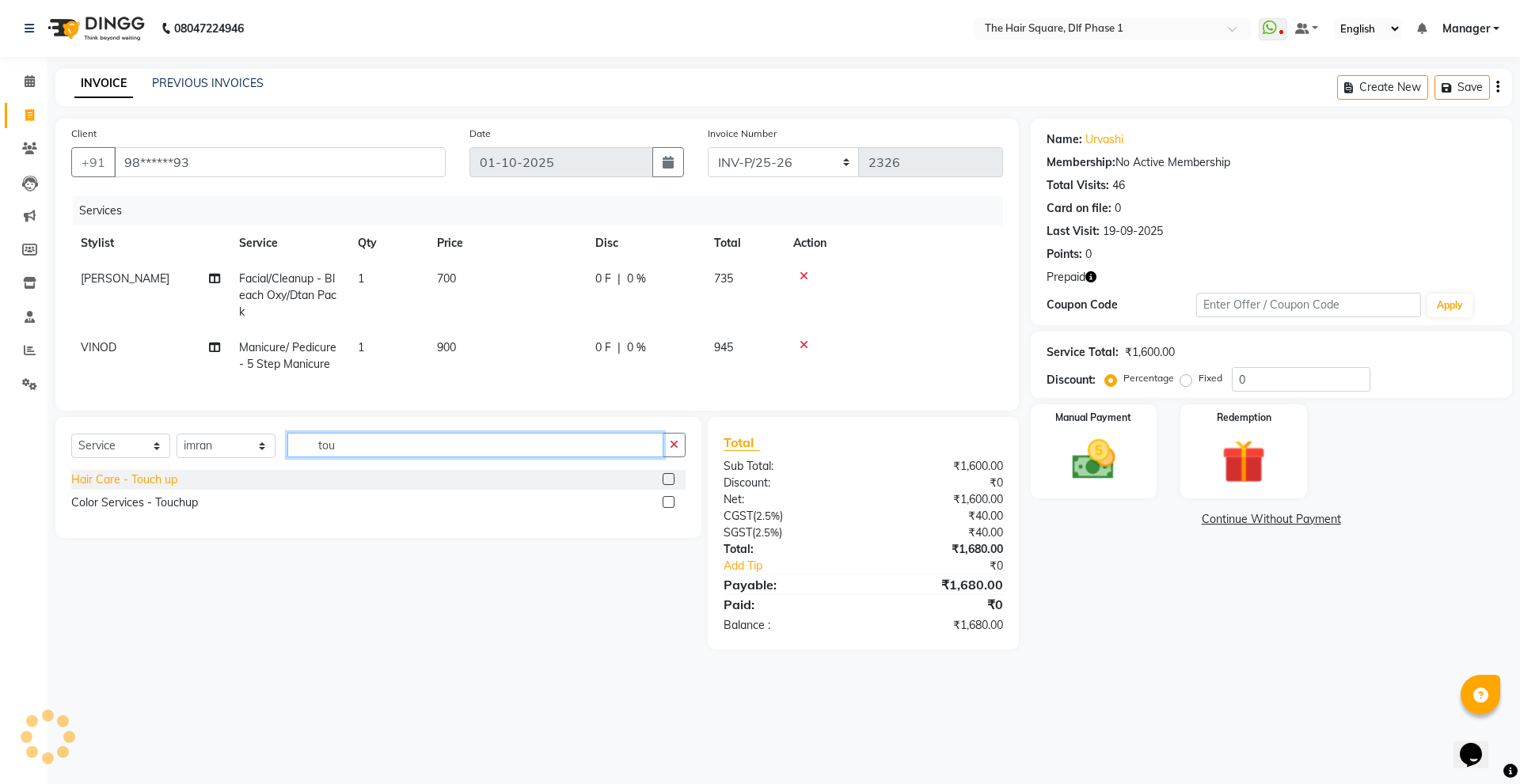
type input "tou"
click at [141, 488] on div "Hair Care - Touch up" at bounding box center [123, 479] width 106 height 16
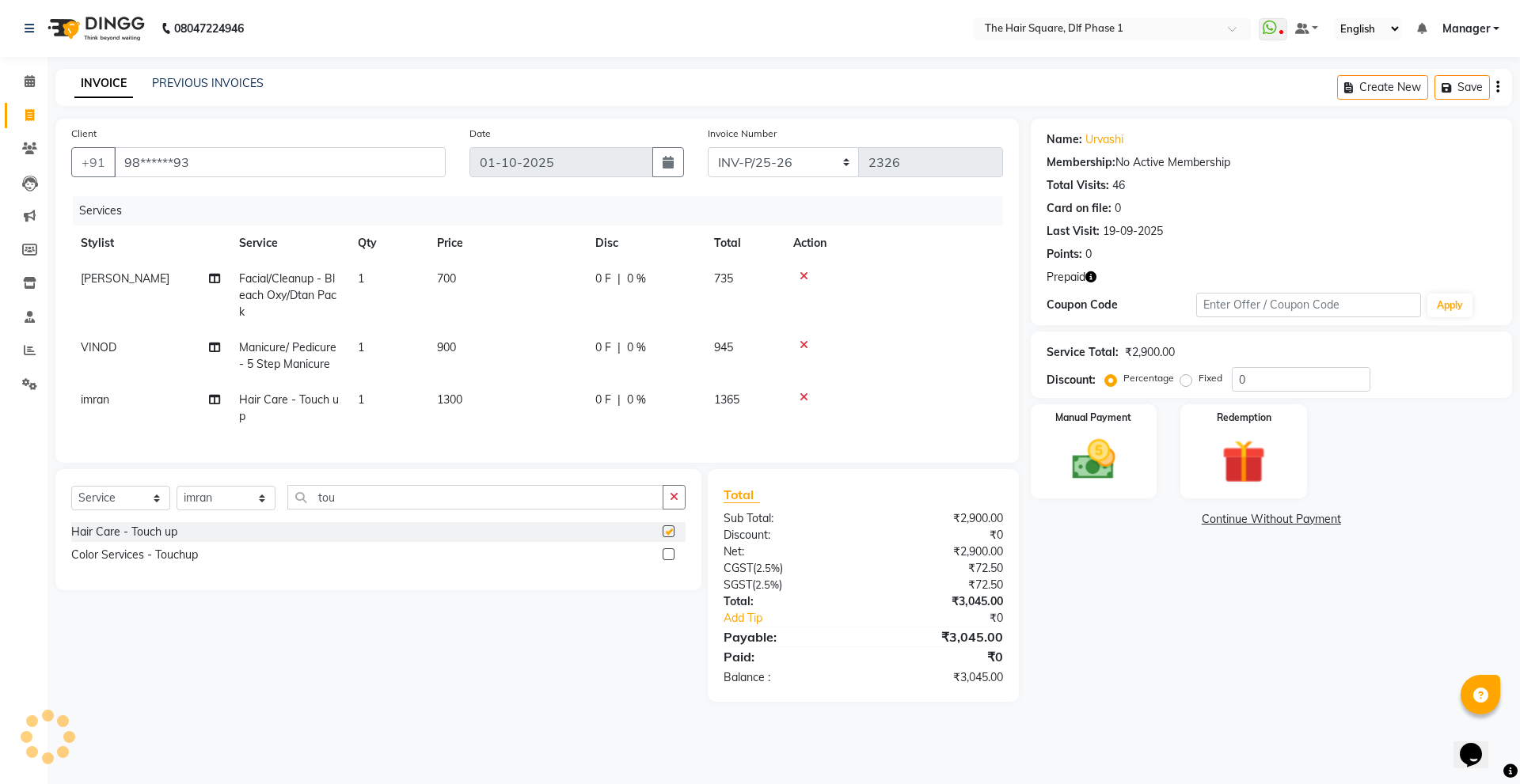
checkbox input "false"
click at [1086, 278] on icon "button" at bounding box center [1090, 277] width 11 height 11
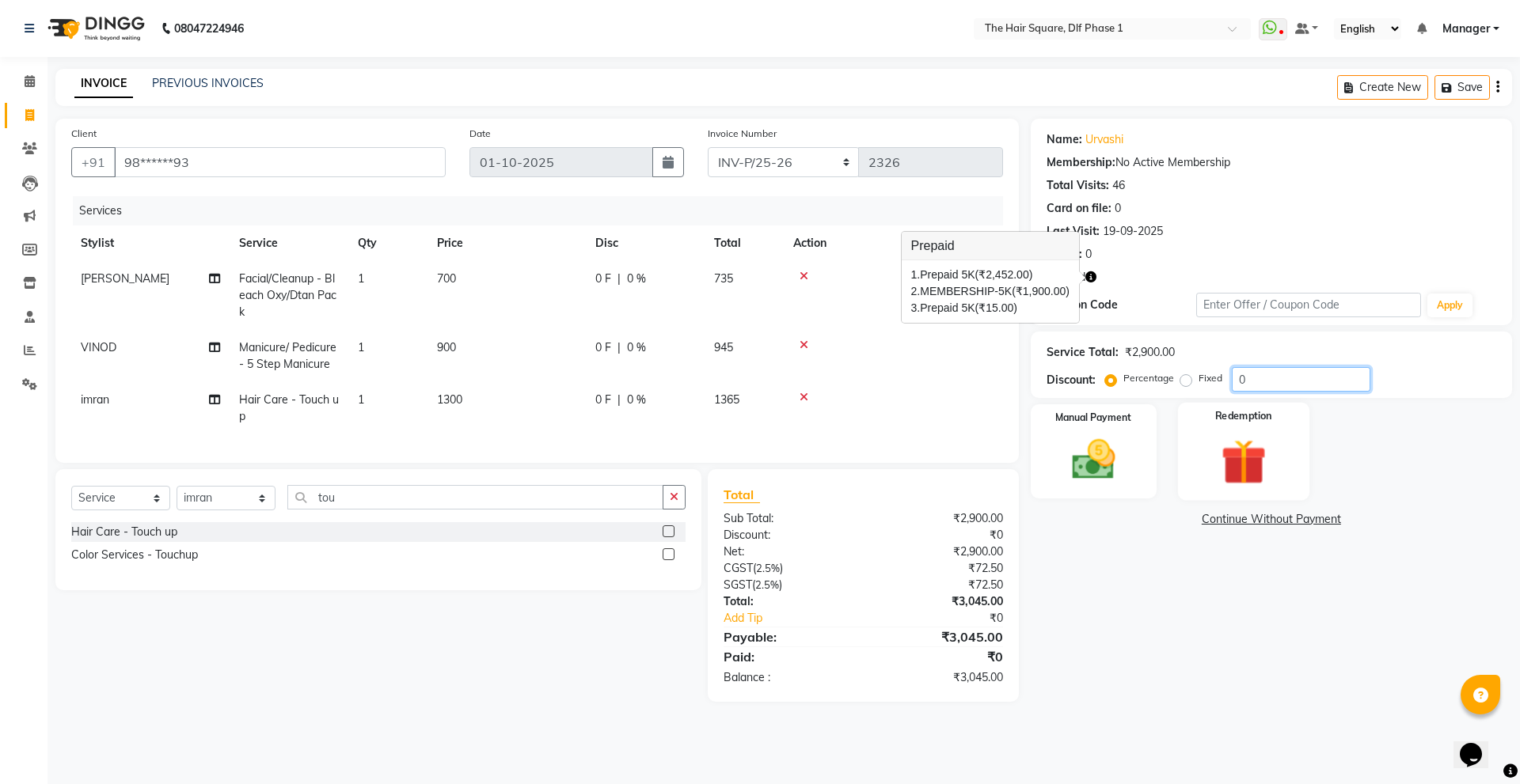
drag, startPoint x: 1294, startPoint y: 372, endPoint x: 1191, endPoint y: 413, distance: 110.9
click at [1191, 413] on div "Name: Urvashi Membership: No Active Membership Total Visits: 46 Card on file: 0…" at bounding box center [1277, 409] width 493 height 583
type input "20"
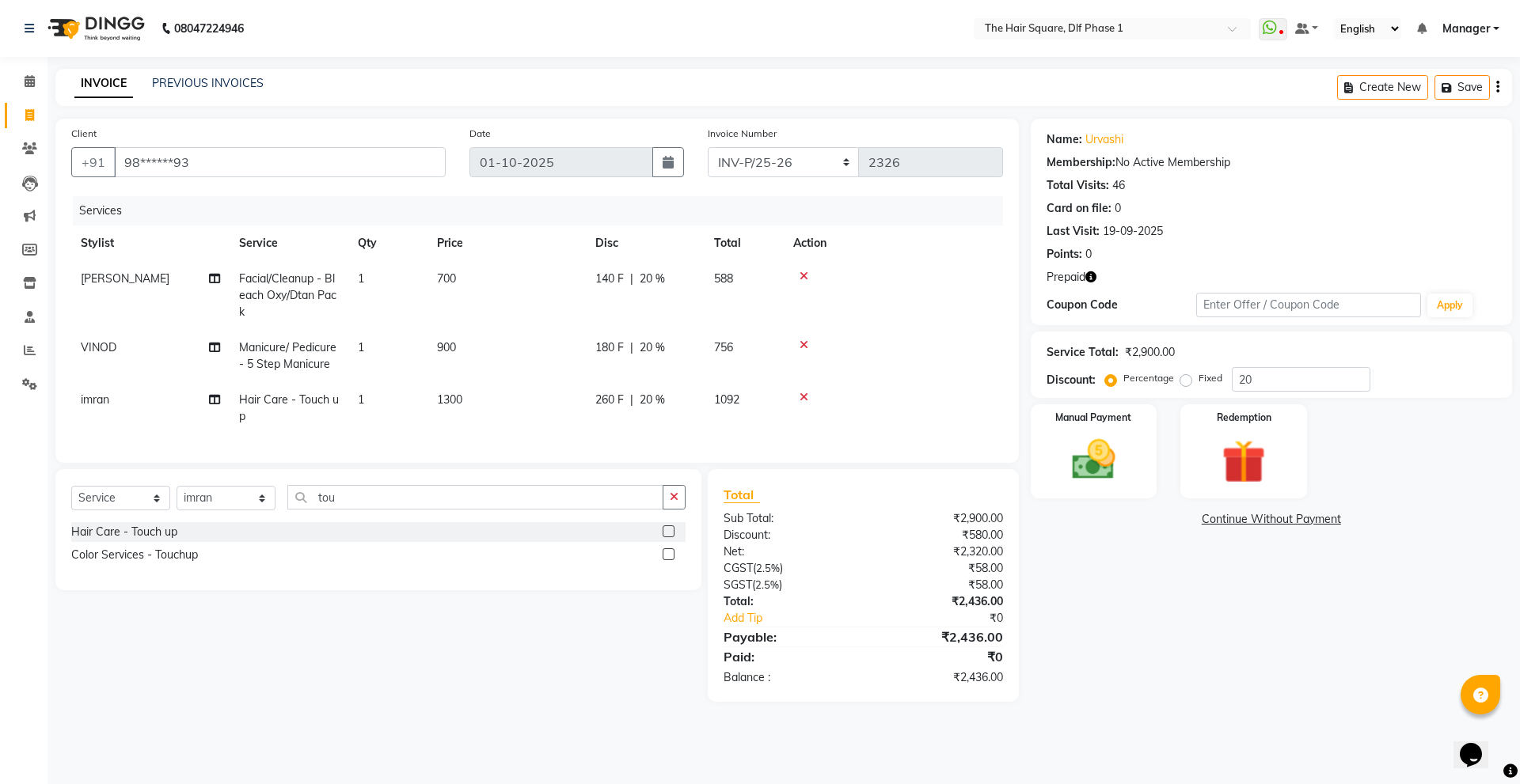
click at [1091, 310] on div "Coupon Code" at bounding box center [1121, 305] width 149 height 16
click at [1092, 273] on icon "button" at bounding box center [1090, 277] width 11 height 11
click at [1240, 449] on img at bounding box center [1243, 462] width 74 height 56
click at [1184, 515] on span "Prepaid 3" at bounding box center [1171, 521] width 51 height 18
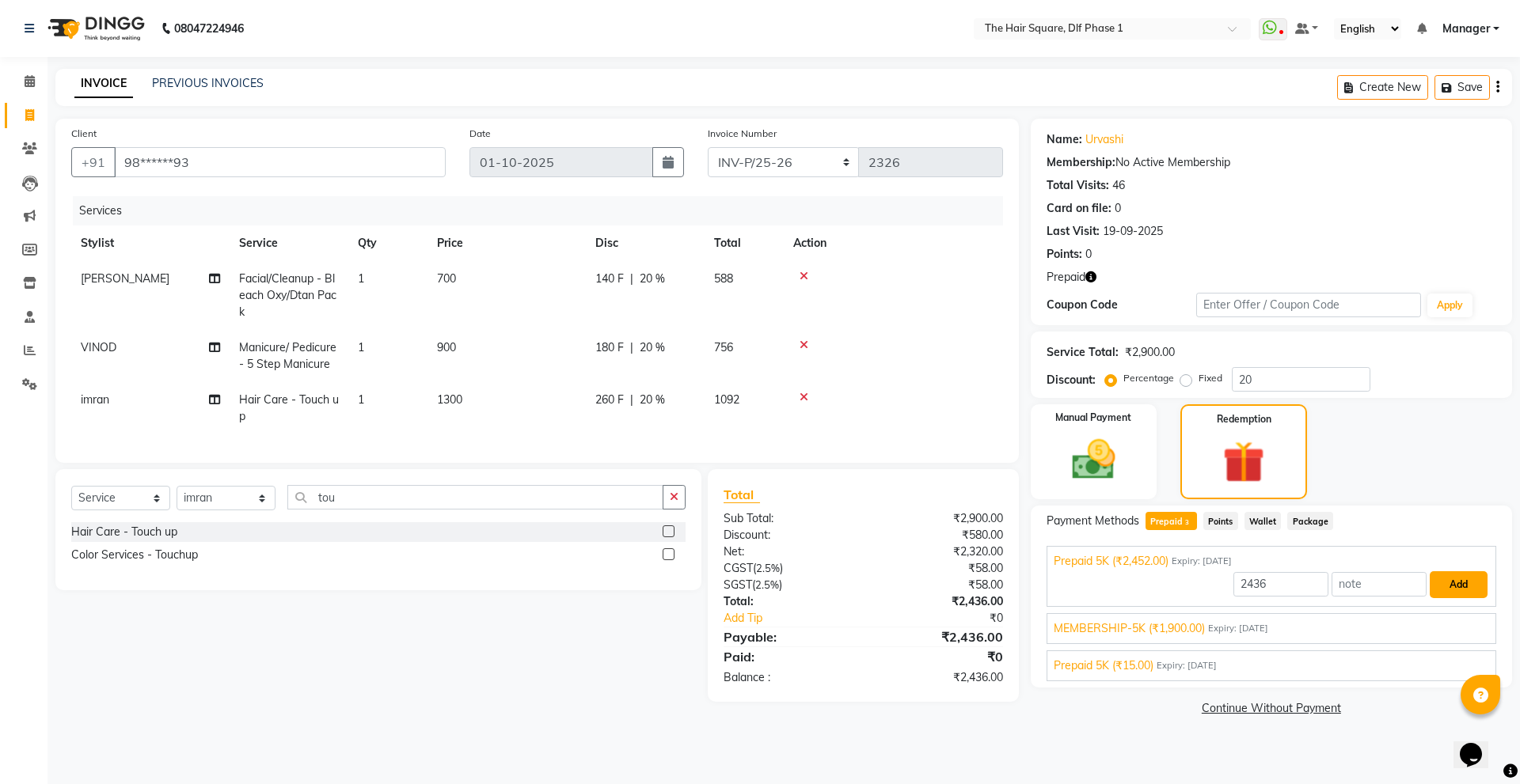
click at [1466, 583] on button "Add" at bounding box center [1459, 585] width 58 height 27
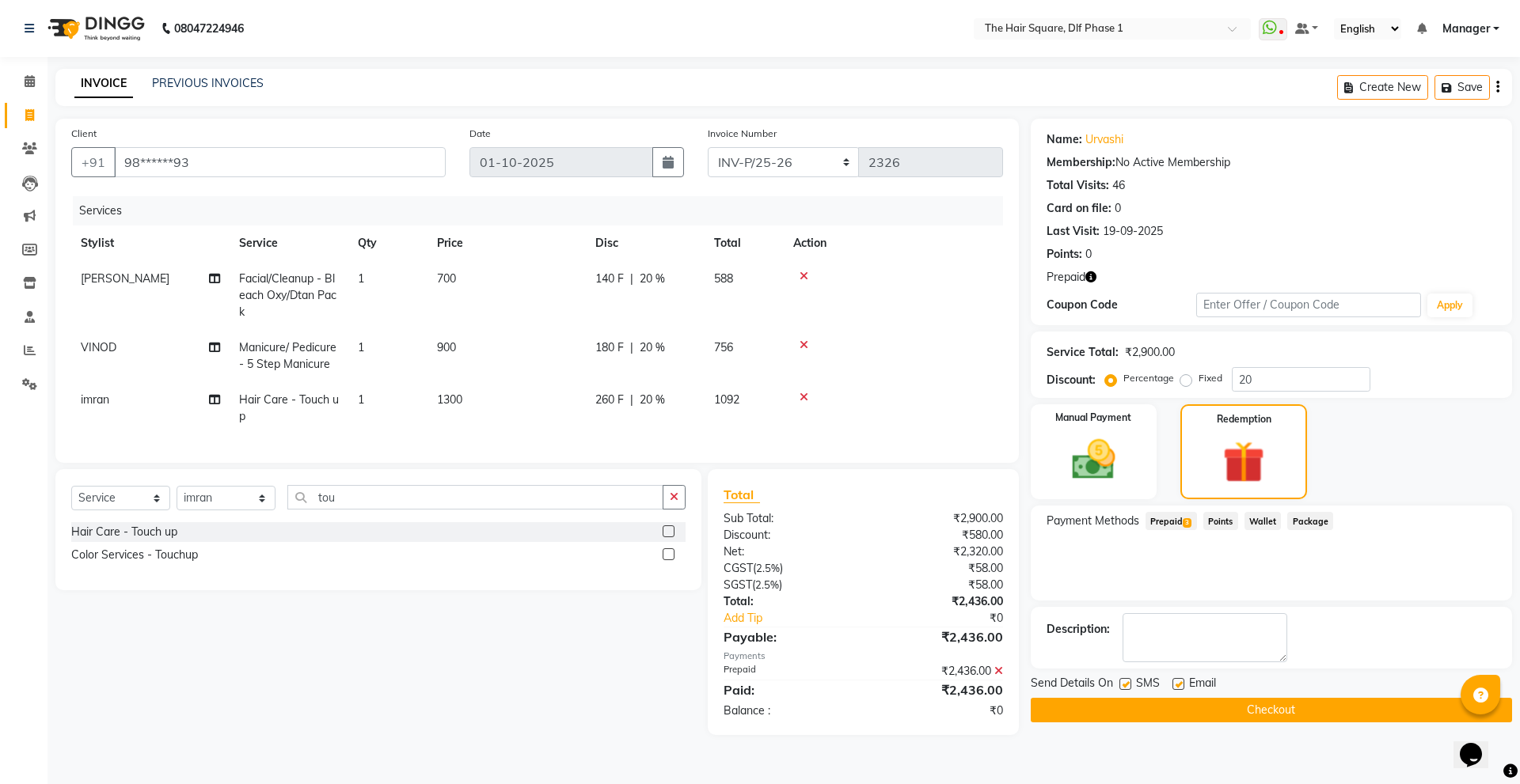
click at [1135, 713] on button "Checkout" at bounding box center [1272, 710] width 481 height 24
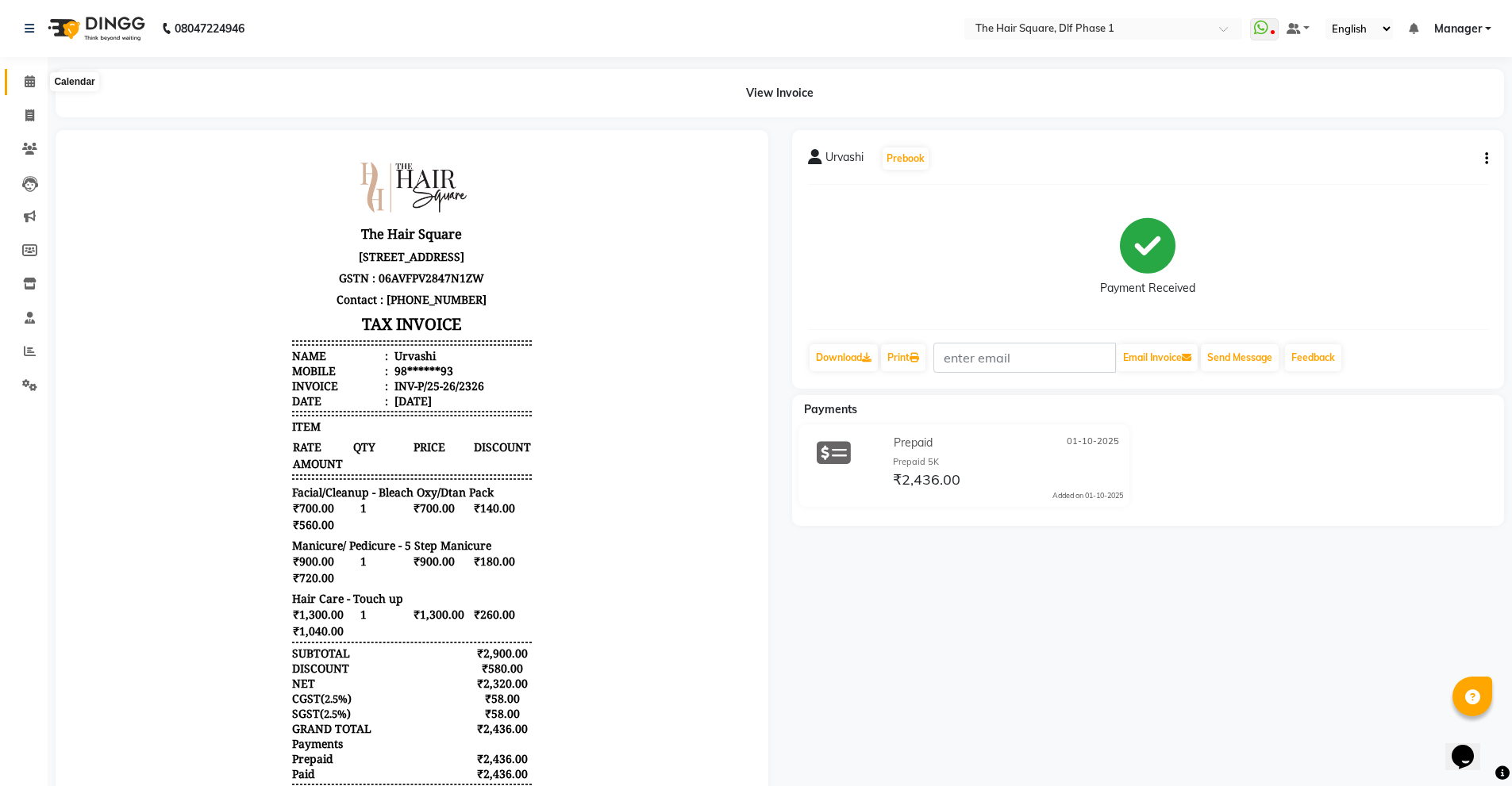
click at [19, 81] on span at bounding box center [29, 82] width 28 height 18
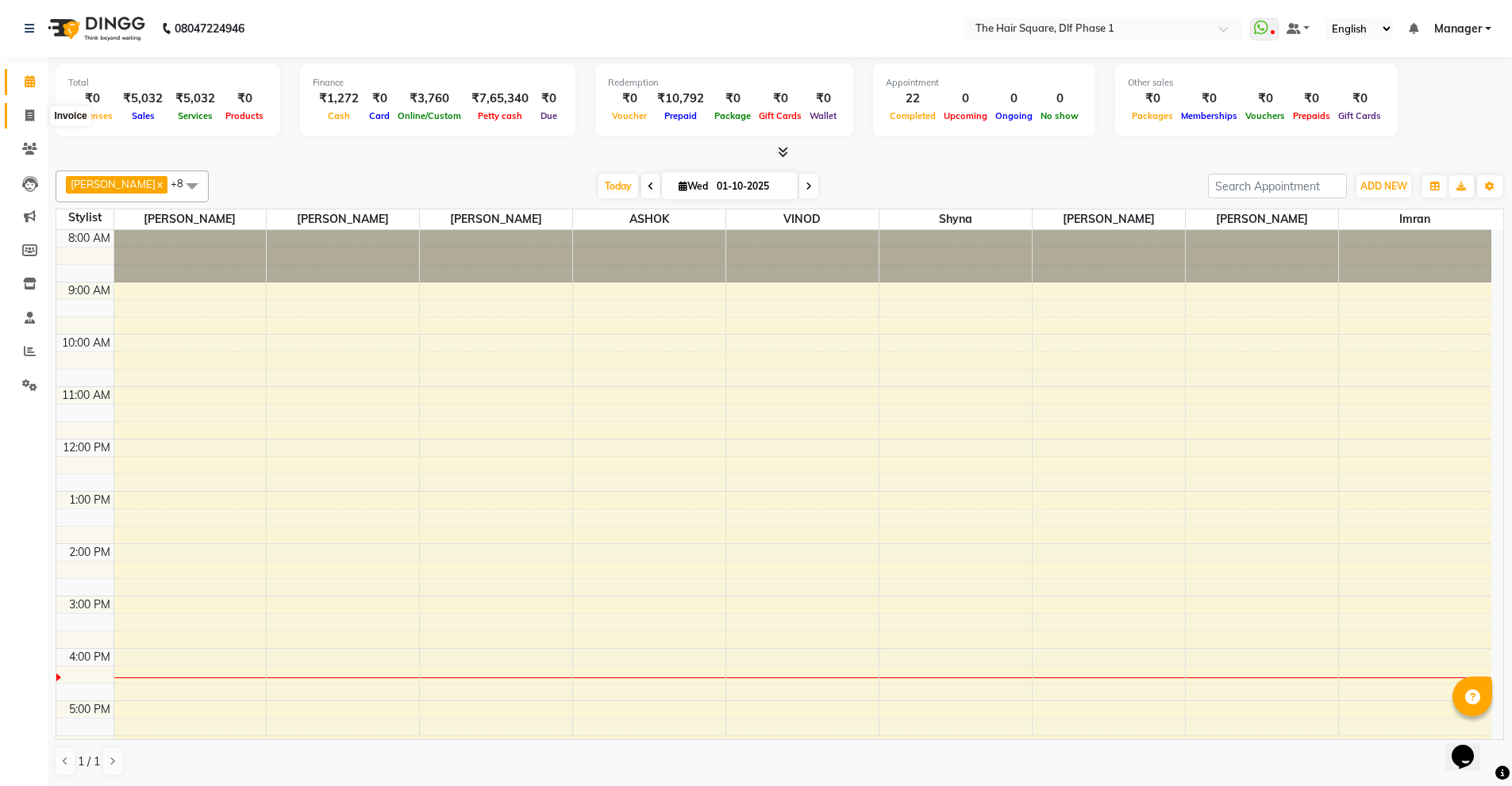
click at [30, 116] on icon at bounding box center [29, 116] width 9 height 12
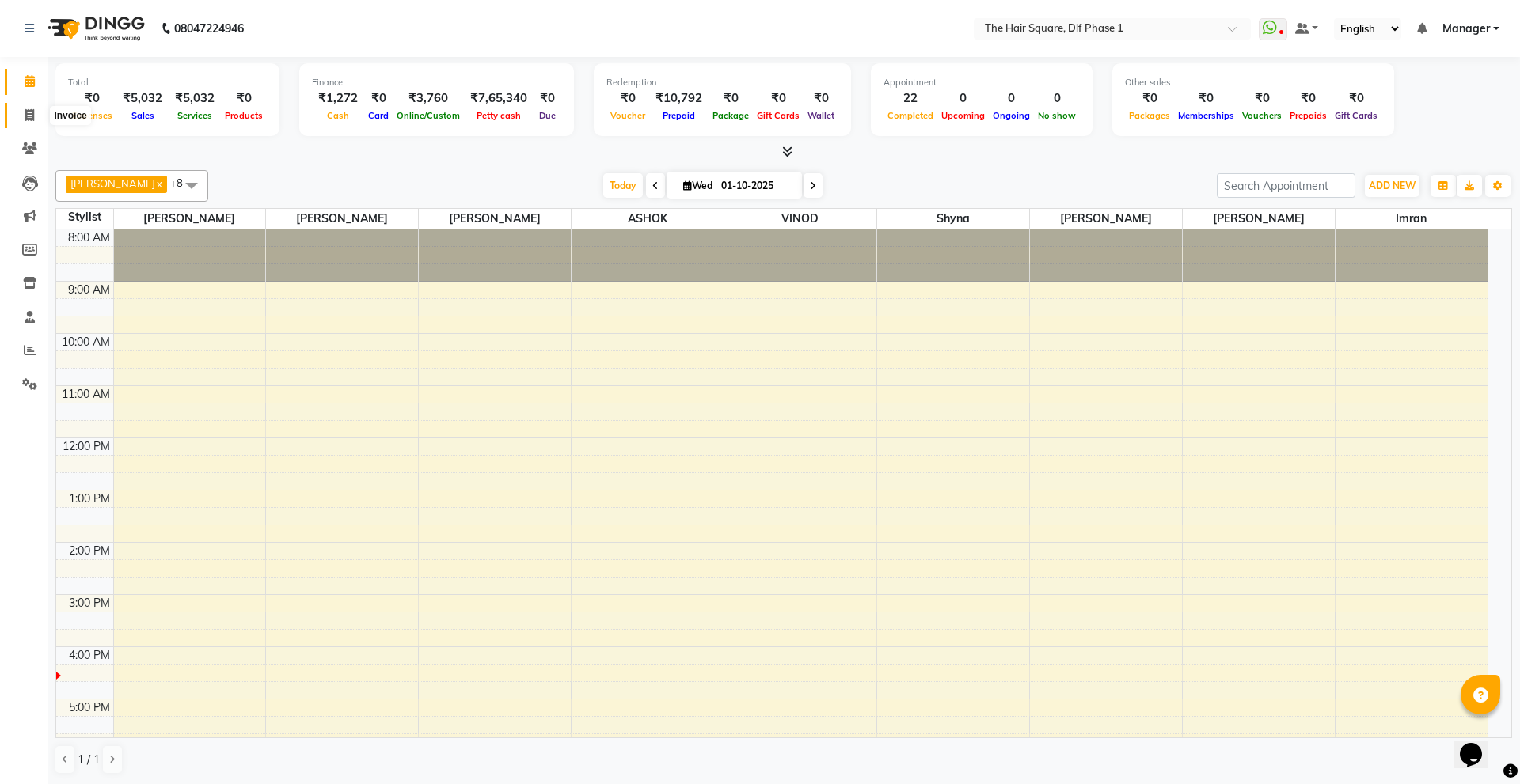
select select "5766"
select select "service"
